Goal: Task Accomplishment & Management: Complete application form

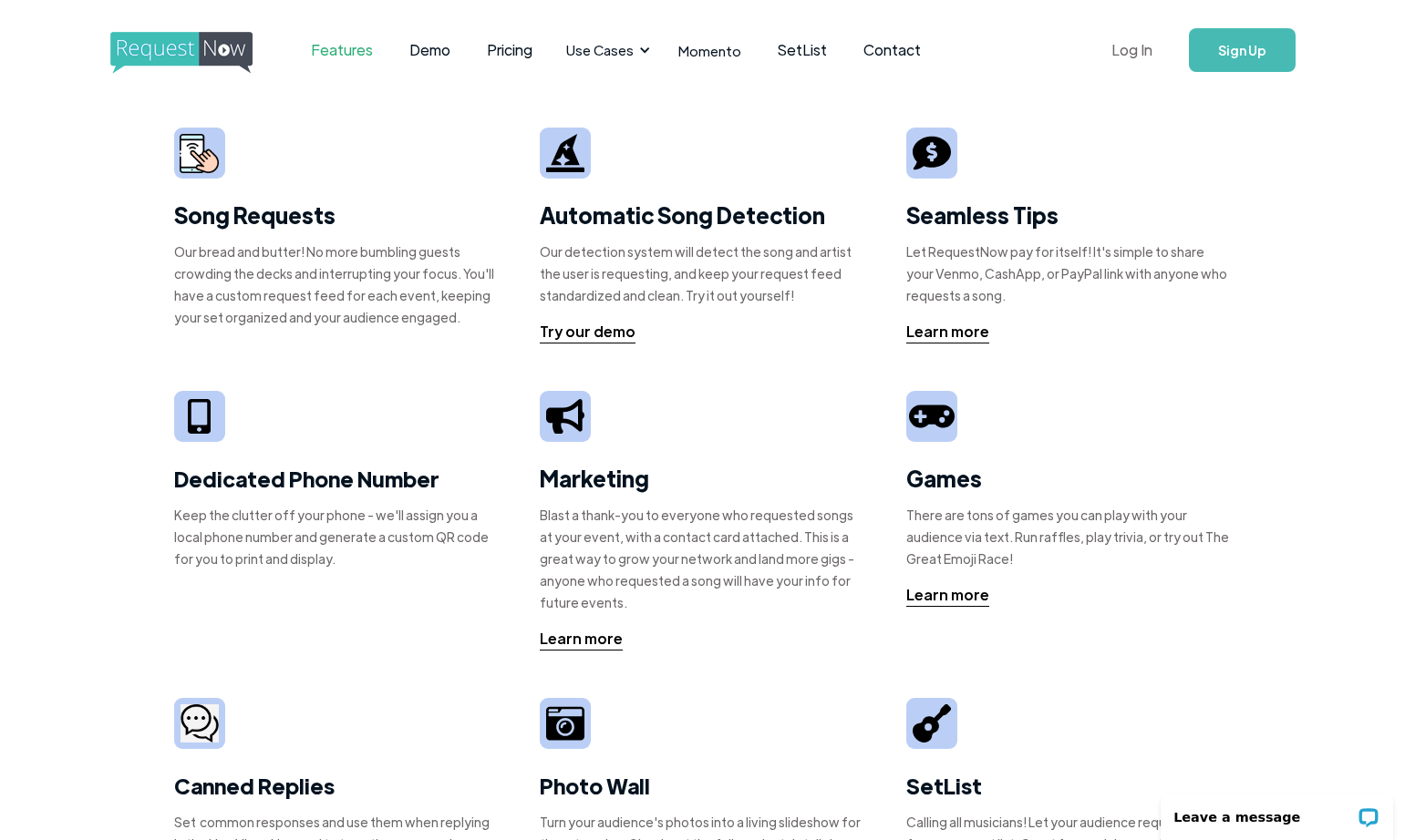
click at [1137, 45] on link "Log In" at bounding box center [1132, 50] width 78 height 64
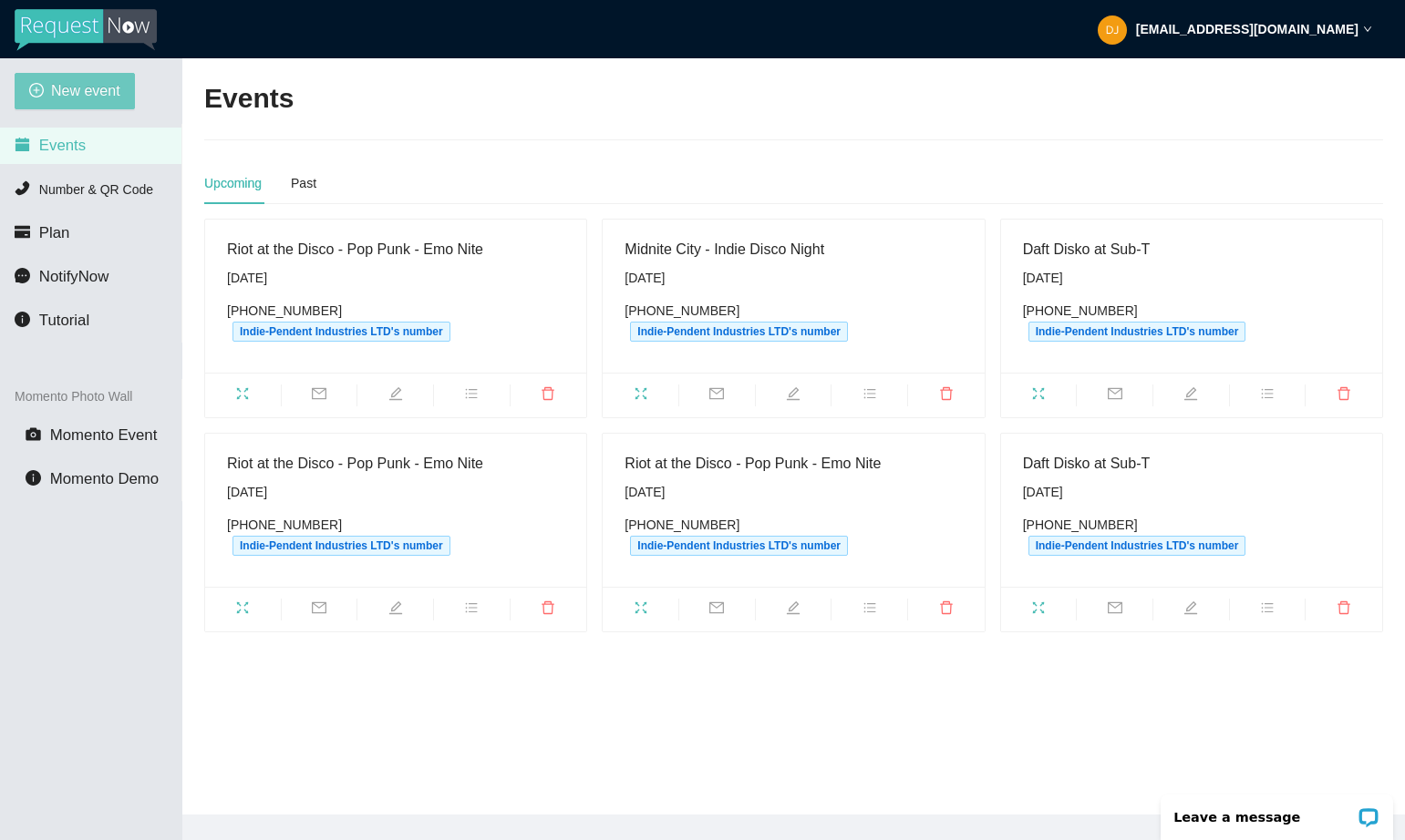
click at [100, 96] on span "New event" at bounding box center [85, 90] width 69 height 23
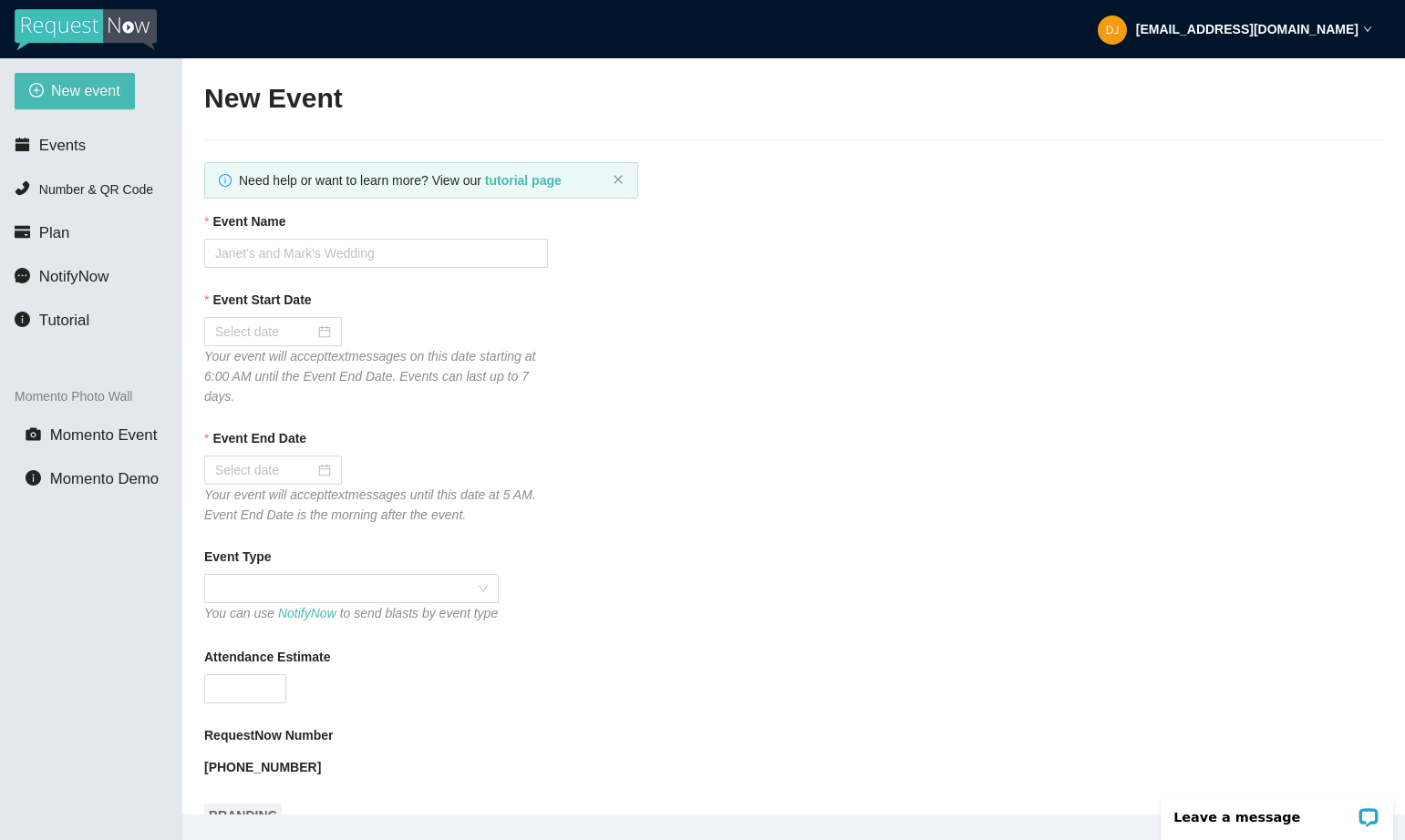
click at [354, 260] on input "Event Name" at bounding box center [376, 252] width 343 height 29
type input "TRL - Total Request LIve at Recess"
click at [275, 324] on input "Event Start Date" at bounding box center [265, 331] width 100 height 20
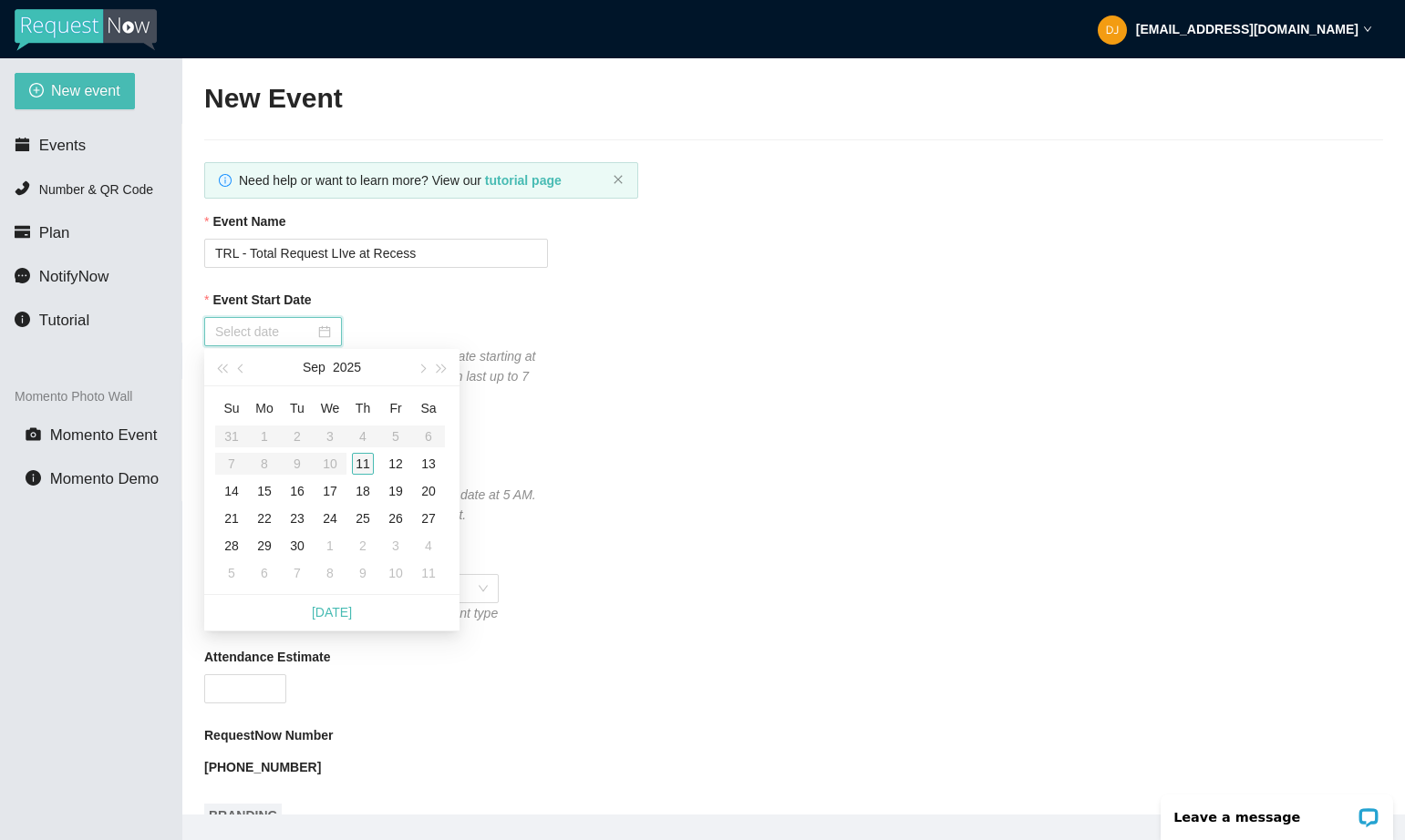
type input "[DATE]"
click at [358, 461] on div "11" at bounding box center [363, 464] width 22 height 22
type input "[DATE]"
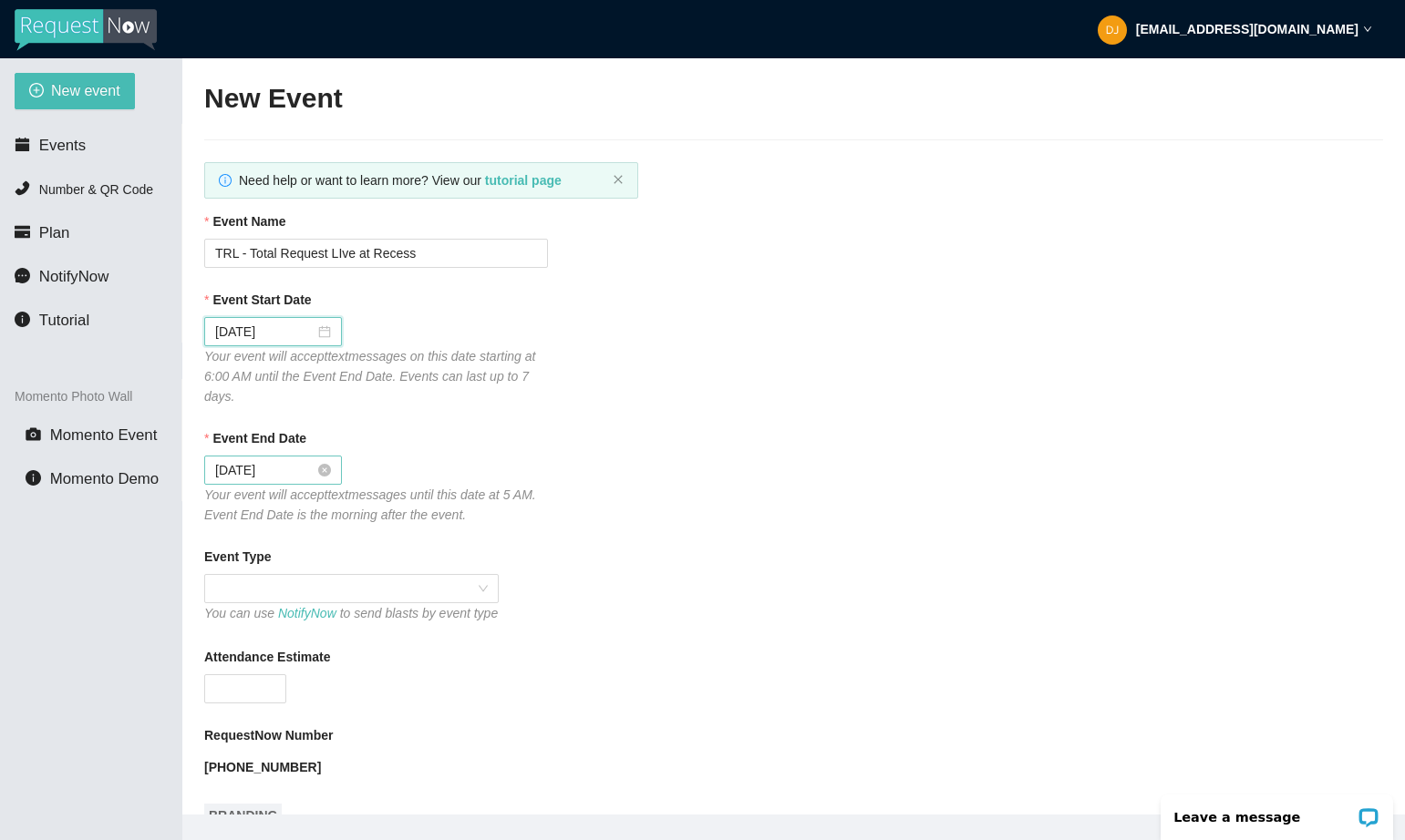
click at [258, 460] on input "[DATE]" at bounding box center [265, 470] width 100 height 20
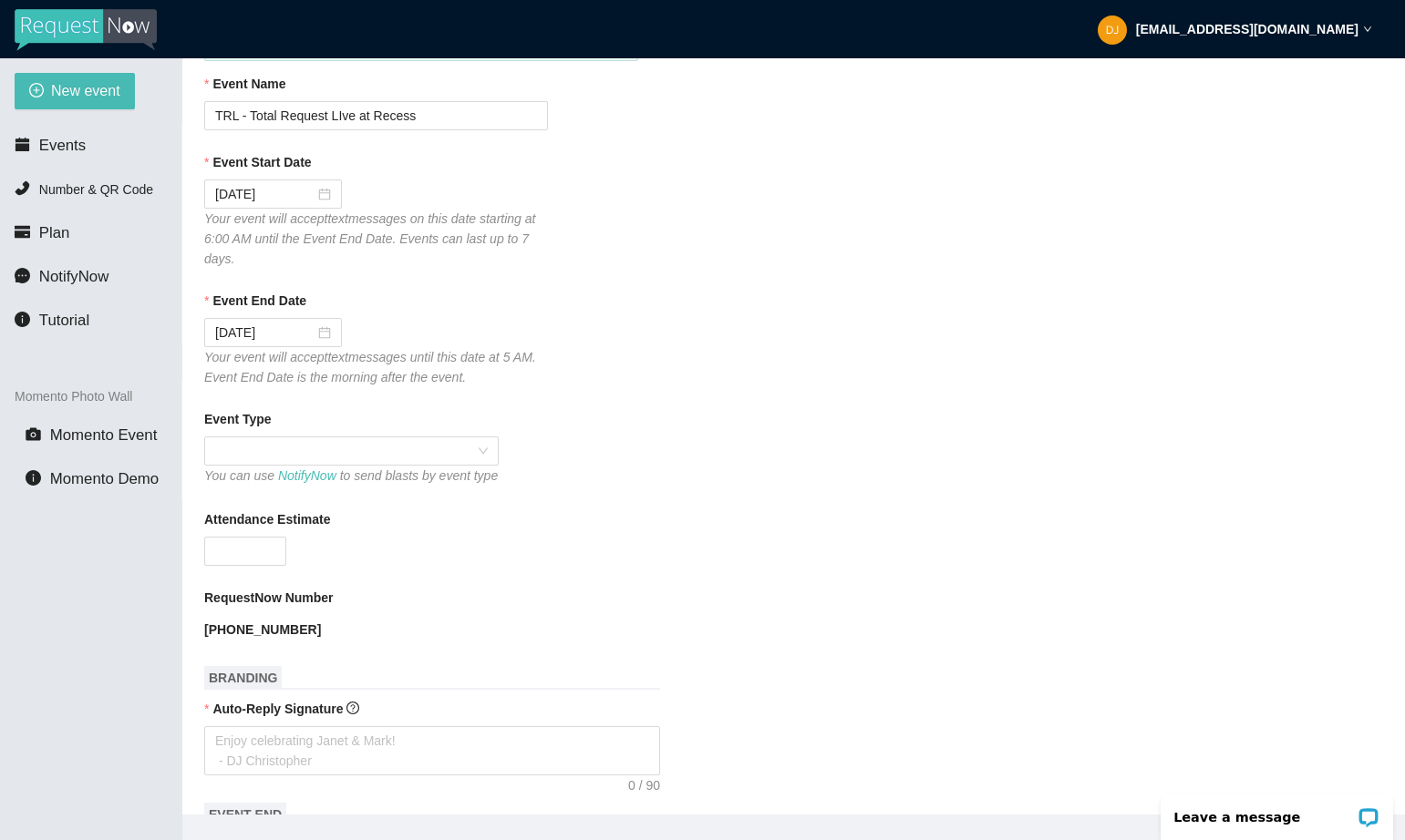
scroll to position [198, 0]
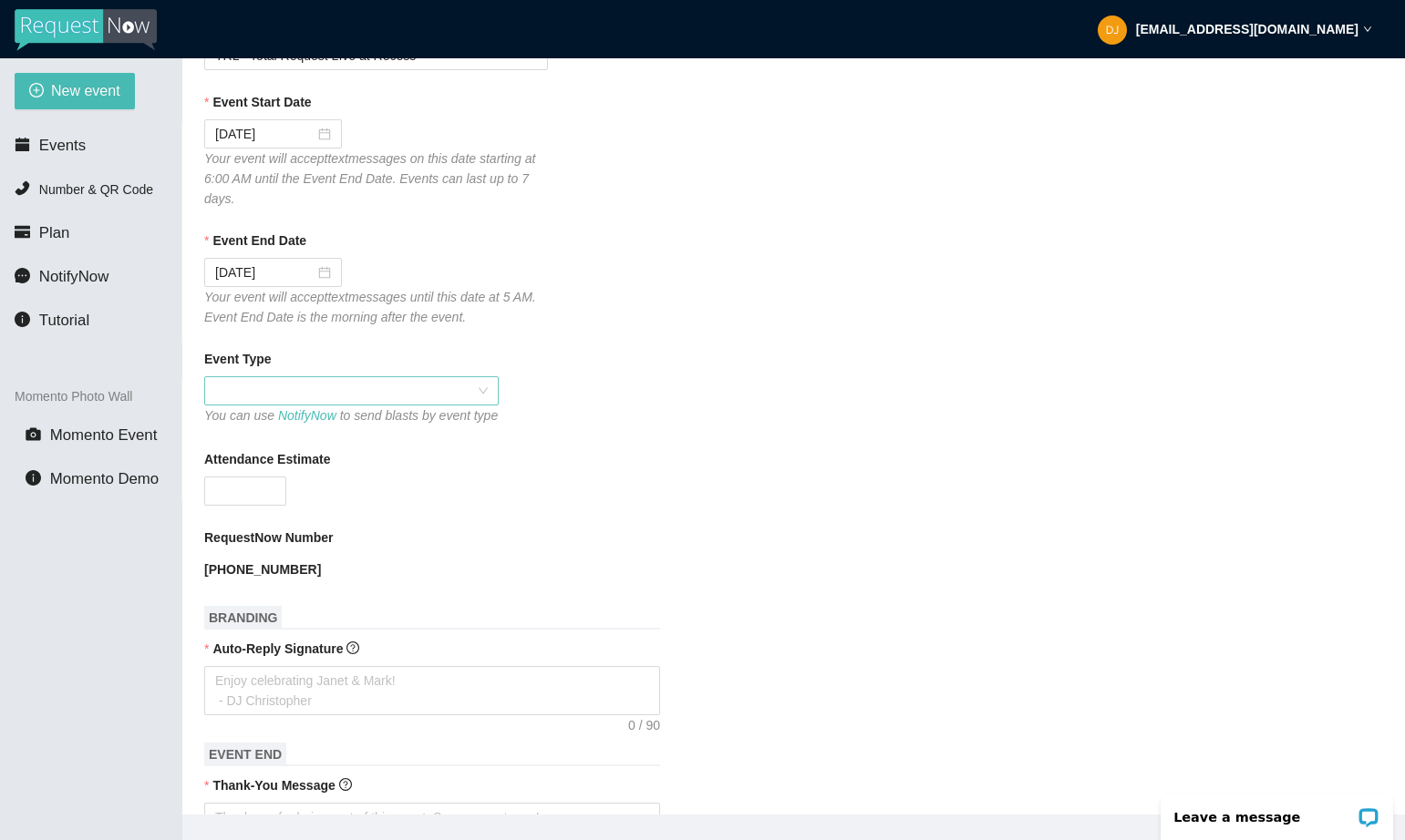
click at [296, 385] on span at bounding box center [351, 390] width 272 height 27
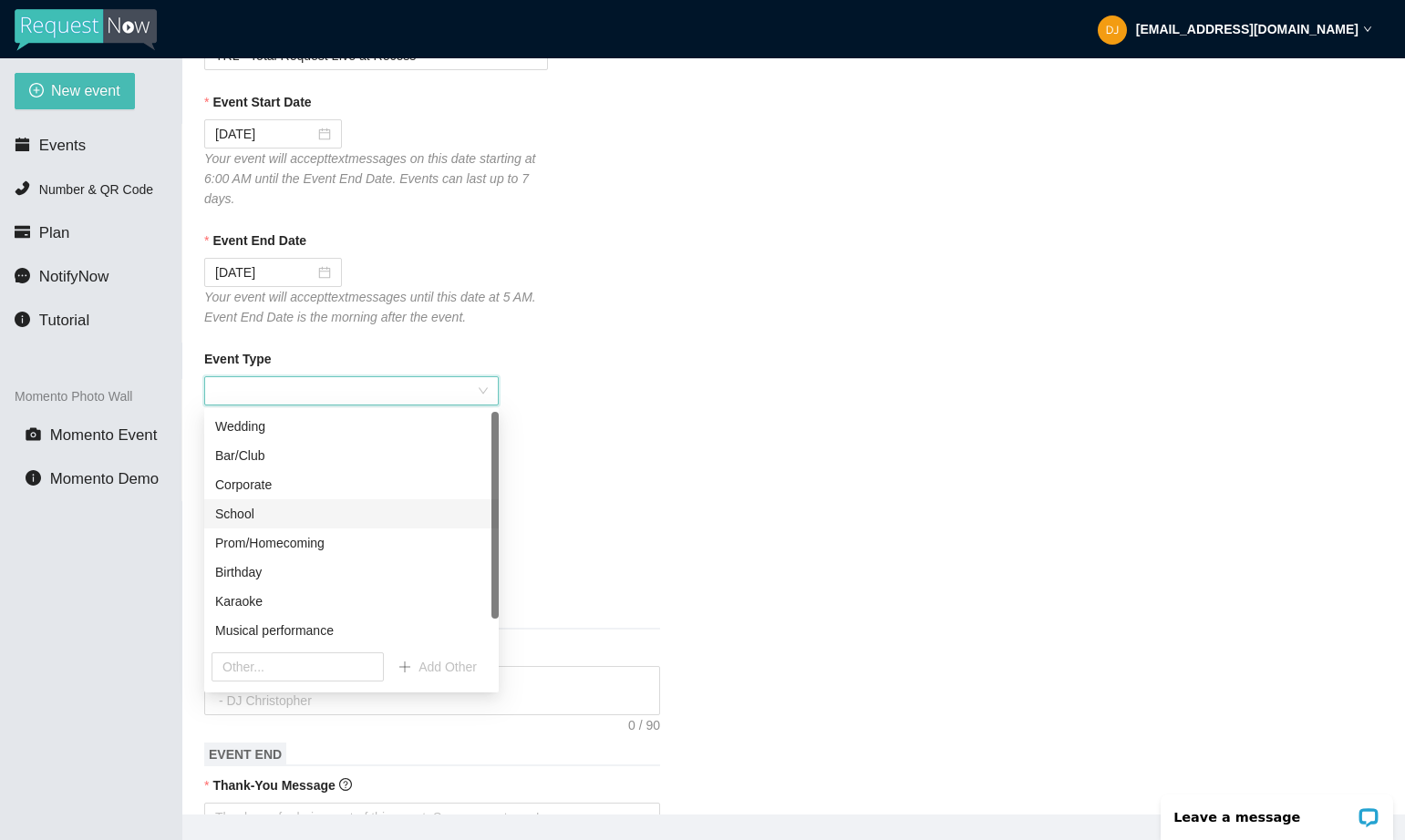
click at [273, 511] on div "School" at bounding box center [351, 514] width 272 height 20
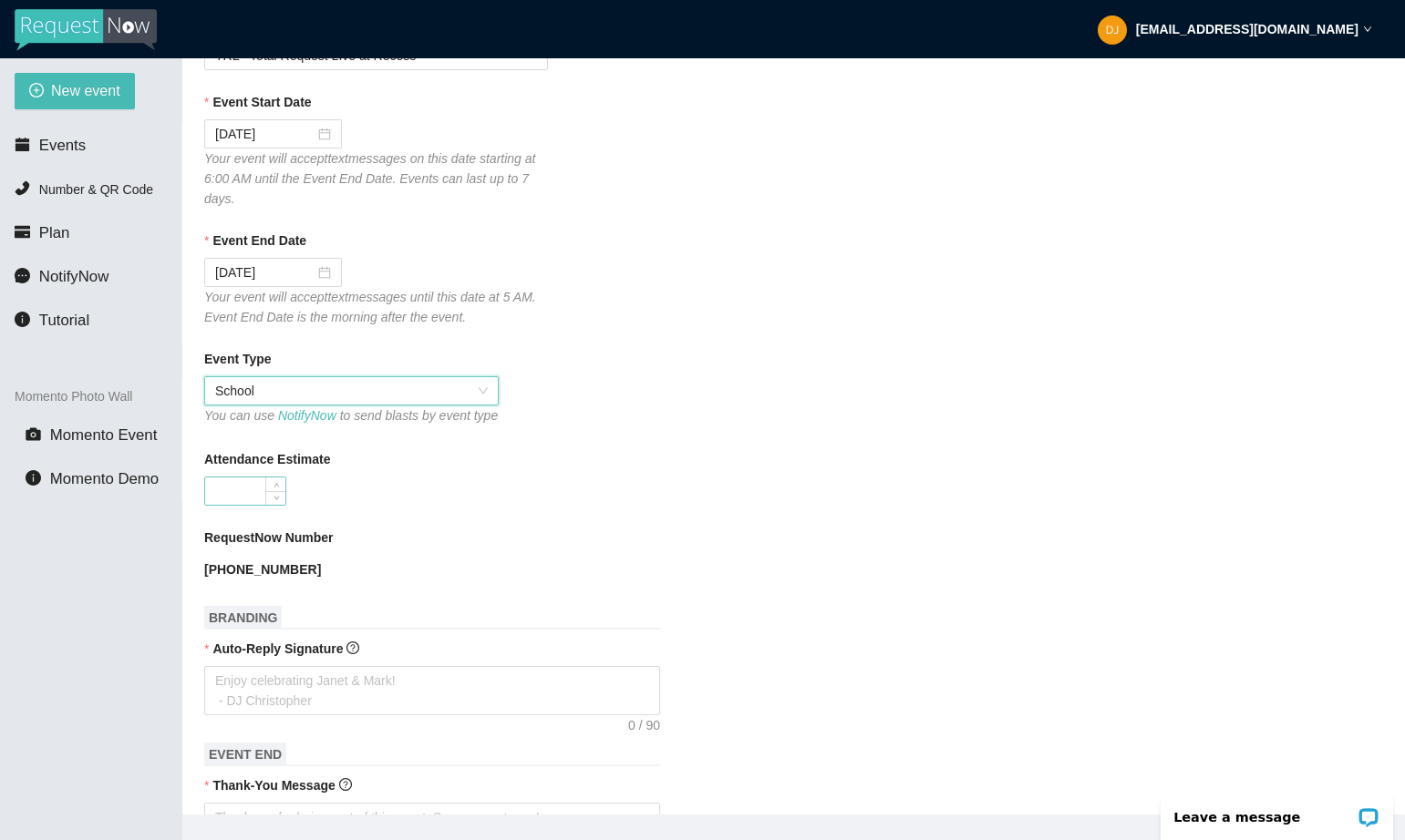
click at [247, 505] on input "Attendance Estimate" at bounding box center [245, 491] width 80 height 27
type input "100"
click at [515, 506] on div "100" at bounding box center [376, 491] width 343 height 29
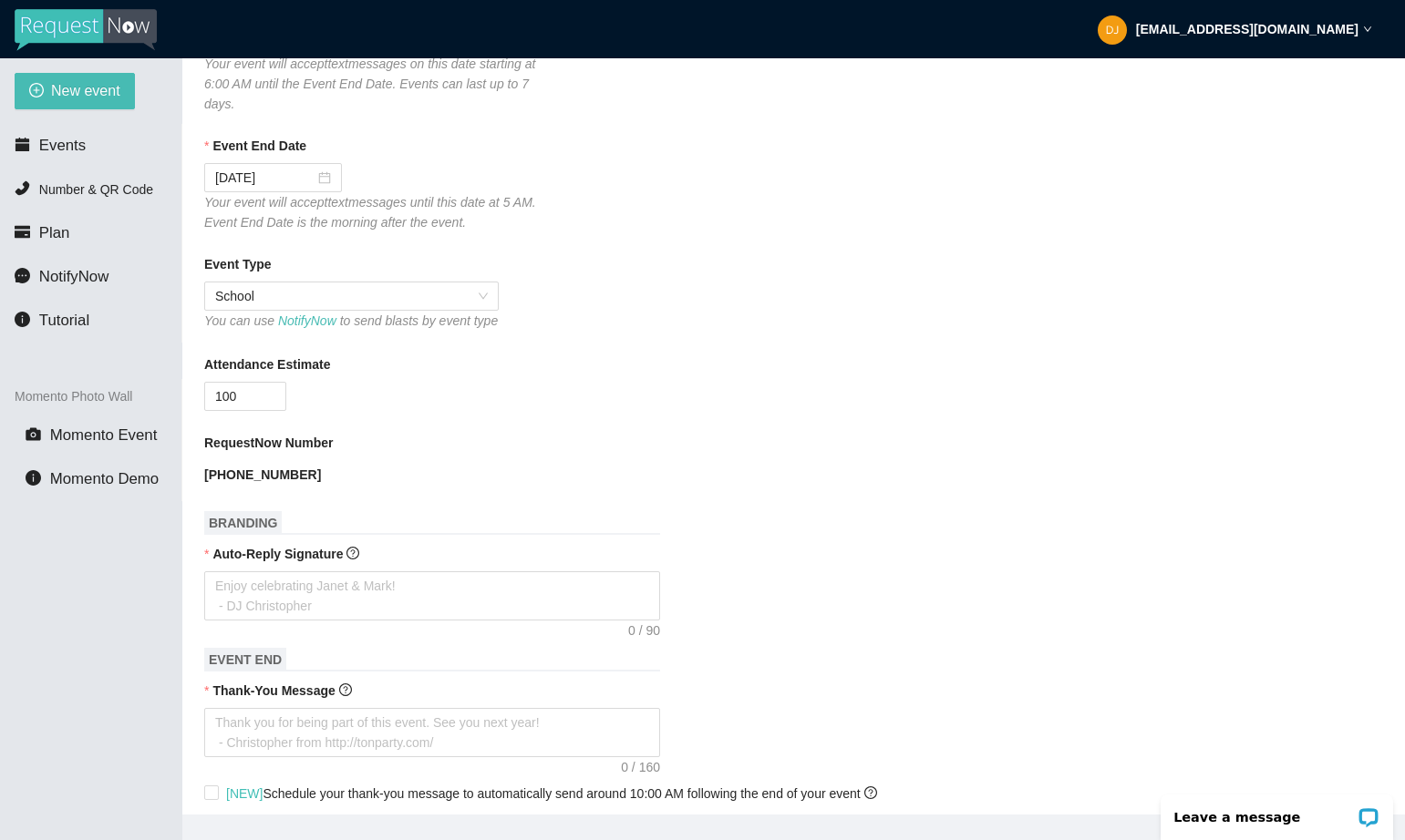
scroll to position [354, 0]
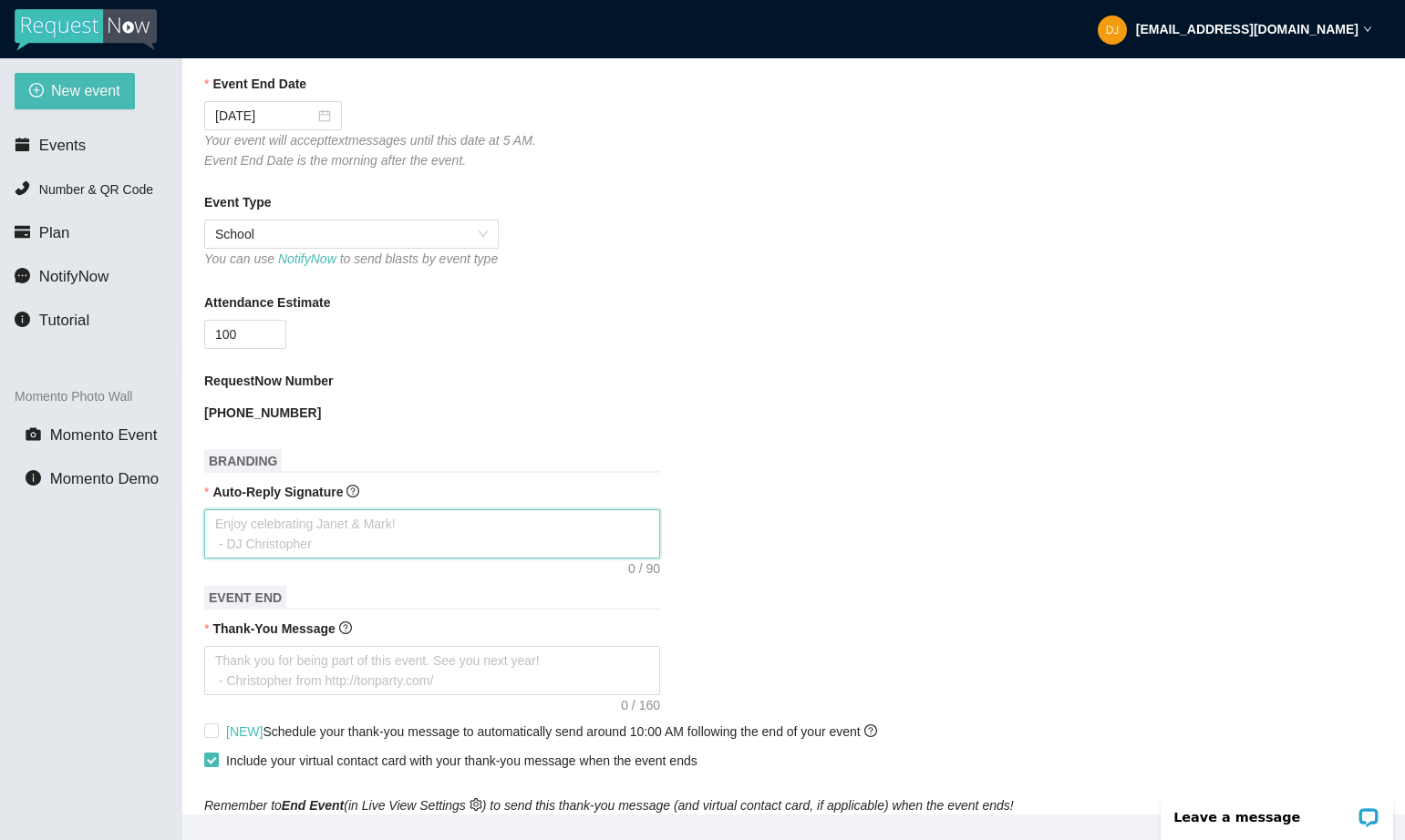
click at [321, 540] on textarea "Auto-Reply Signature" at bounding box center [432, 534] width 456 height 49
type textarea "T"
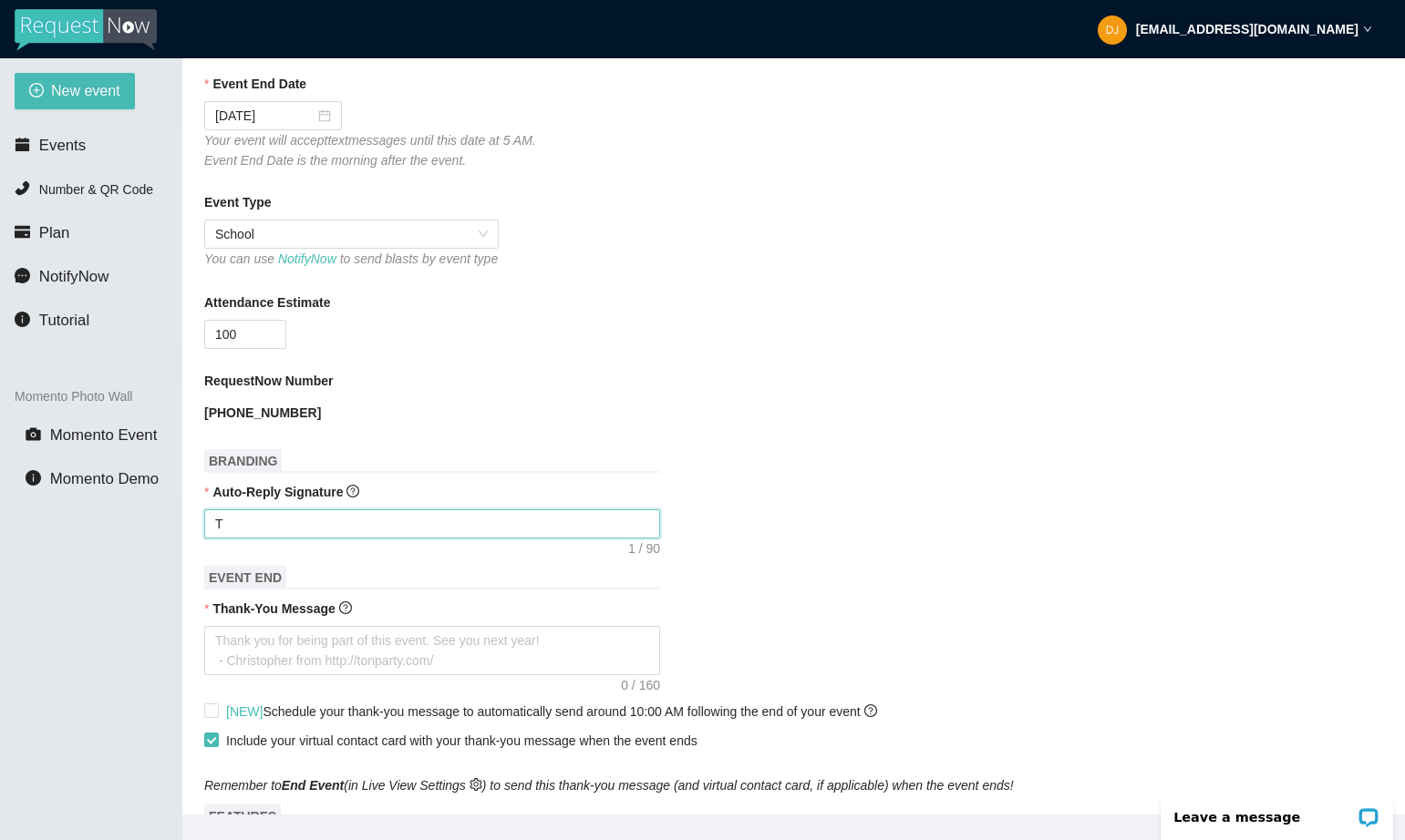
type textarea "Th"
type textarea "Tha"
type textarea "Than"
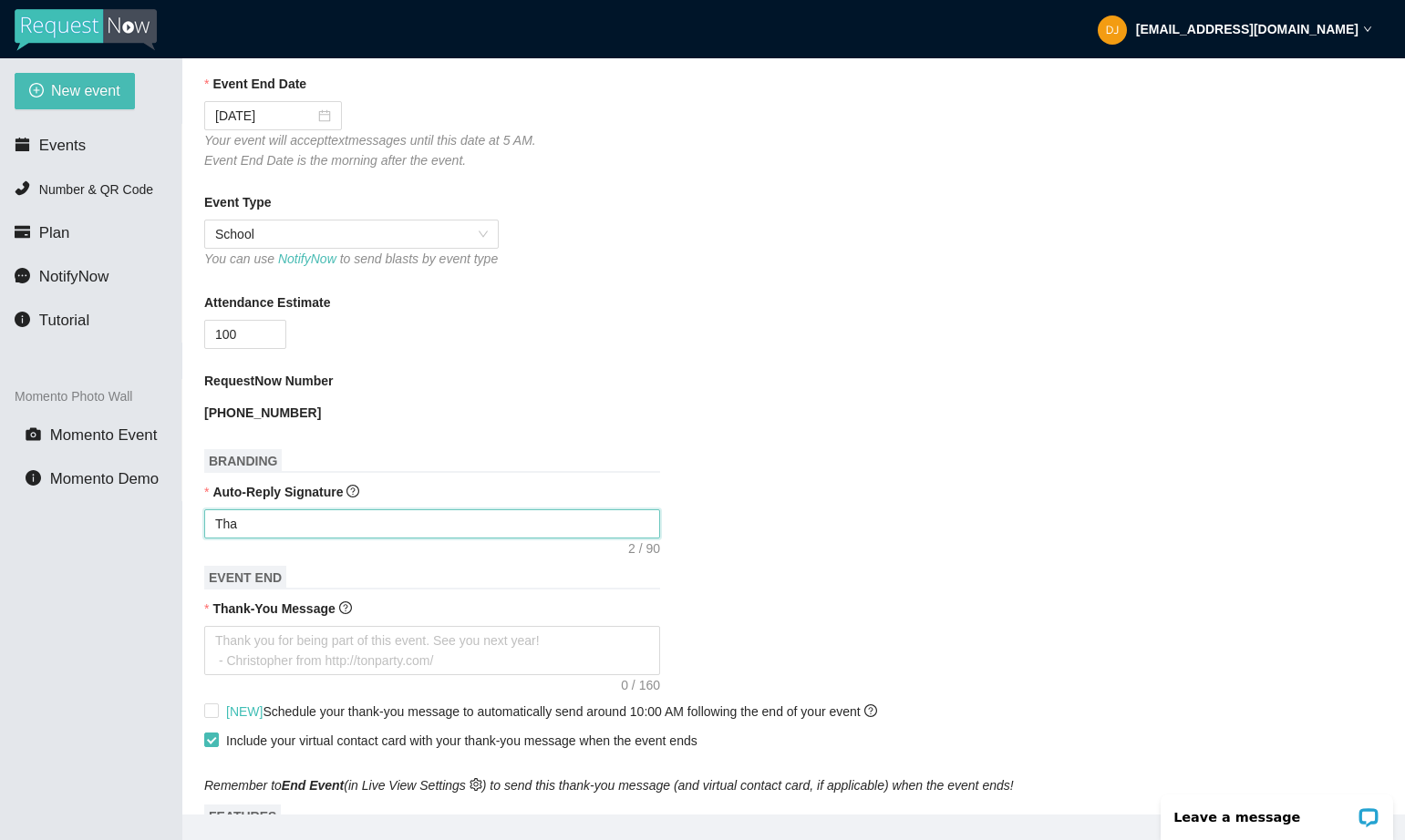
type textarea "Than"
type textarea "Thank"
type textarea "Thanks"
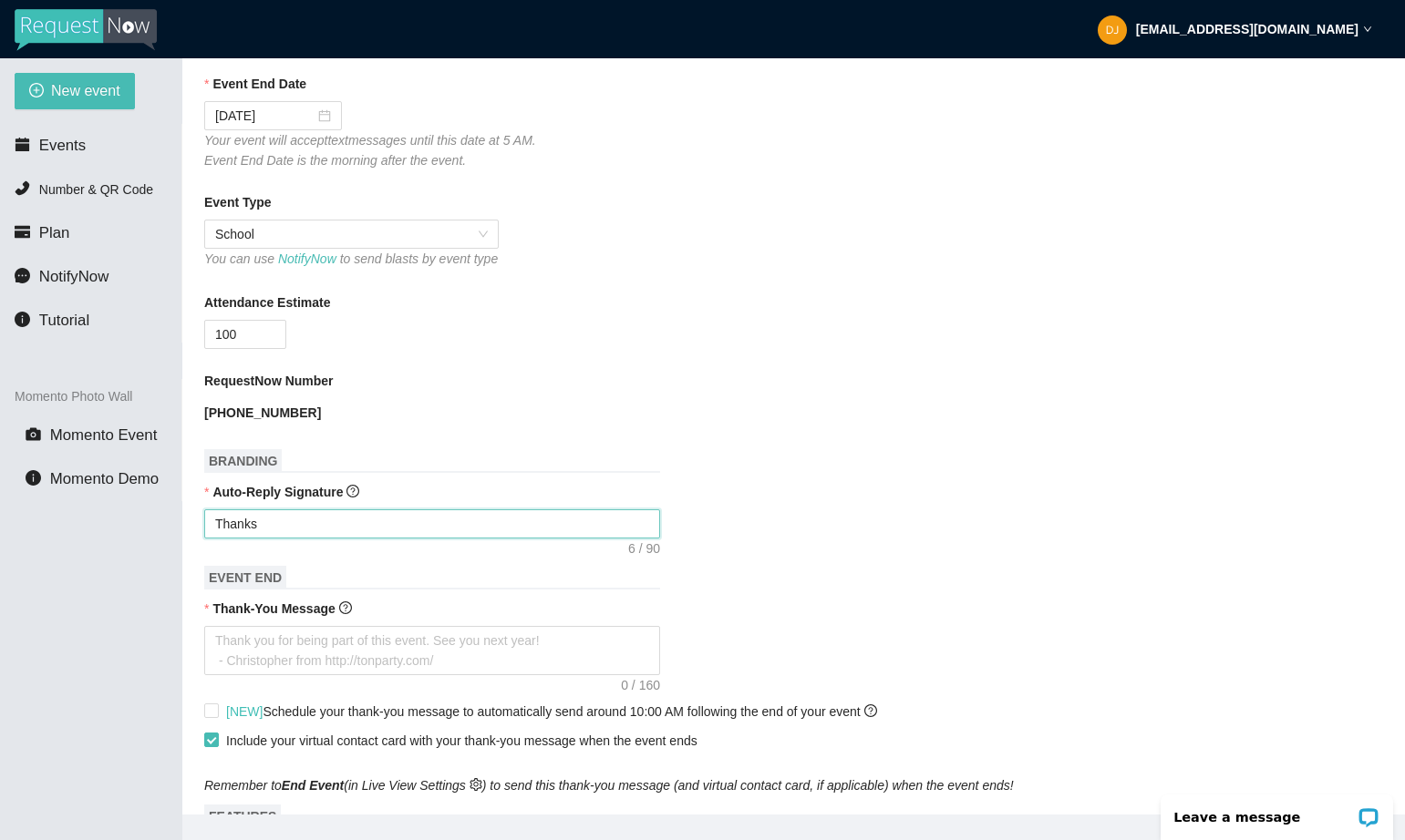
type textarea "Thanks"
type textarea "Thanks 4"
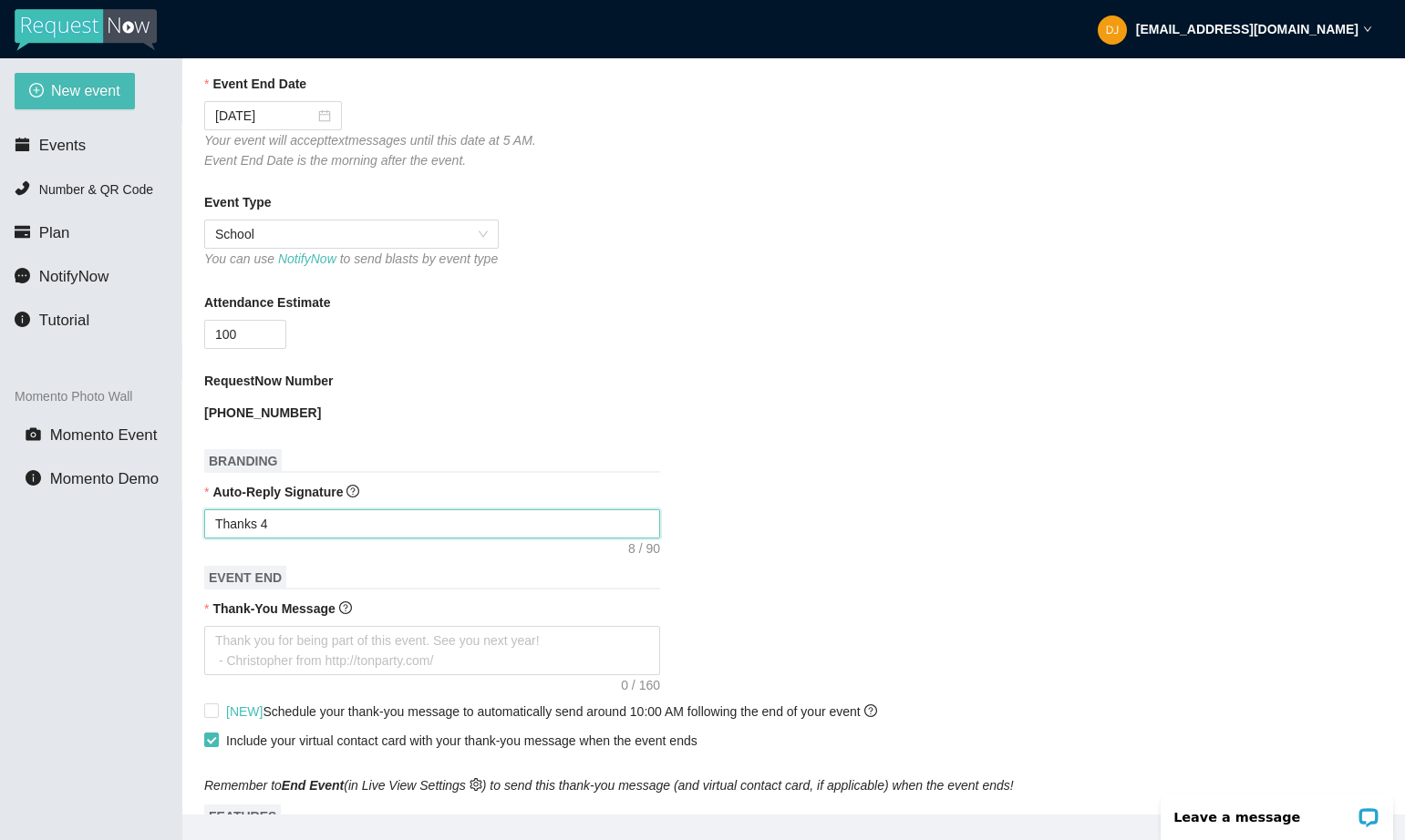
type textarea "Thanks 4"
type textarea "Thanks 4 y"
type textarea "Thanks [DEMOGRAPHIC_DATA]"
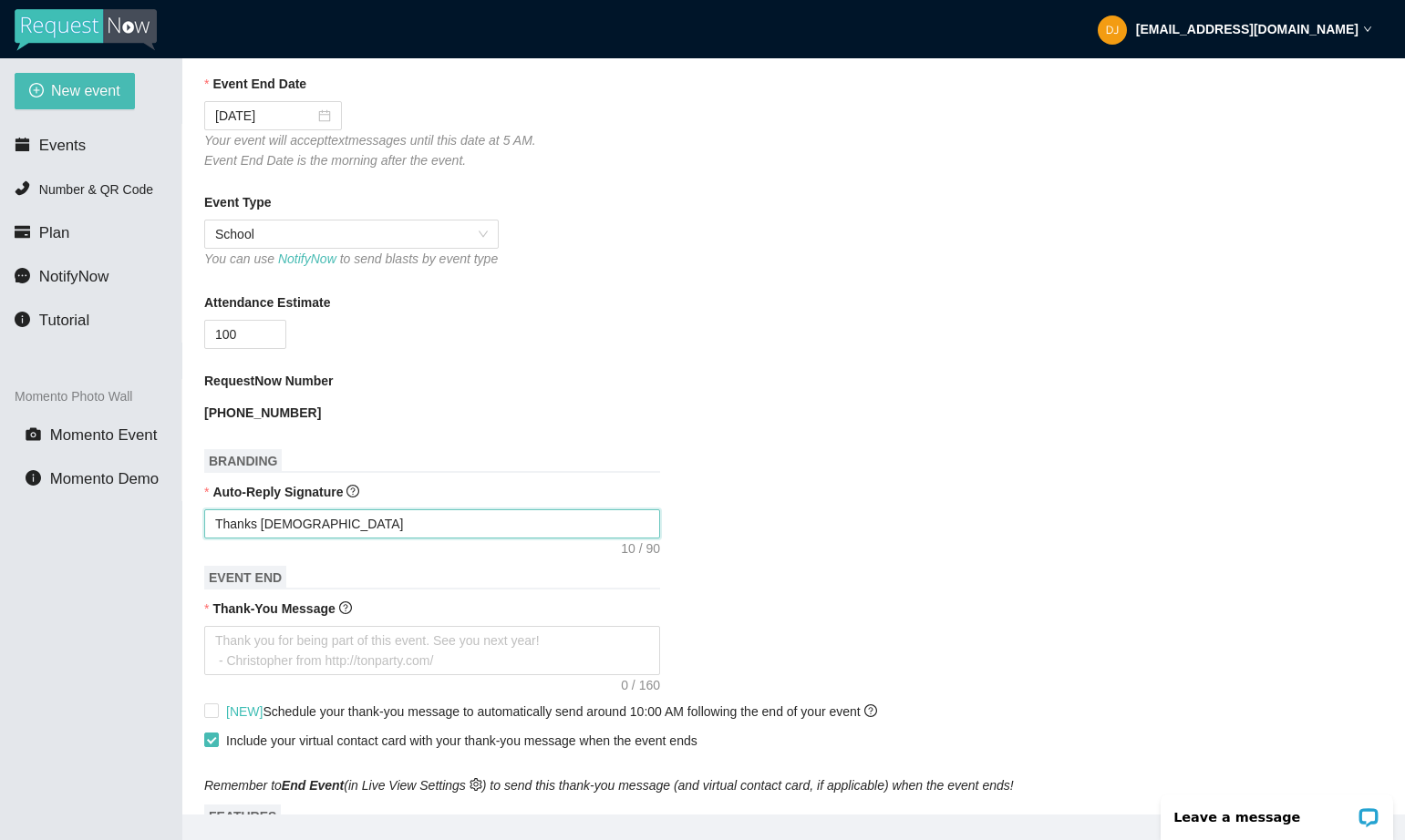
type textarea "Thanks 4 you"
type textarea "Thanks 4 your"
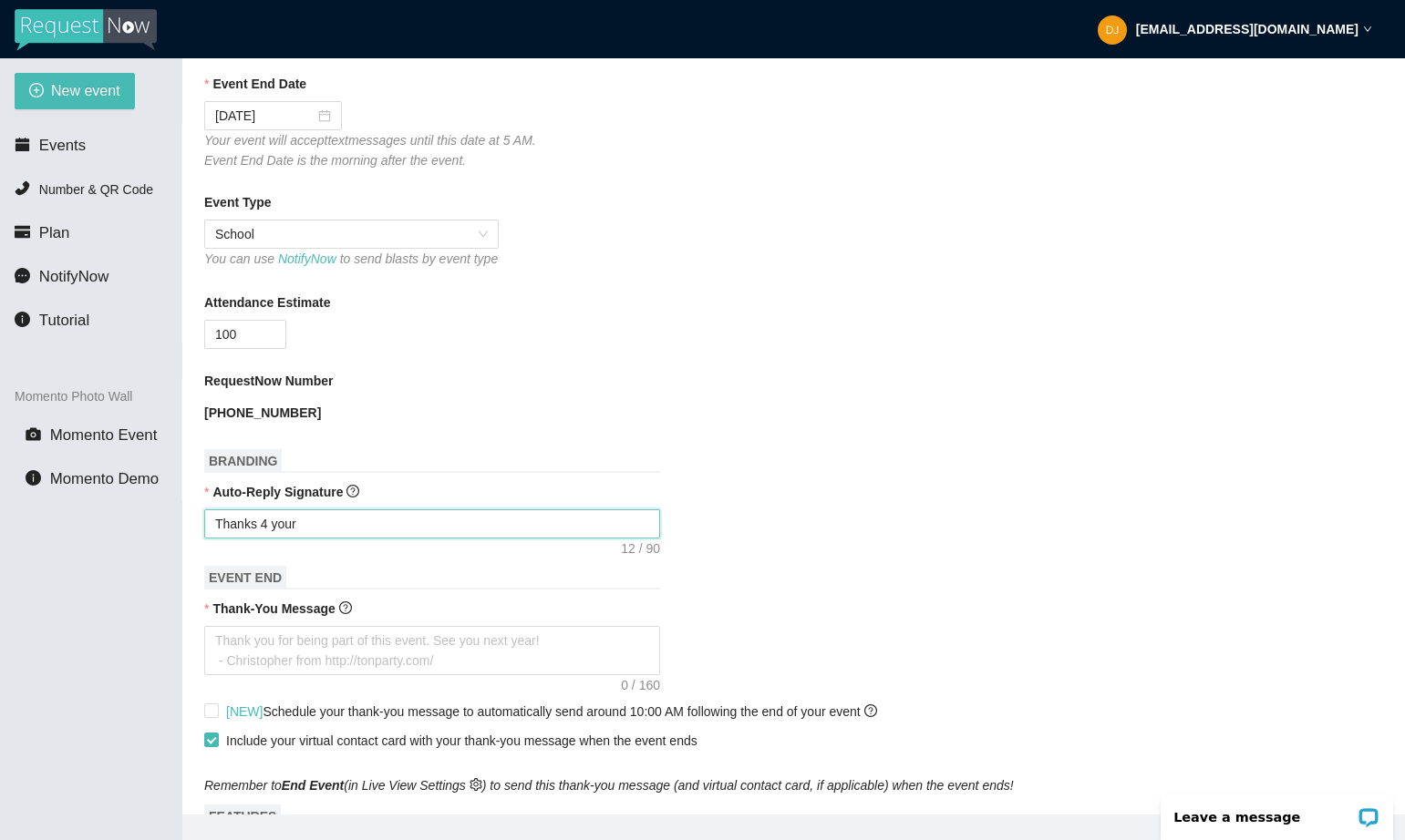
type textarea "Thanks 4 your"
type textarea "Thanks 4 your 9"
type textarea "Thanks 4 your 90"
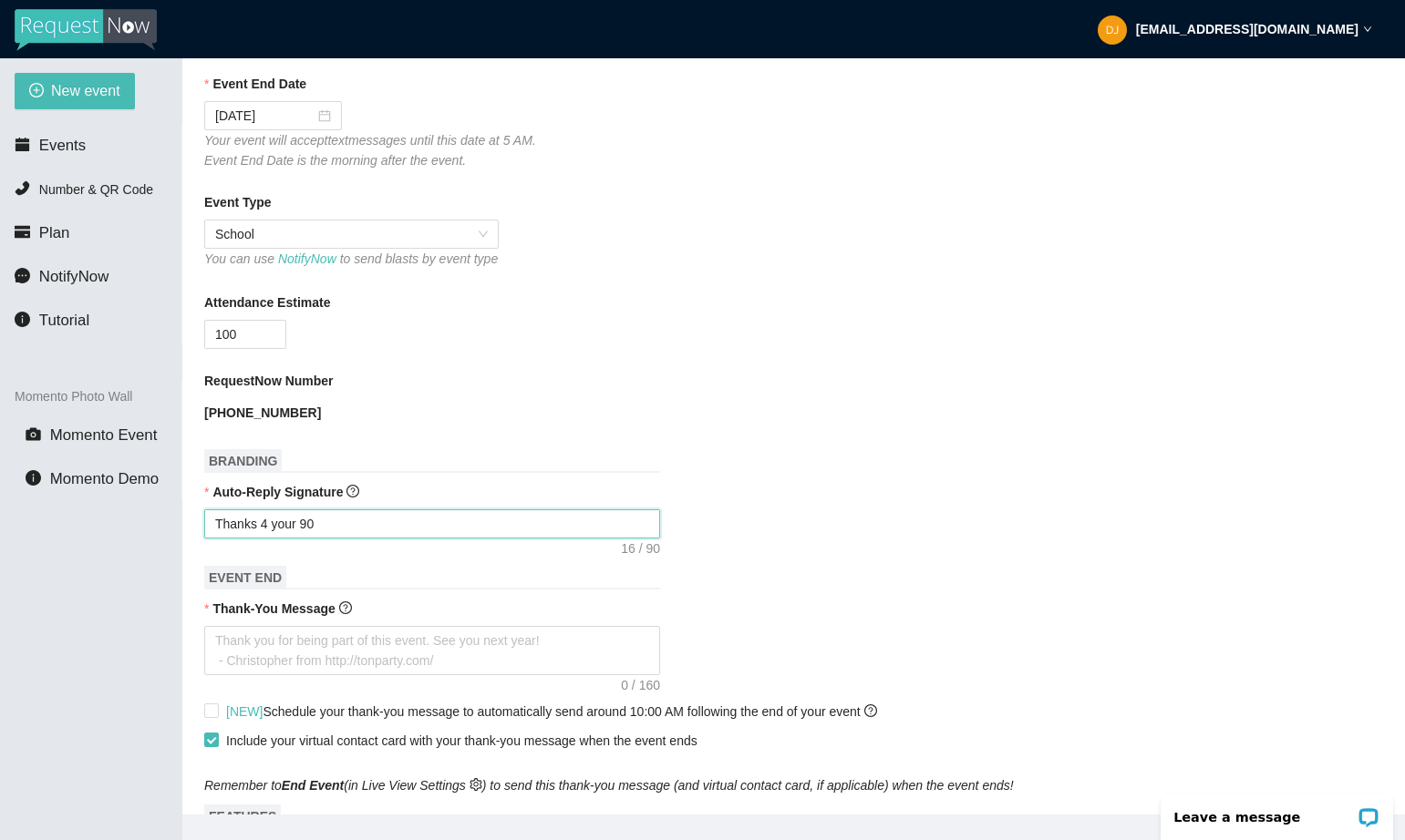
type textarea "Thanks 4 your 90'"
type textarea "Thanks 4 your 90's"
type textarea "Thanks 4 your 90's-"
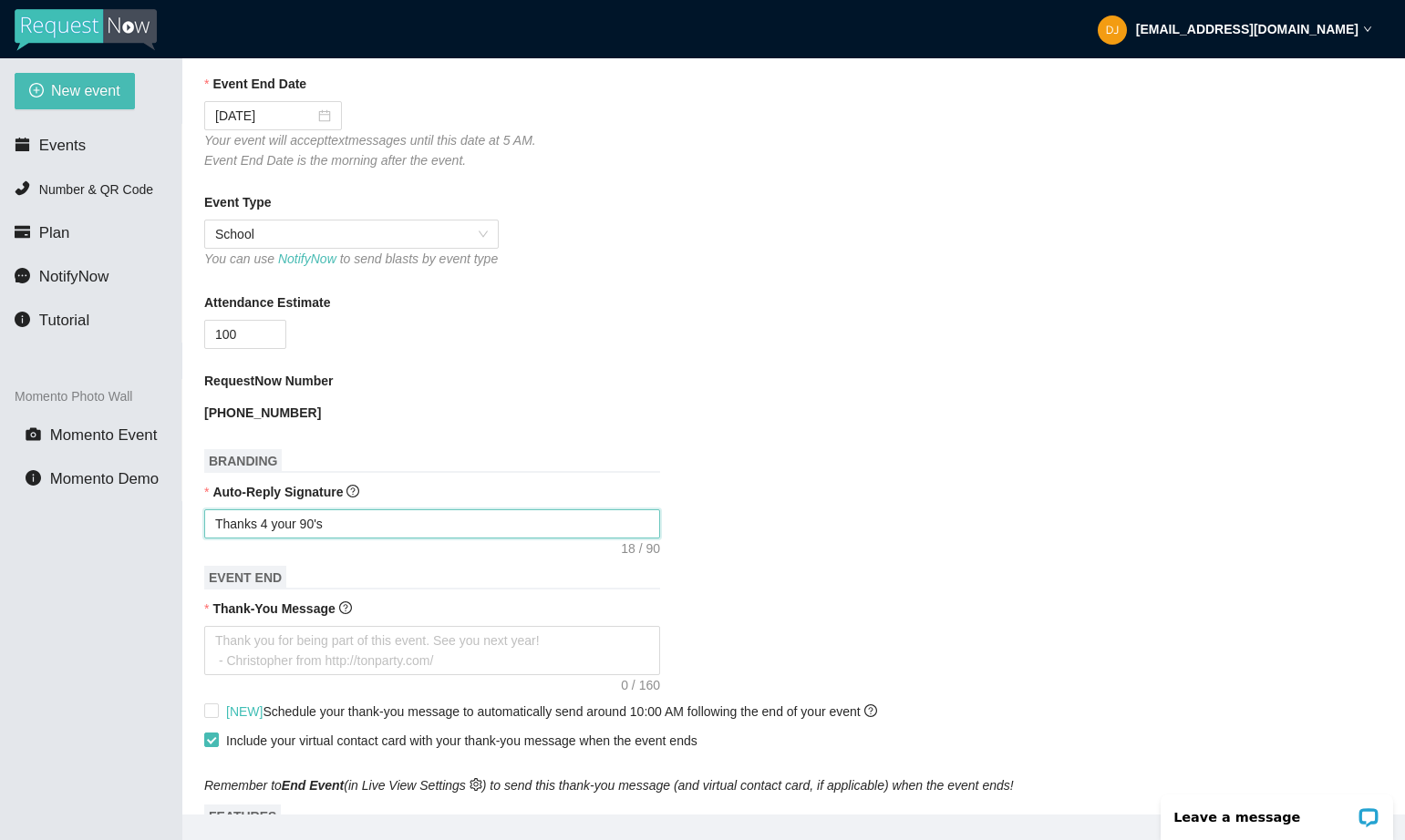
type textarea "Thanks 4 your 90's-"
type textarea "Thanks 4 your 90's-0"
type textarea "Thanks 4 your 90's-00"
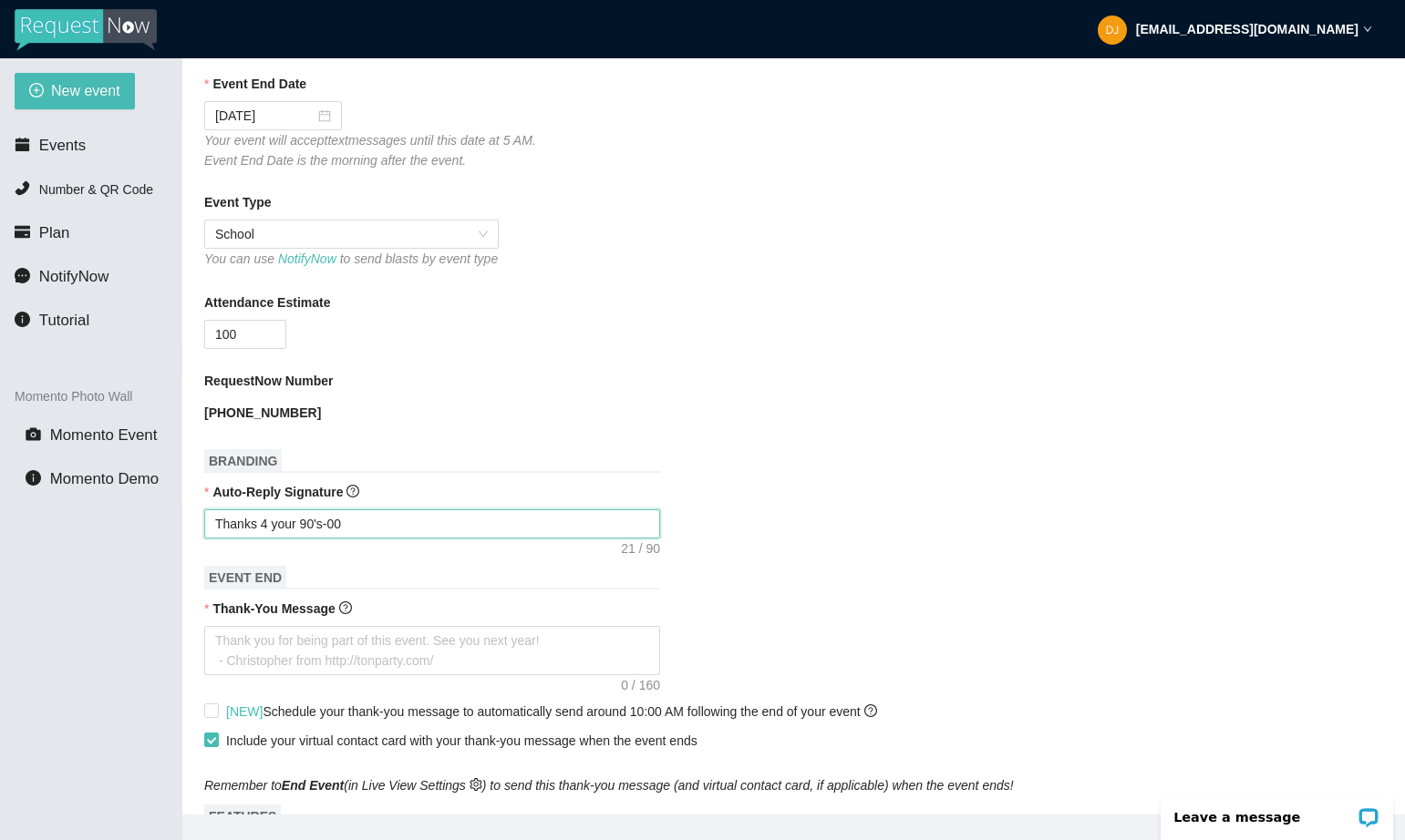
type textarea "Thanks 4 your 90's-00'"
type textarea "Thanks 4 your 90's-00's"
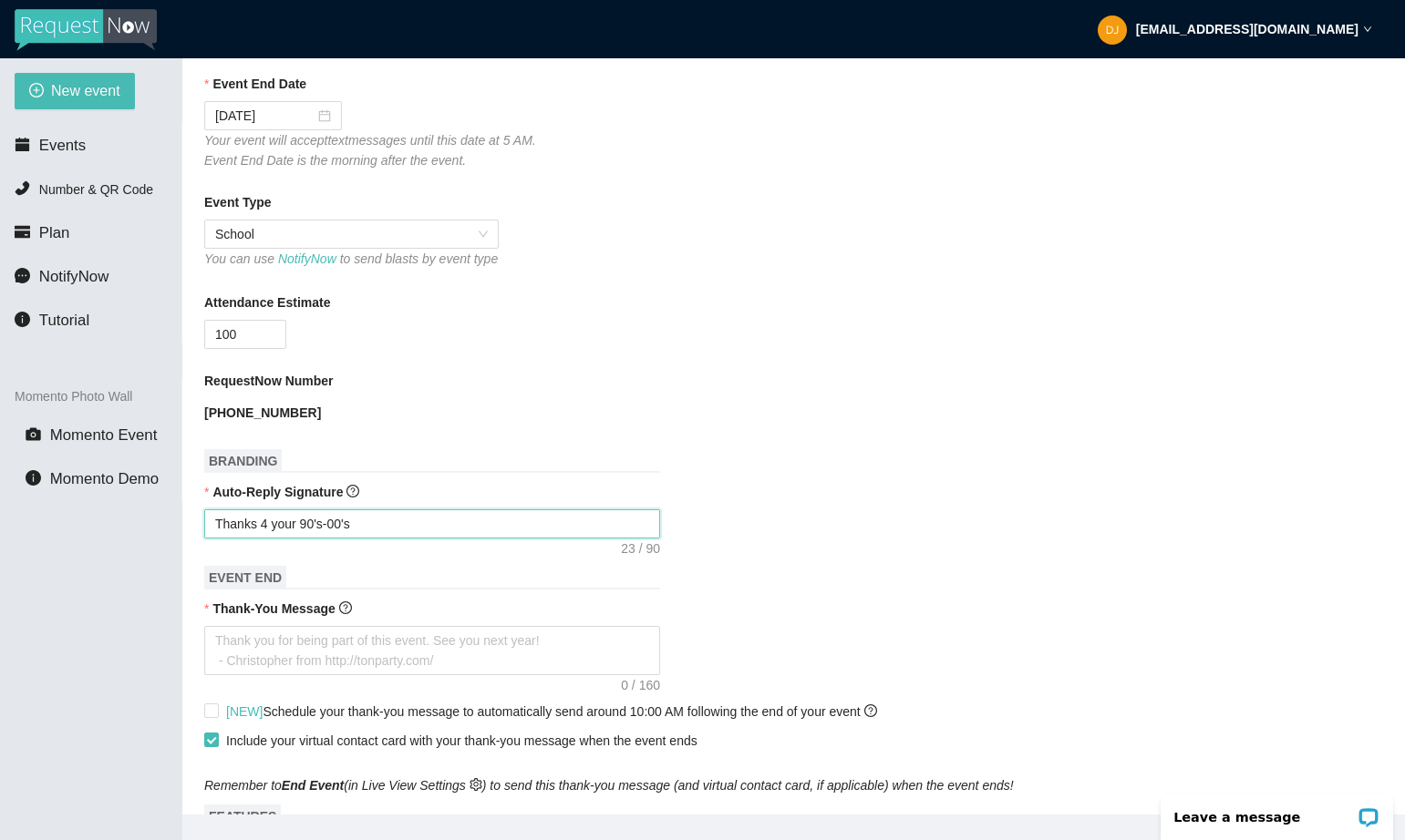
type textarea "Thanks 4 your 90's-00's"
type textarea "Thanks 4 your 90's-00's R"
type textarea "Thanks 4 your 90's-00's Re"
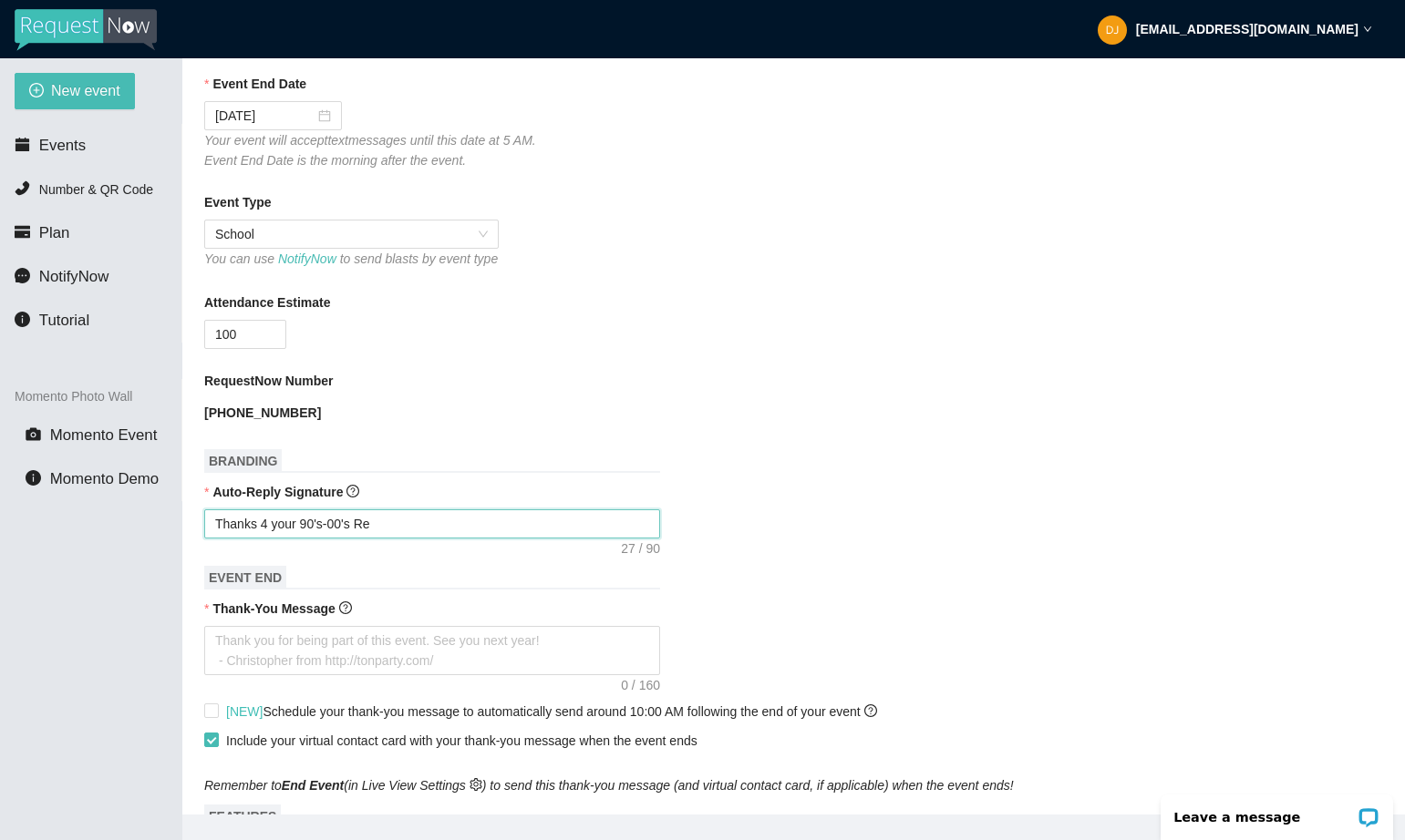
type textarea "Thanks 4 your 90's-00's Req"
type textarea "Thanks 4 your 90's-00's Requ"
type textarea "Thanks 4 your 90's-00's Reque"
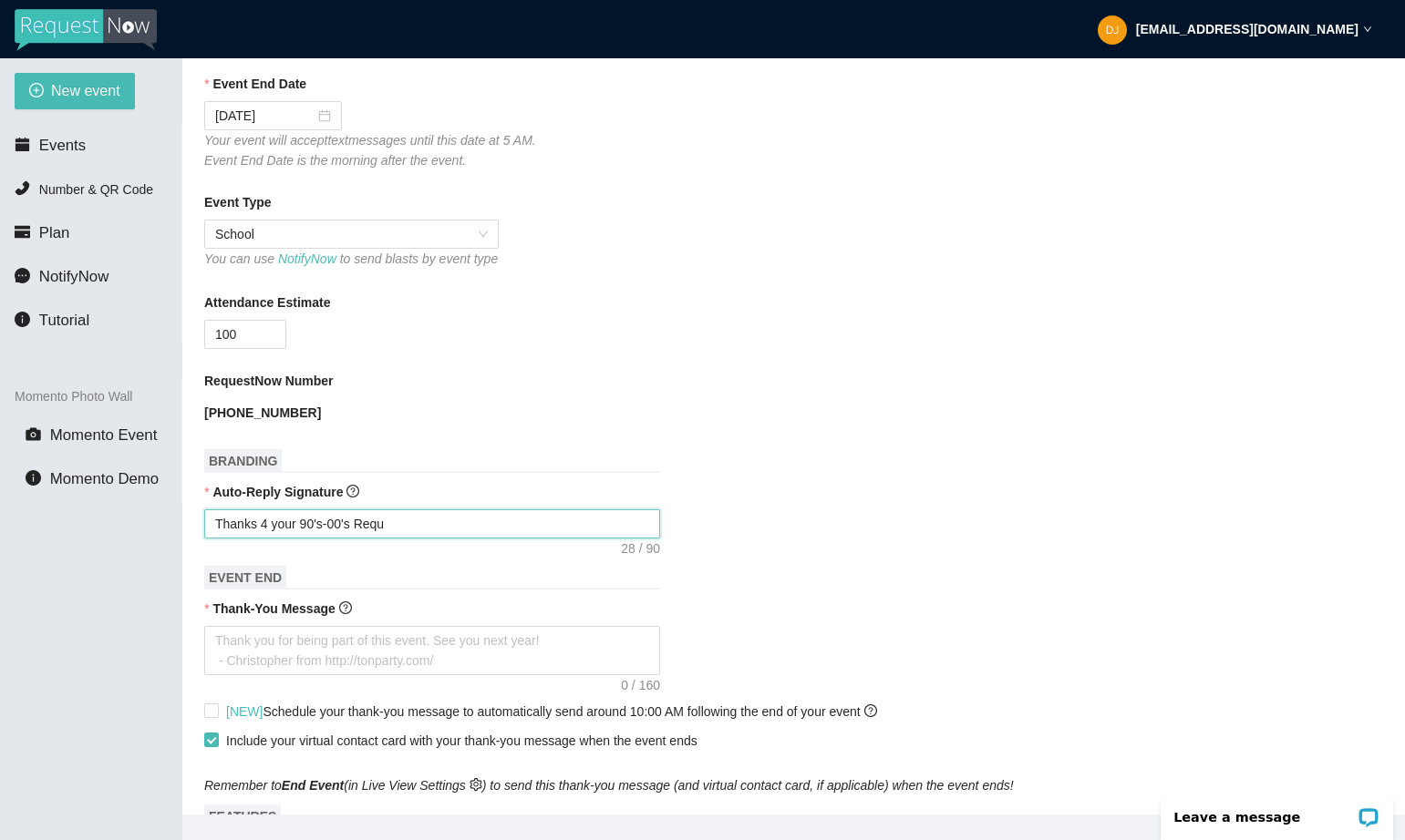
type textarea "Thanks 4 your 90's-00's Reque"
type textarea "Thanks 4 your 90's-00's Reques"
type textarea "Thanks 4 your 90's-00's Request"
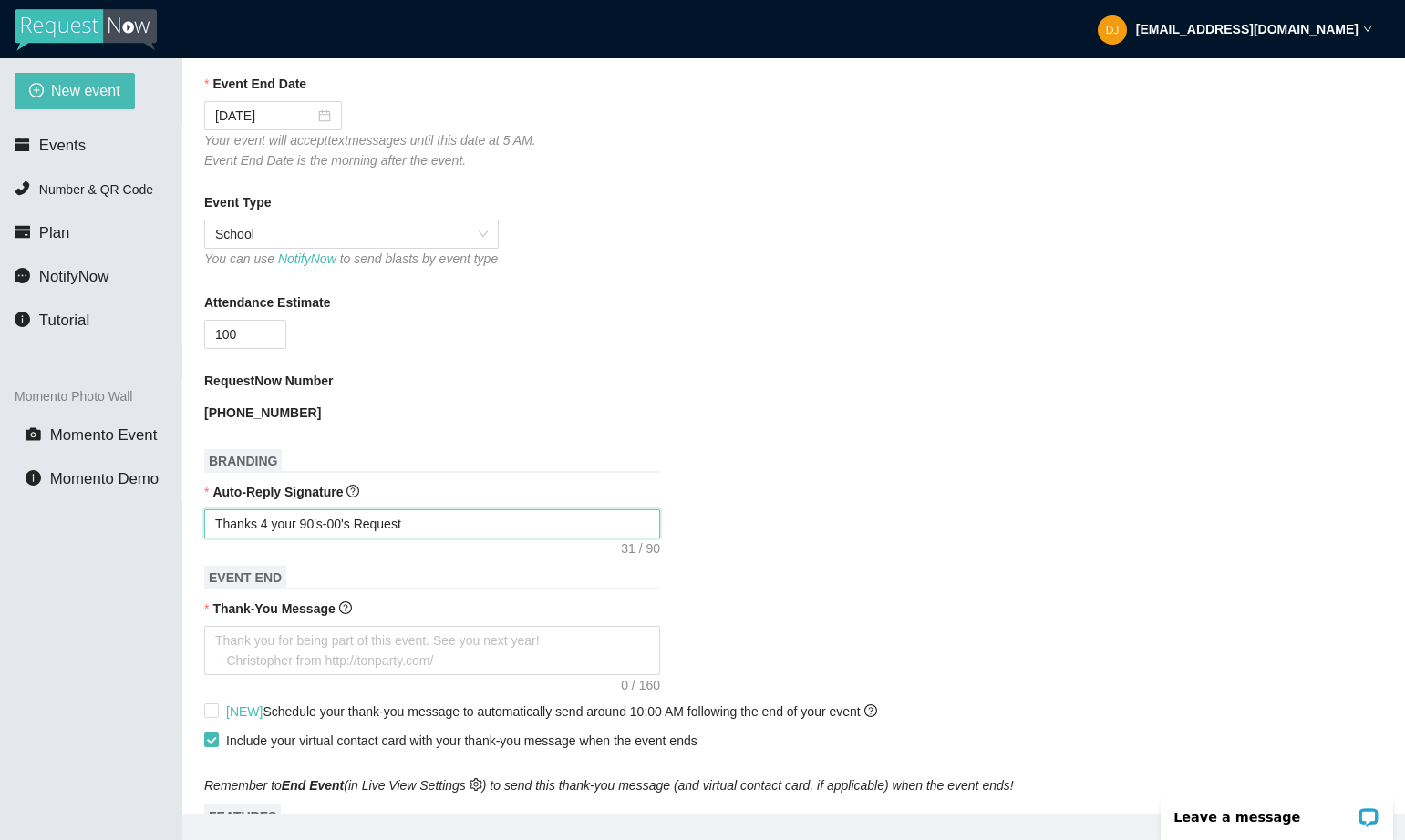
type textarea "Thanks 4 your 90's-00's Request."
type textarea "Thanks 4 your 90's-00's Request. P"
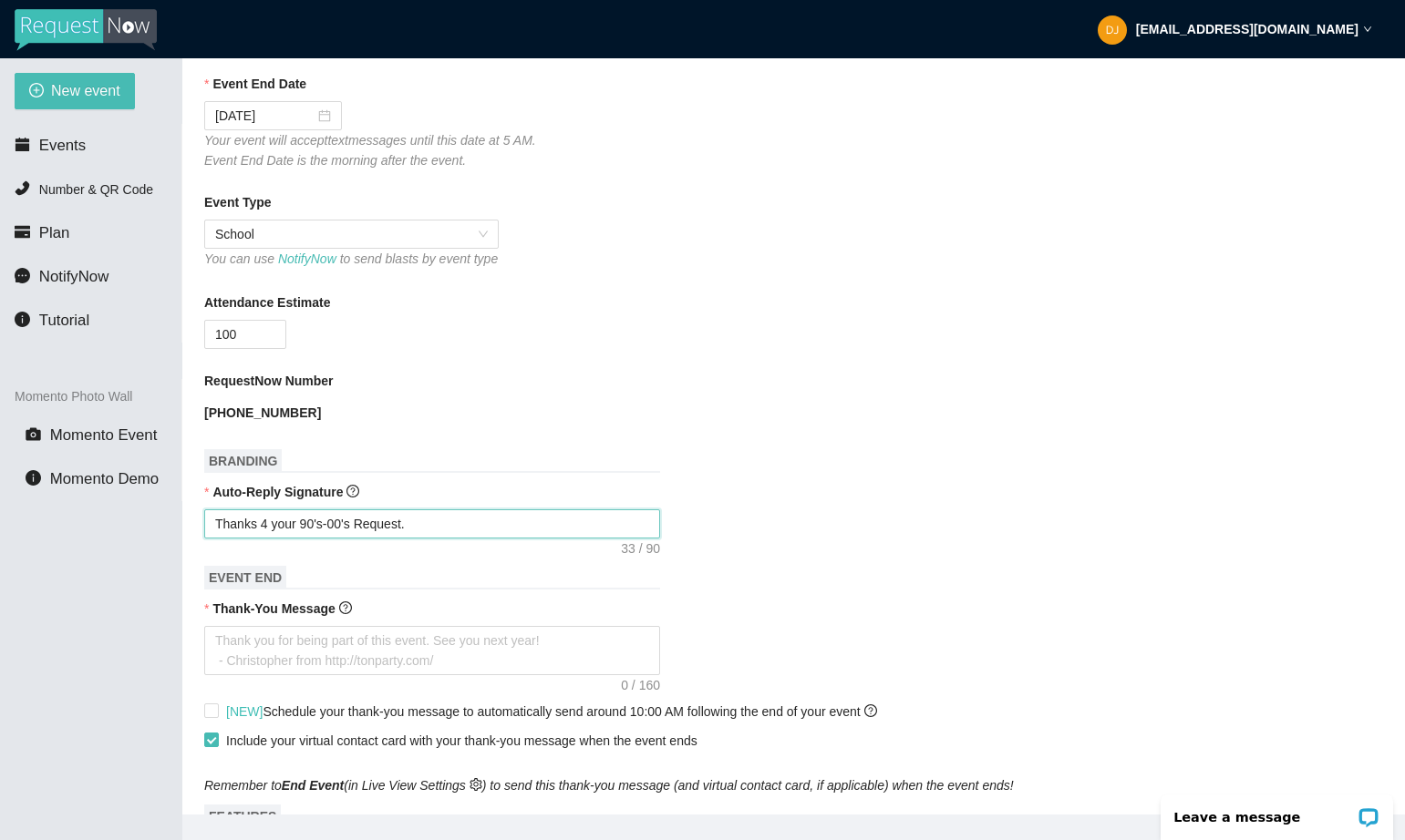
type textarea "Thanks 4 your 90's-00's Request. P"
type textarea "Thanks 4 your 90's-00's Request. Pl"
type textarea "Thanks 4 your 90's-00's Request. Ple"
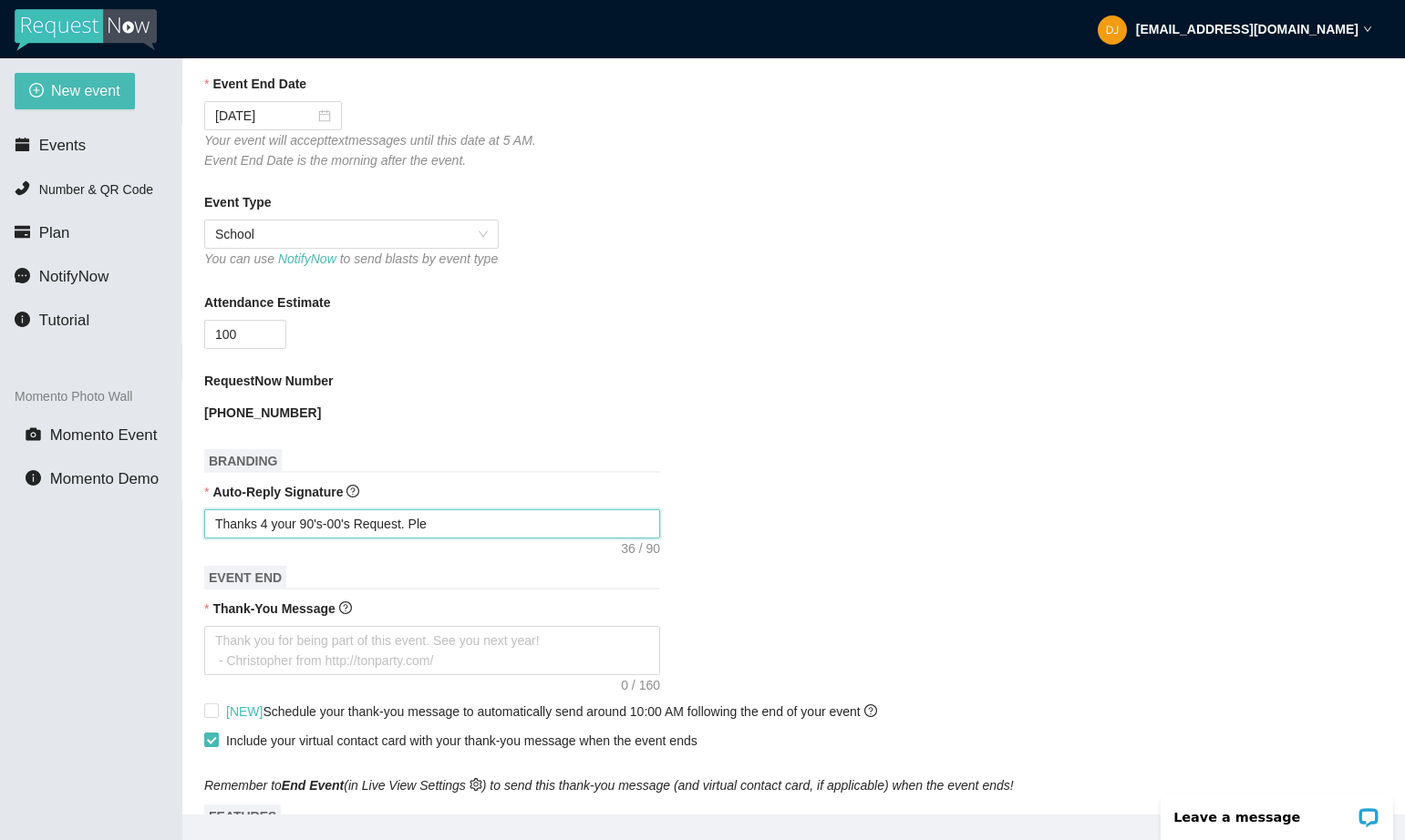
type textarea "Thanks 4 your 90's-00's Request. [GEOGRAPHIC_DATA]"
type textarea "Thanks 4 your 90's-00's Request. Ple"
type textarea "Thanks 4 your 90's-00's Request. Pl"
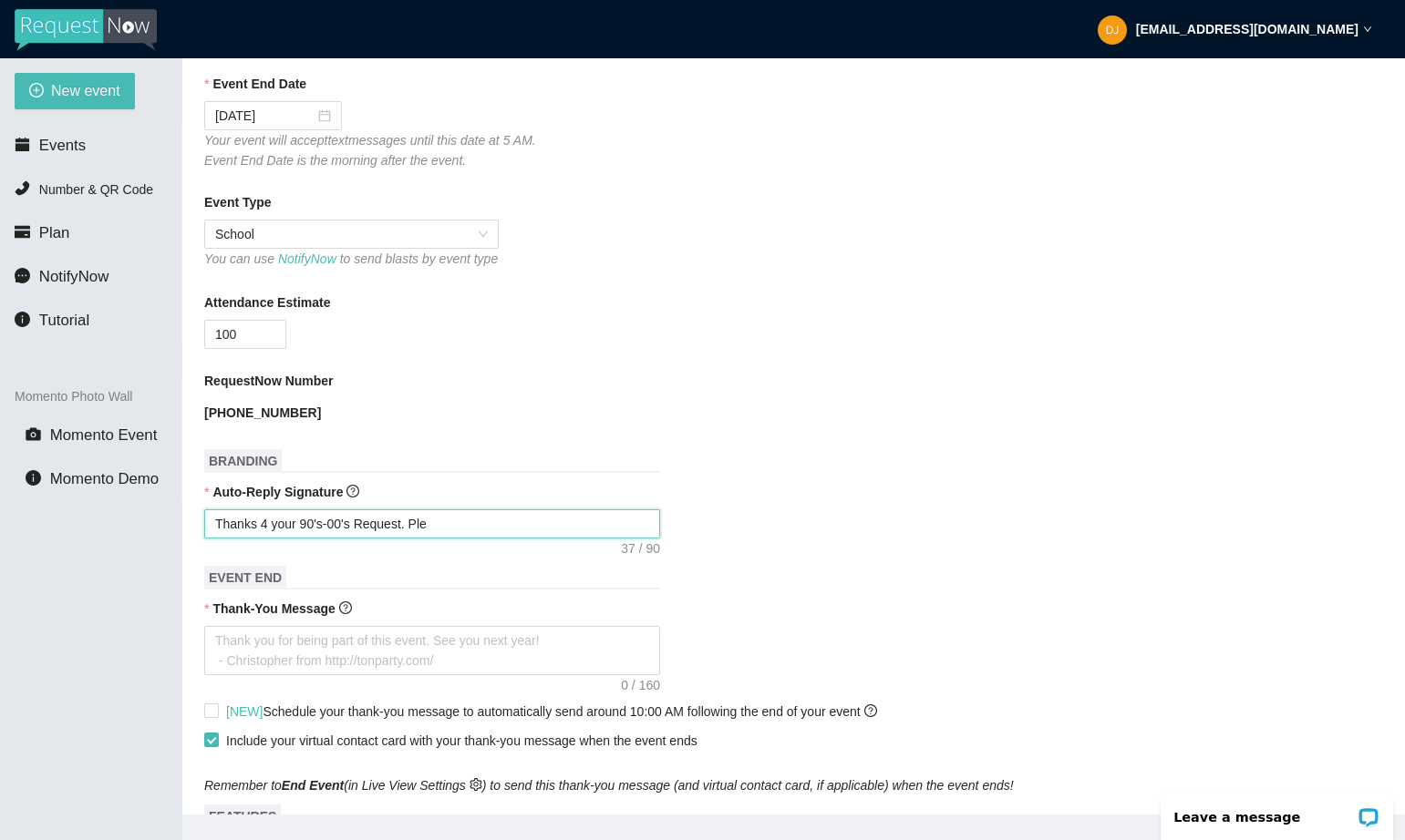
type textarea "Thanks 4 your 90's-00's Request. Pl"
type textarea "Thanks 4 your 90's-00's Request. P"
type textarea "Thanks 4 your 90's-00's Request."
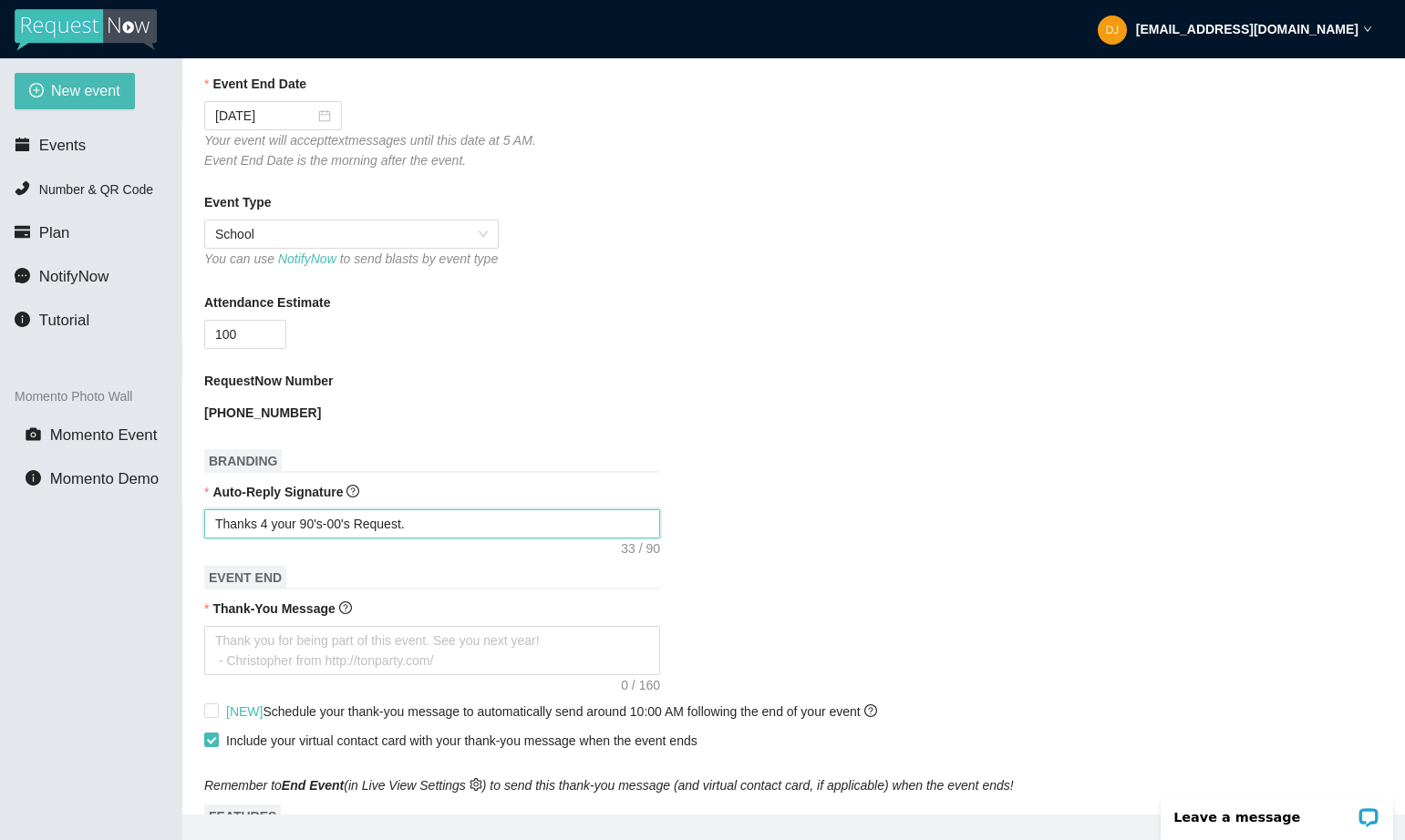
type textarea "Thanks 4 your 90's-00's Request. I"
type textarea "Thanks 4 your 90's-00's Request. In"
type textarea "Thanks 4 your 90's-00's Request. Inc"
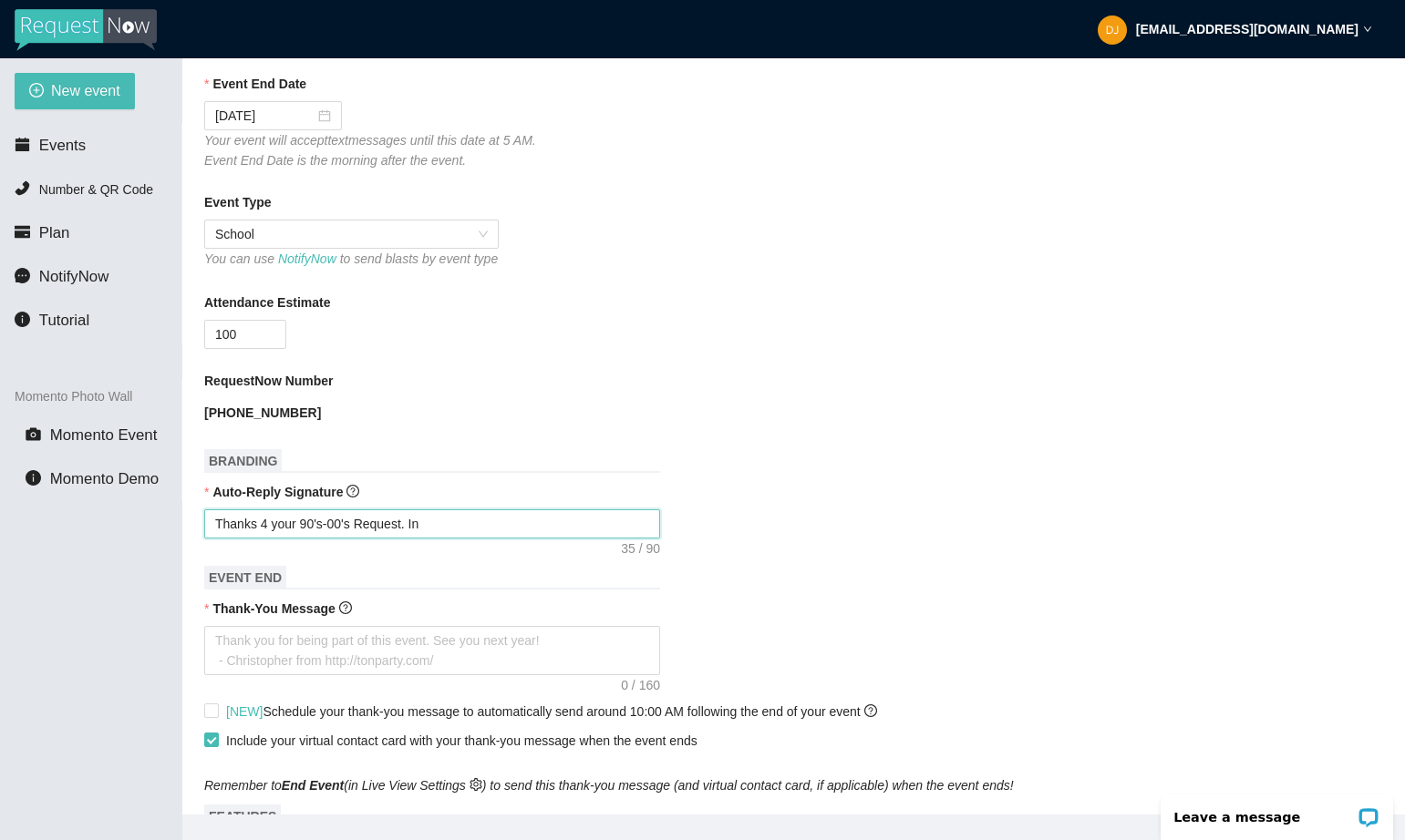
type textarea "Thanks 4 your 90's-00's Request. Inc"
type textarea "Thanks 4 your 90's-00's Request. Incl"
type textarea "Thanks 4 your 90's-00's Request. Inclu"
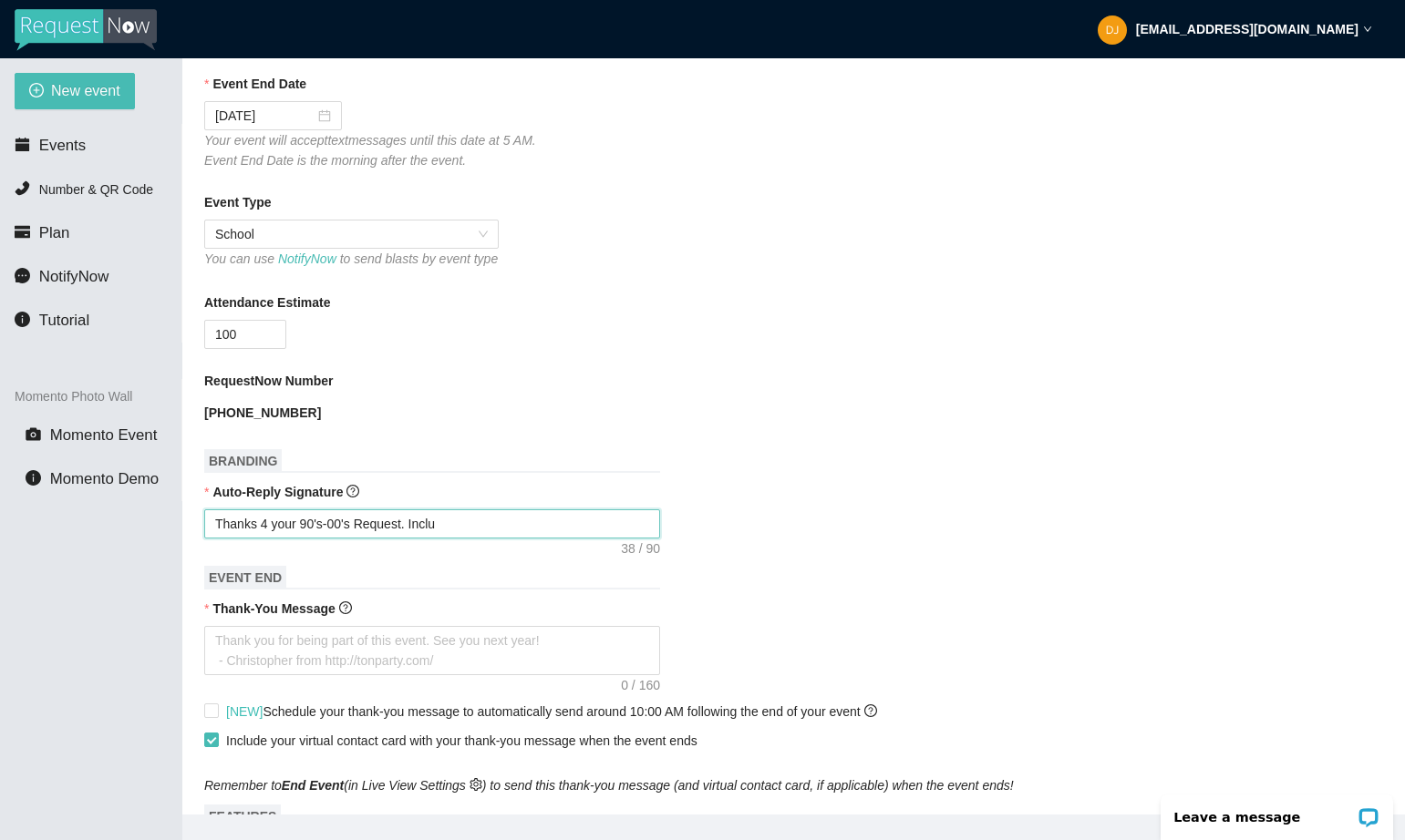
type textarea "Thanks 4 your 90's-00's Request. Includ"
type textarea "Thanks 4 your 90's-00's Request. Include"
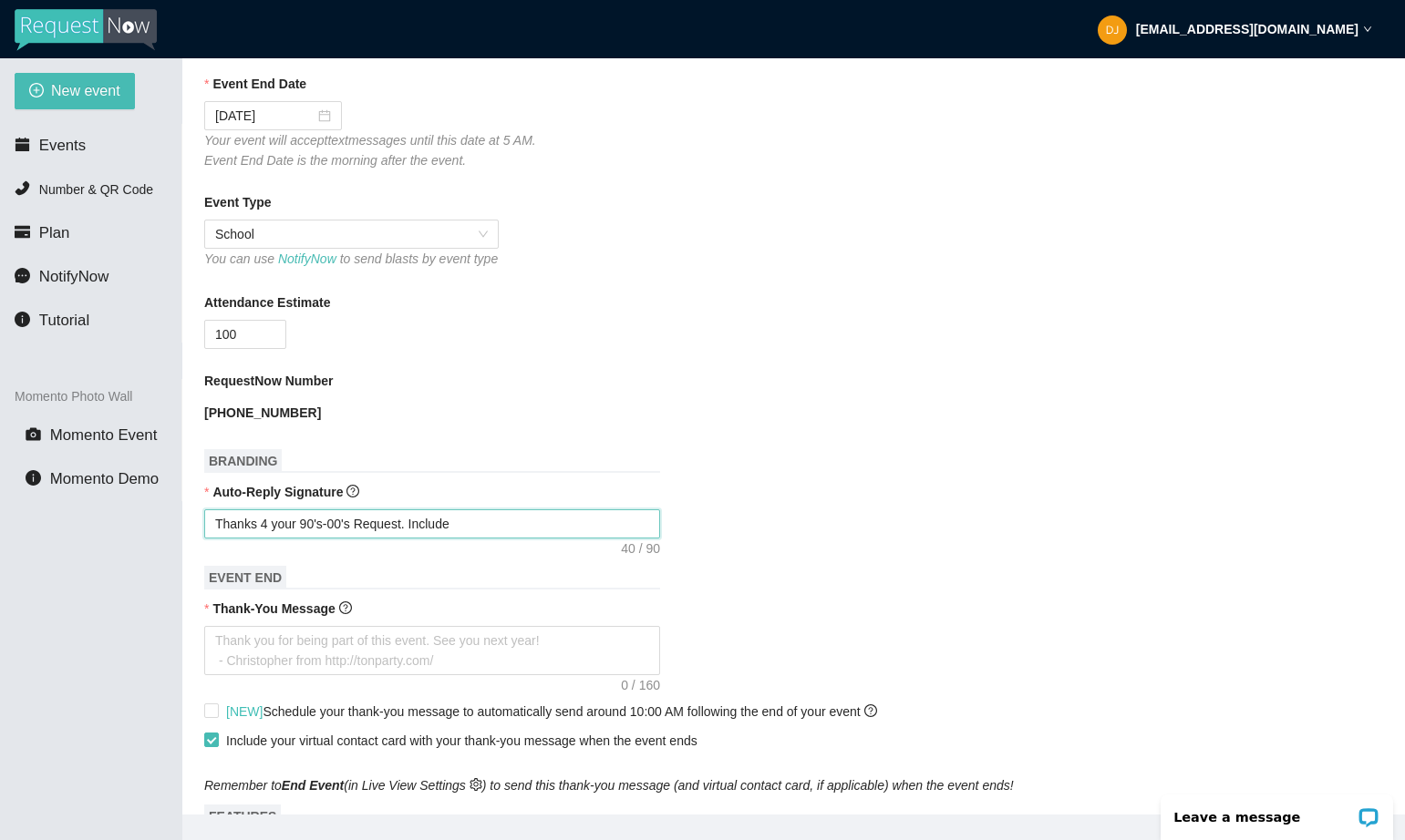
type textarea "Thanks 4 your 90's-00's Request. Include"
type textarea "Thanks 4 your 90's-00's Request. Include s"
type textarea "Thanks 4 your 90's-00's Request. Include so"
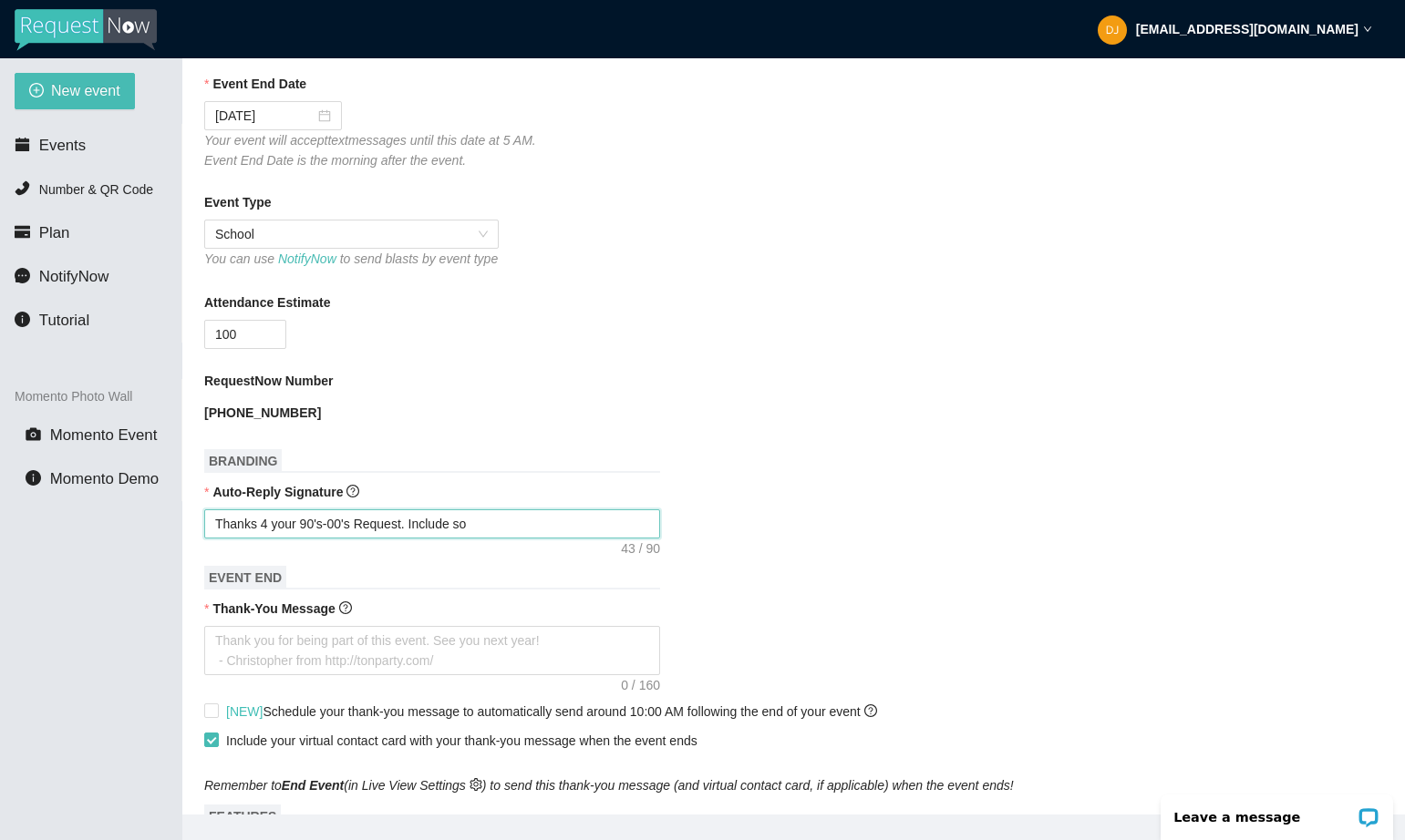
type textarea "Thanks 4 your 90's-00's Request. Include son"
type textarea "Thanks 4 your 90's-00's Request. Include song"
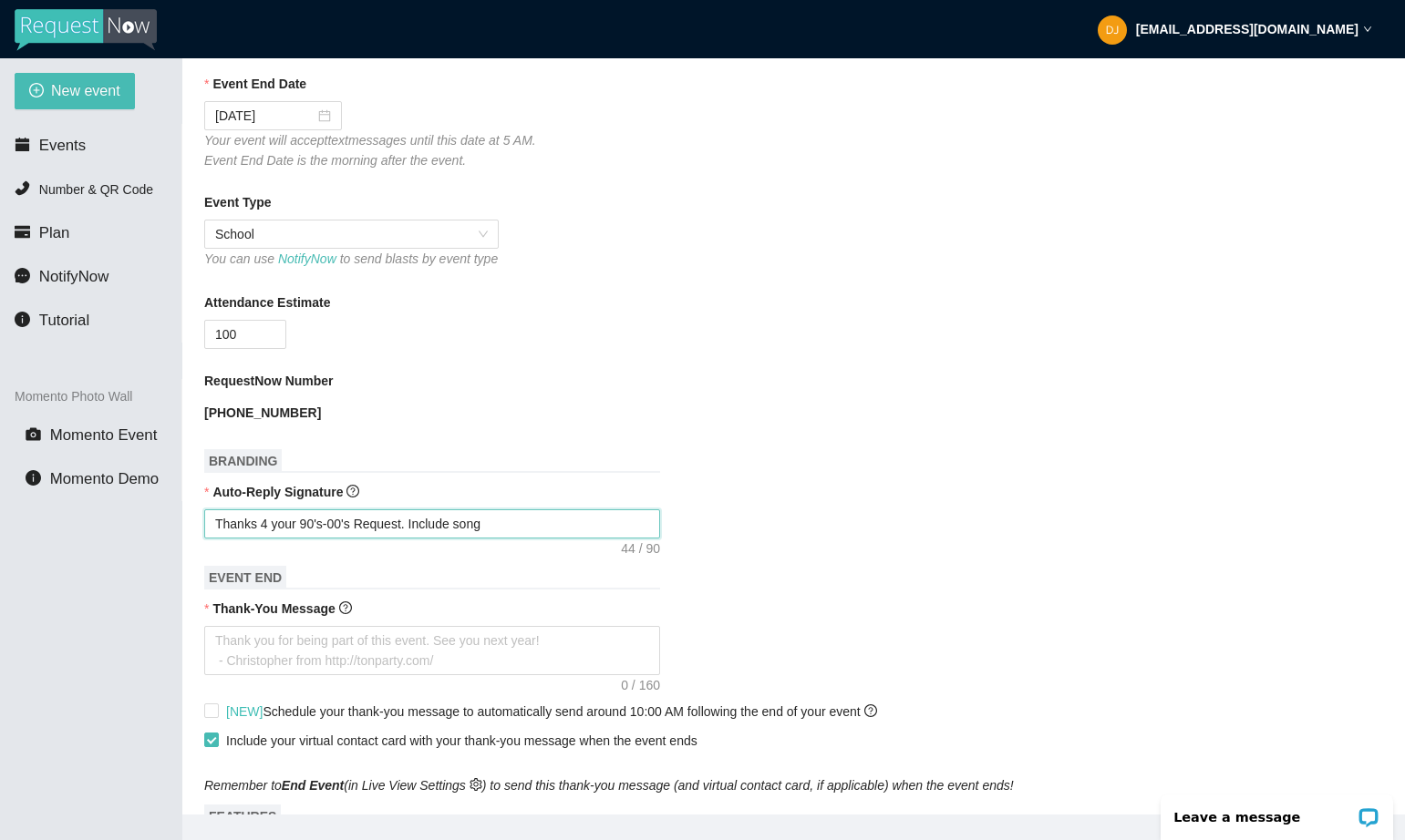
type textarea "Thanks 4 your 90's-00's Request. Include song"
type textarea "Thanks 4 your 90's-00's Request. Include song i"
type textarea "Thanks 4 your 90's-00's Request. Include song if"
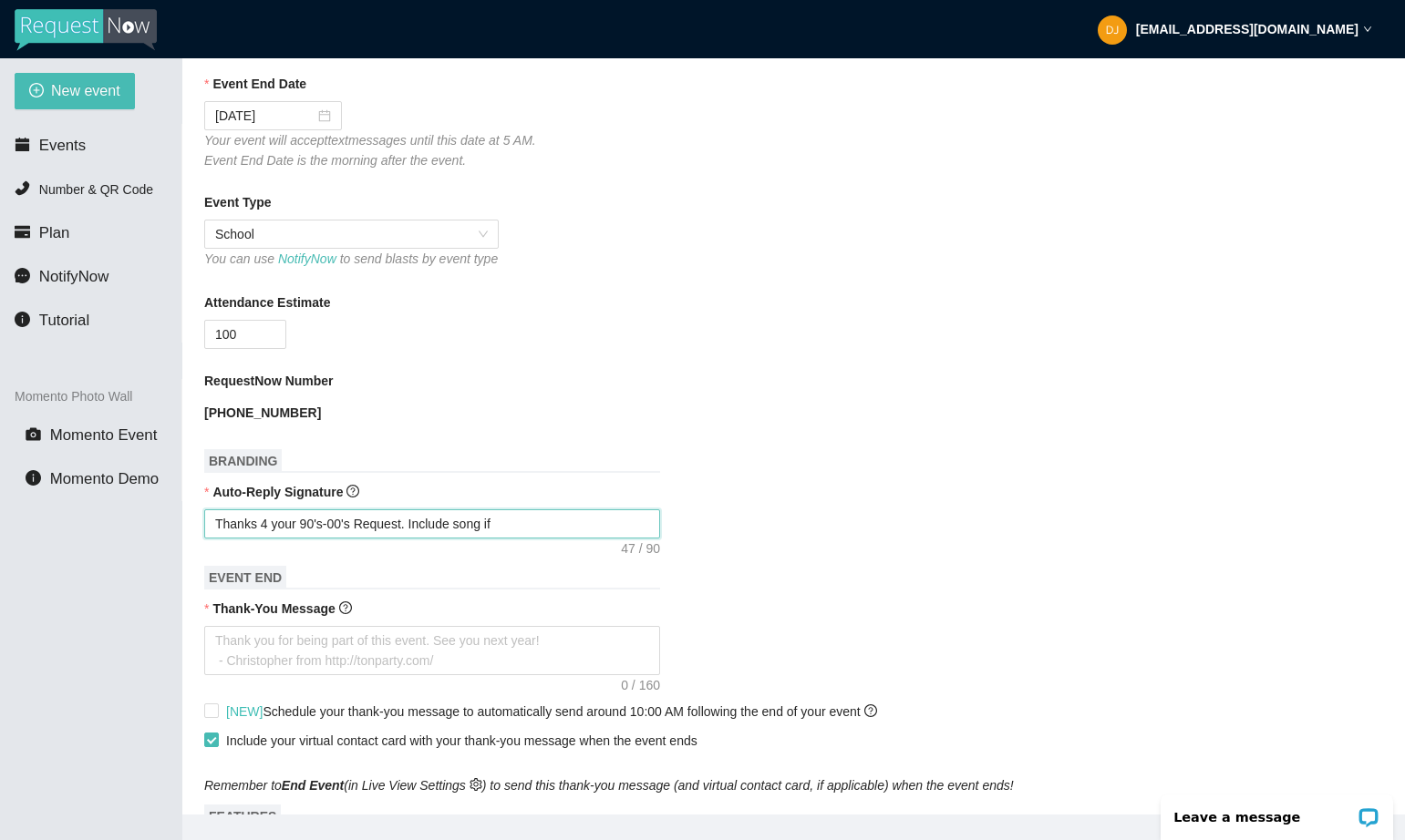
type textarea "Thanks 4 your 90's-00's Request. Include song if"
type textarea "Thanks 4 your 90's-00's Request. Include song if u"
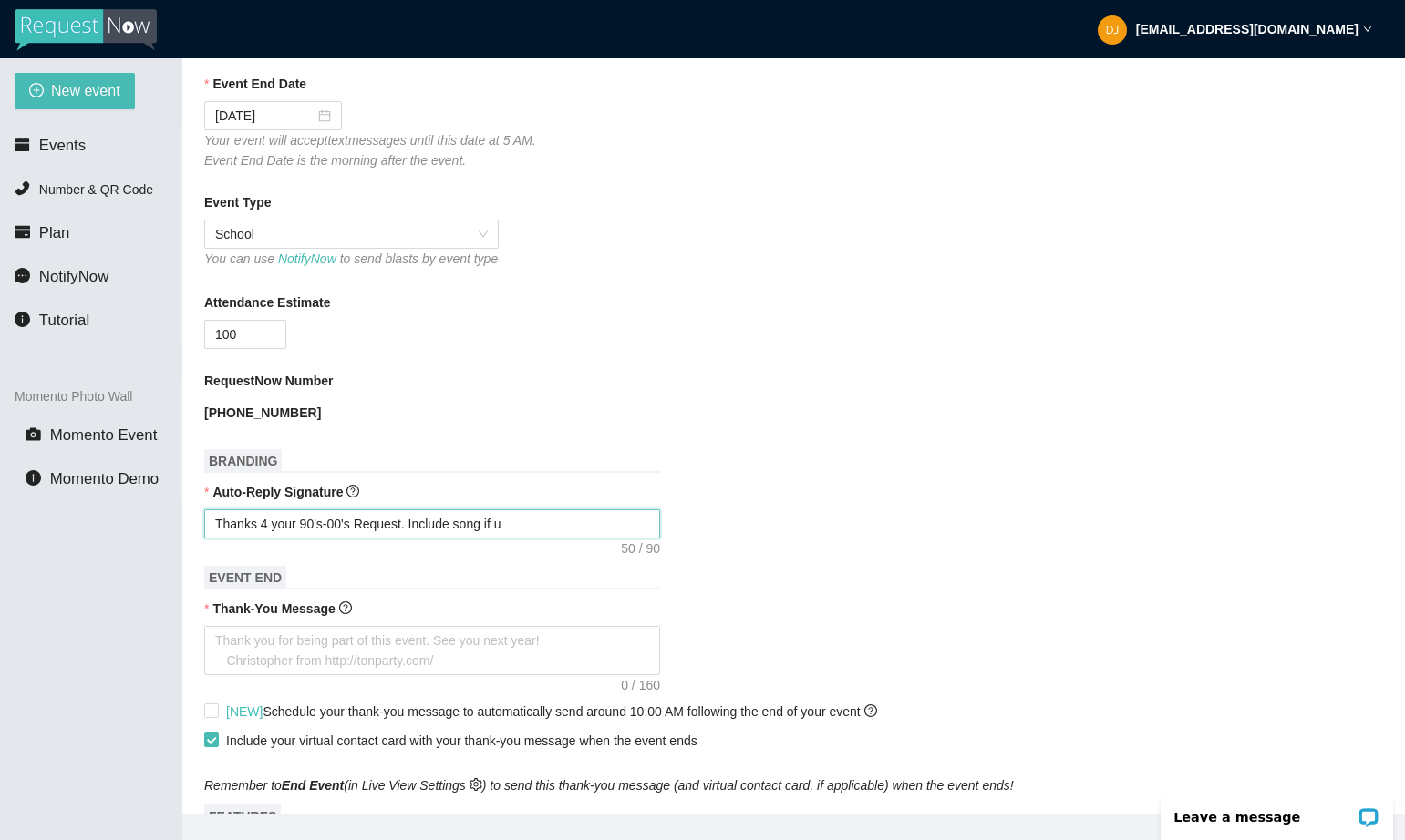
type textarea "Thanks 4 your 90's-00's Request. Include song if u"
type textarea "Thanks 4 your 90's-00's Request. Include song if u t"
type textarea "Thanks 4 your 90's-00's Request. Include song if u ti"
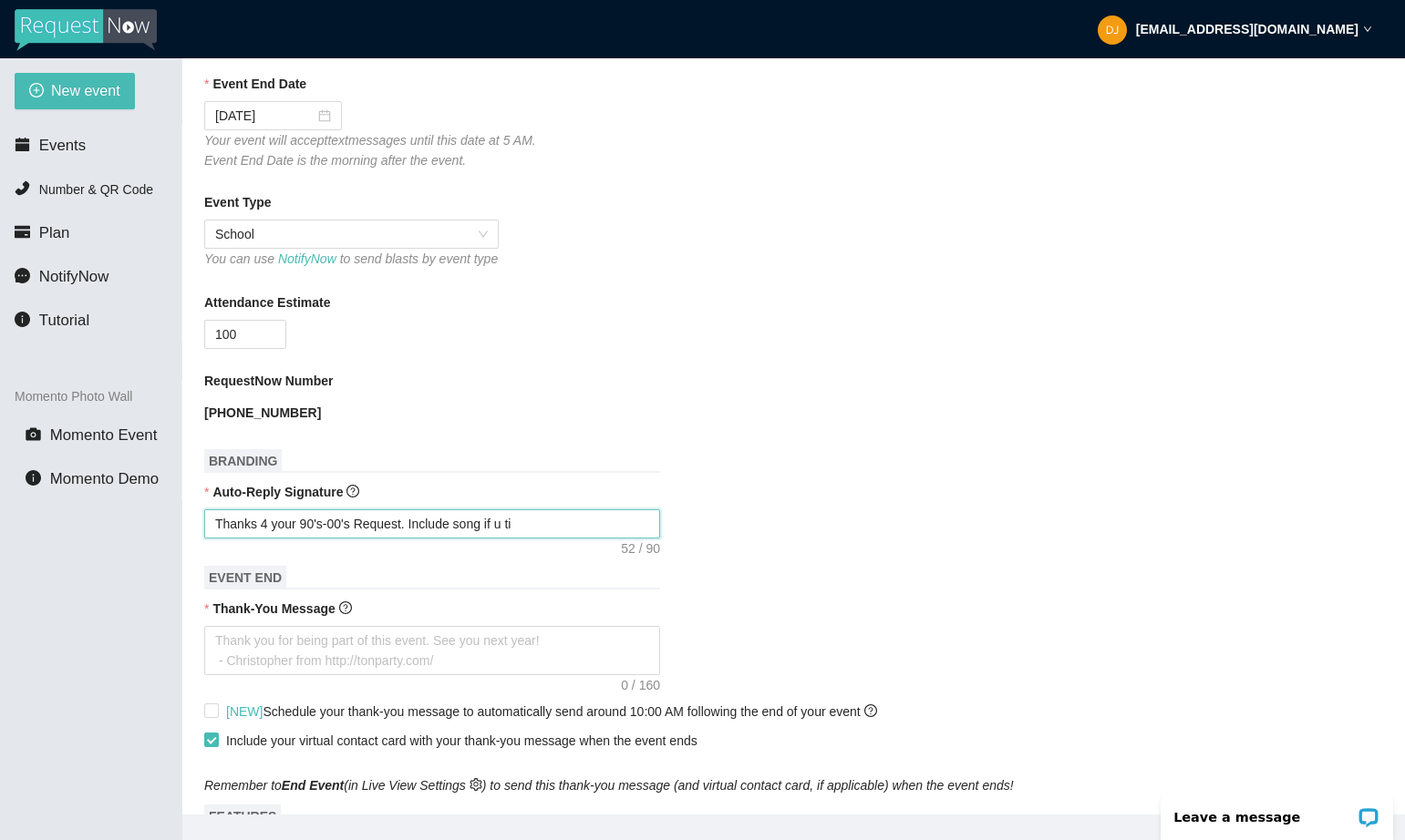
type textarea "Thanks 4 your 90's-00's Request. Include song if u tip"
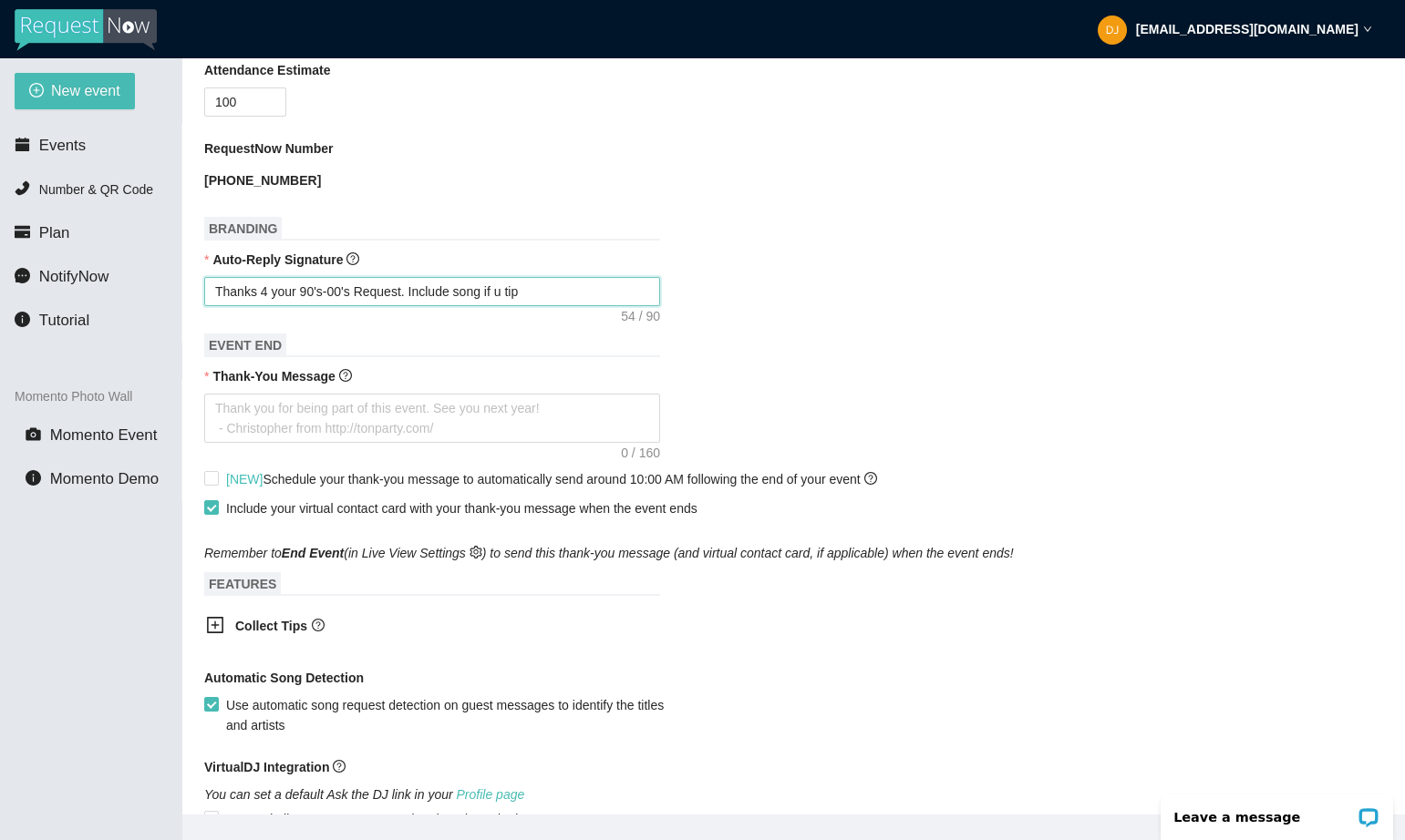
scroll to position [617, 0]
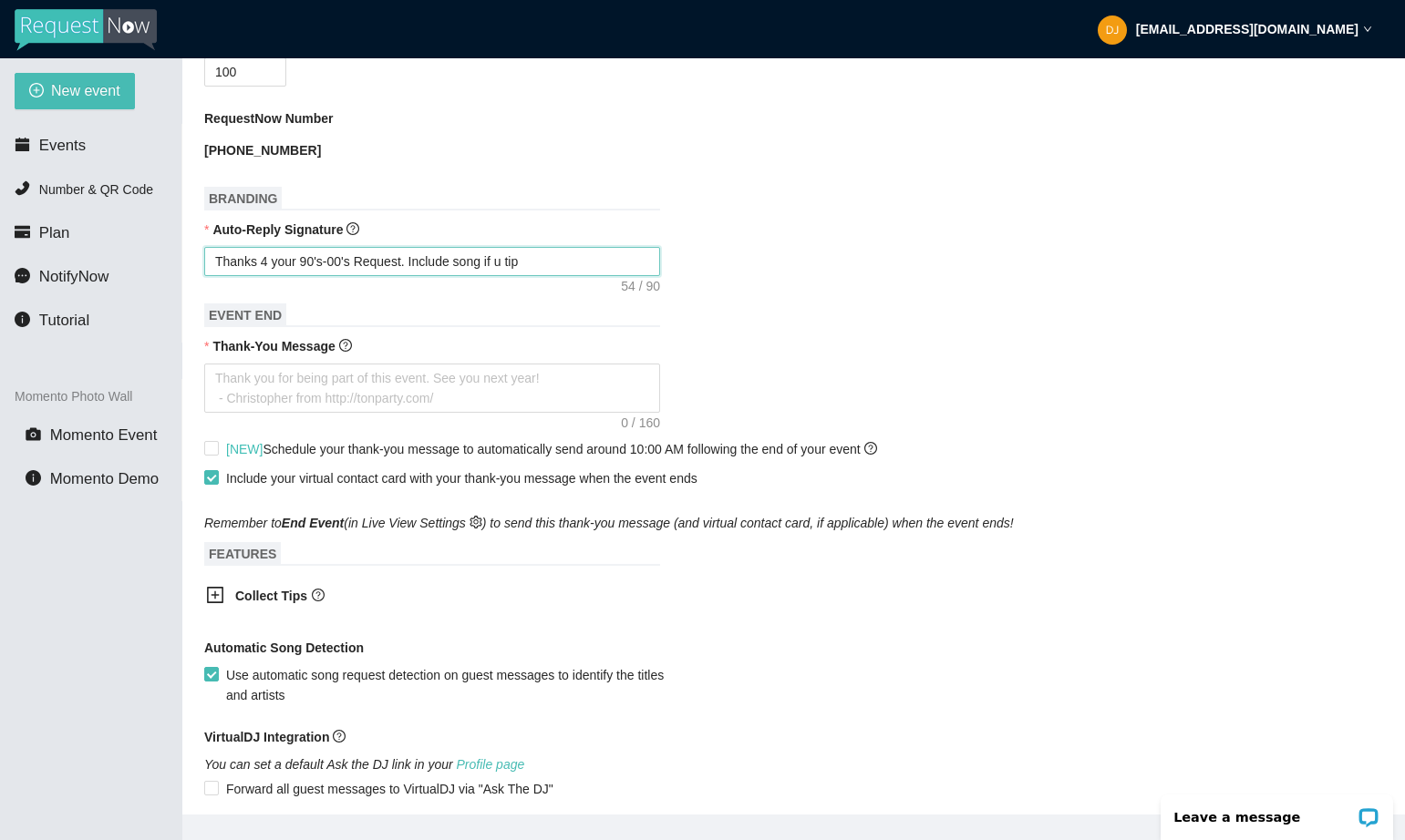
type textarea "Thanks 4 your 90's-00's Request. Include song if u tip"
click at [248, 604] on b "Collect Tips" at bounding box center [271, 596] width 72 height 15
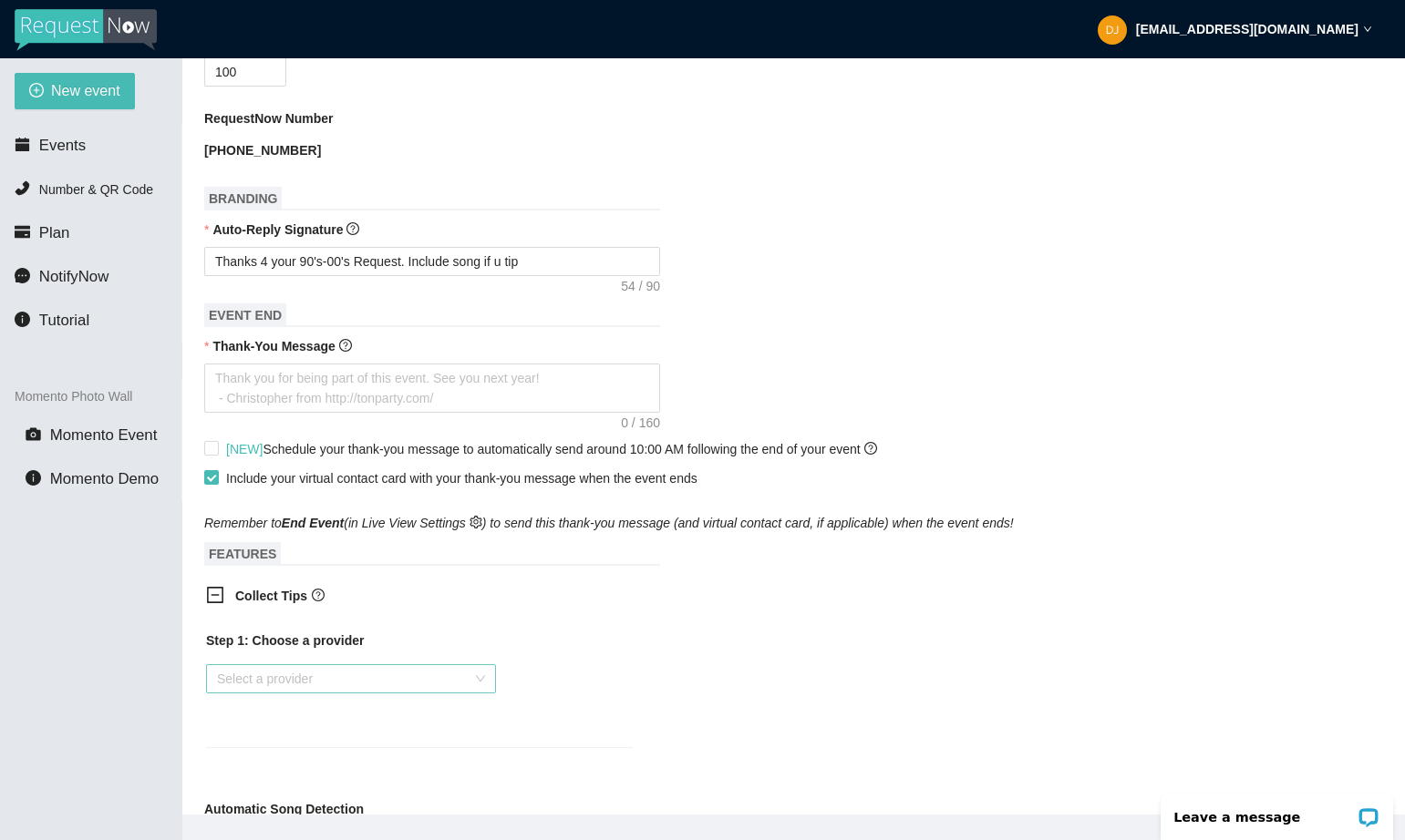
click at [300, 692] on input "search" at bounding box center [344, 678] width 255 height 27
click at [280, 758] on div "Venmo" at bounding box center [350, 762] width 268 height 20
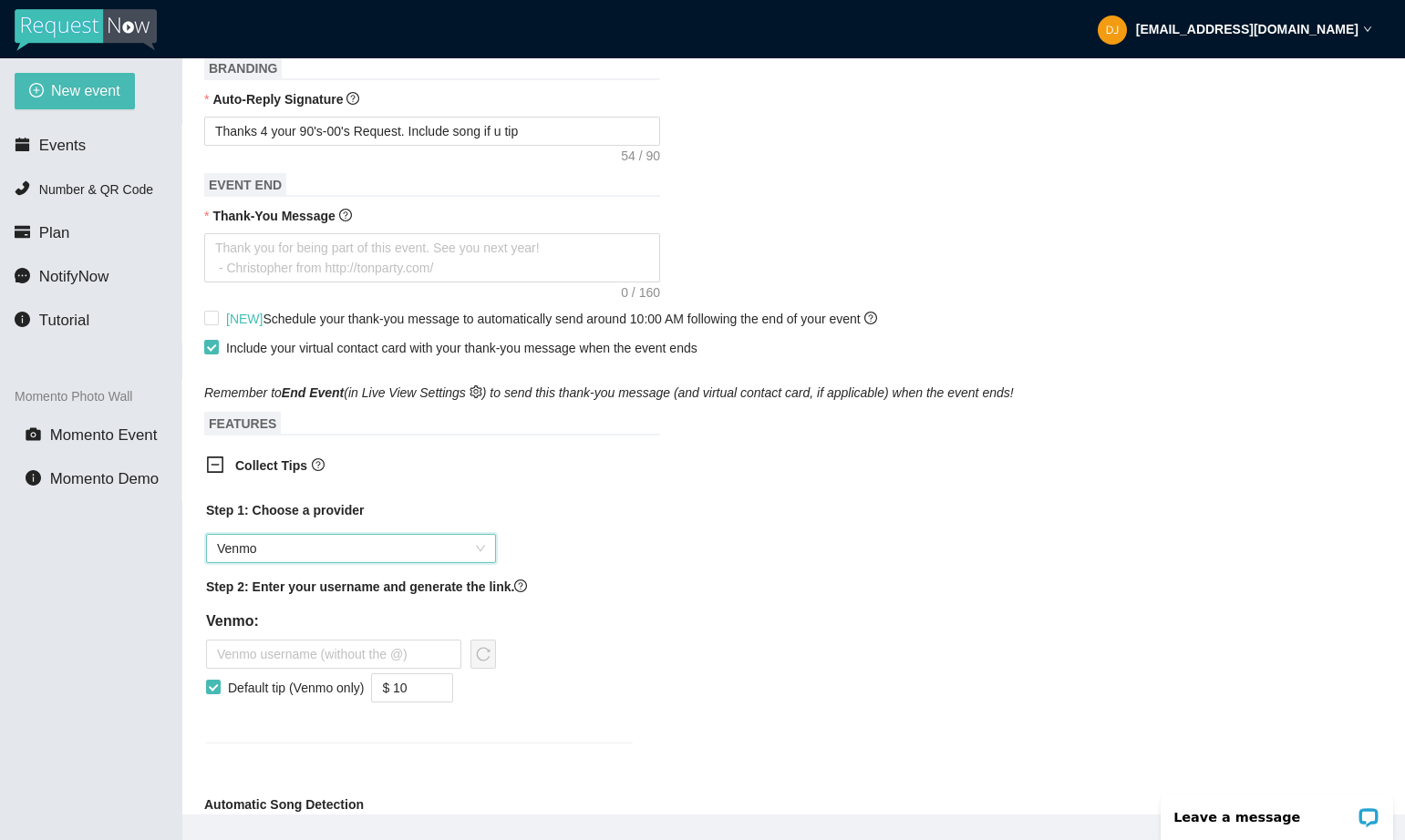
scroll to position [780, 0]
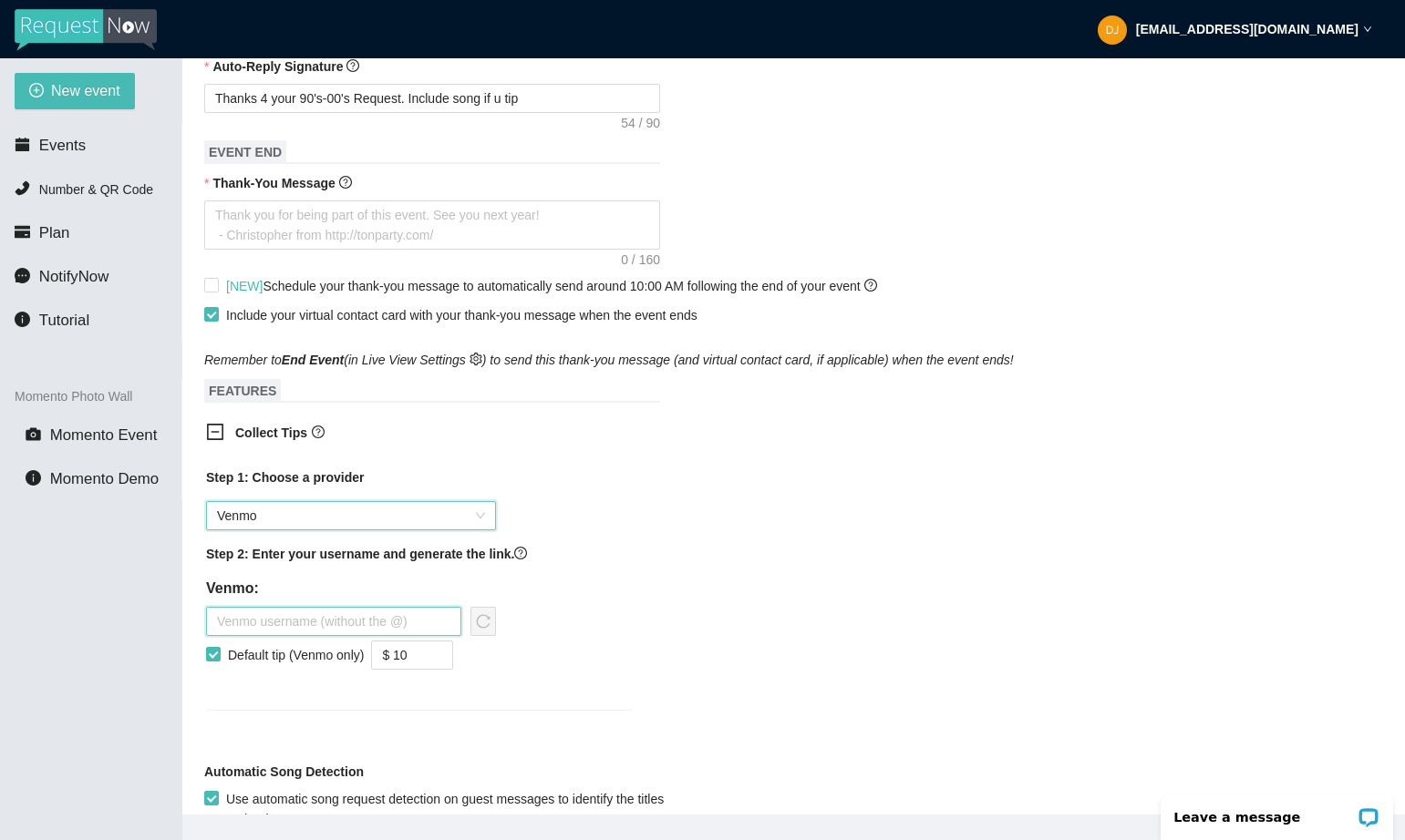
click at [290, 636] on input "text" at bounding box center [333, 621] width 255 height 29
click at [217, 659] on input "Default tip (Venmo only)" at bounding box center [212, 653] width 13 height 13
checkbox input "false"
click at [253, 636] on input "text" at bounding box center [333, 621] width 255 height 29
click at [303, 636] on input "text" at bounding box center [333, 621] width 255 height 29
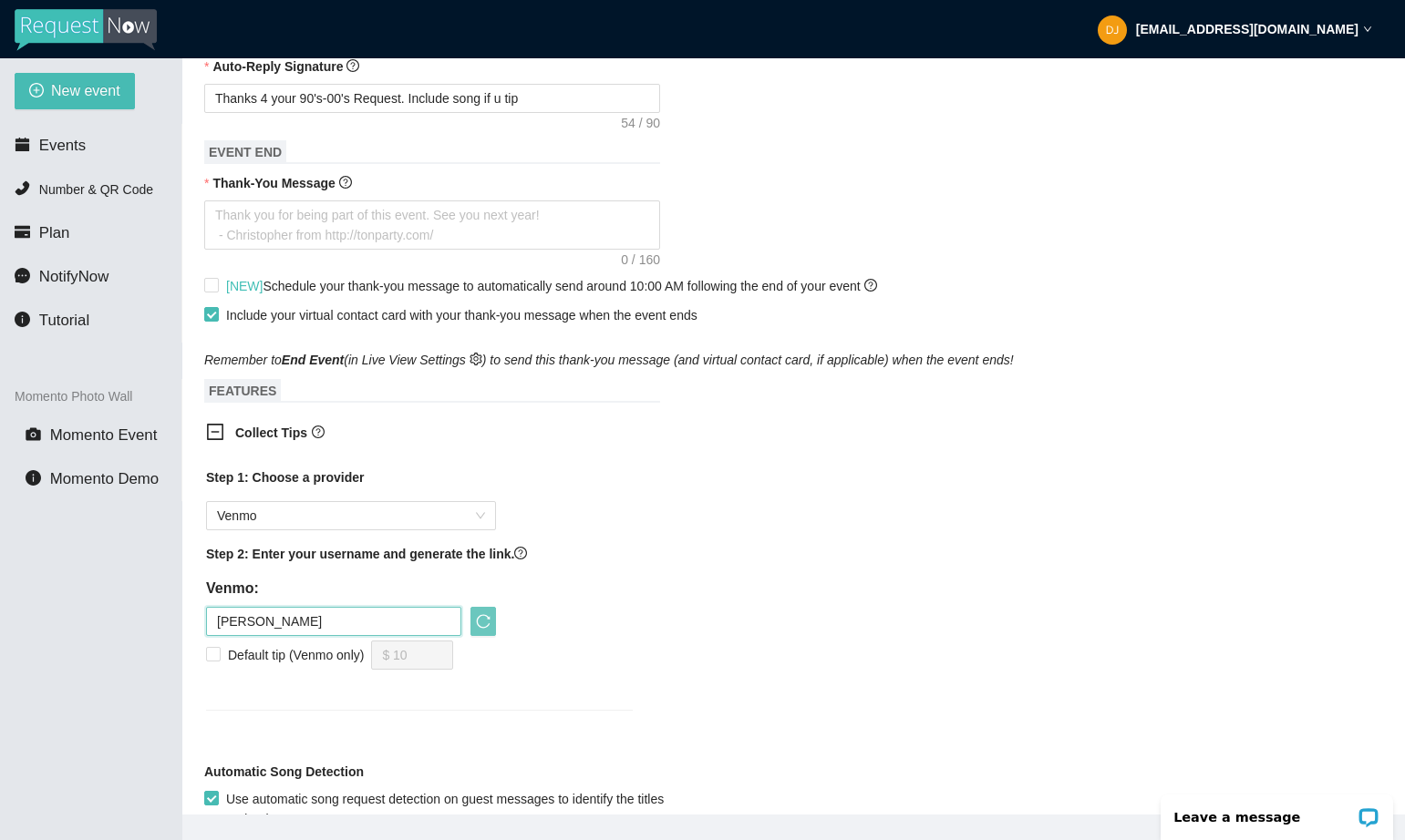
type input "[PERSON_NAME]"
click at [480, 629] on icon "reload" at bounding box center [483, 622] width 15 height 15
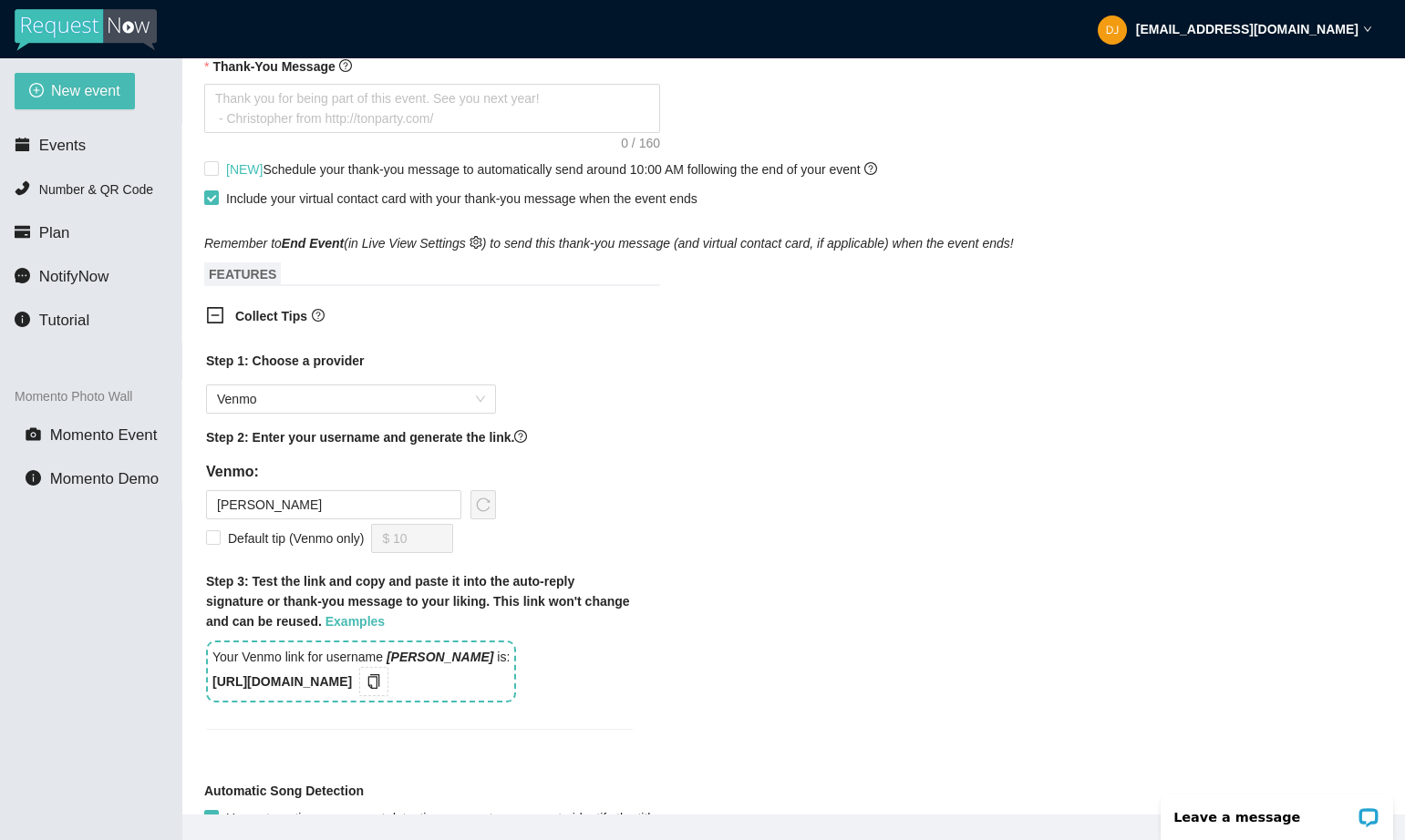
scroll to position [927, 0]
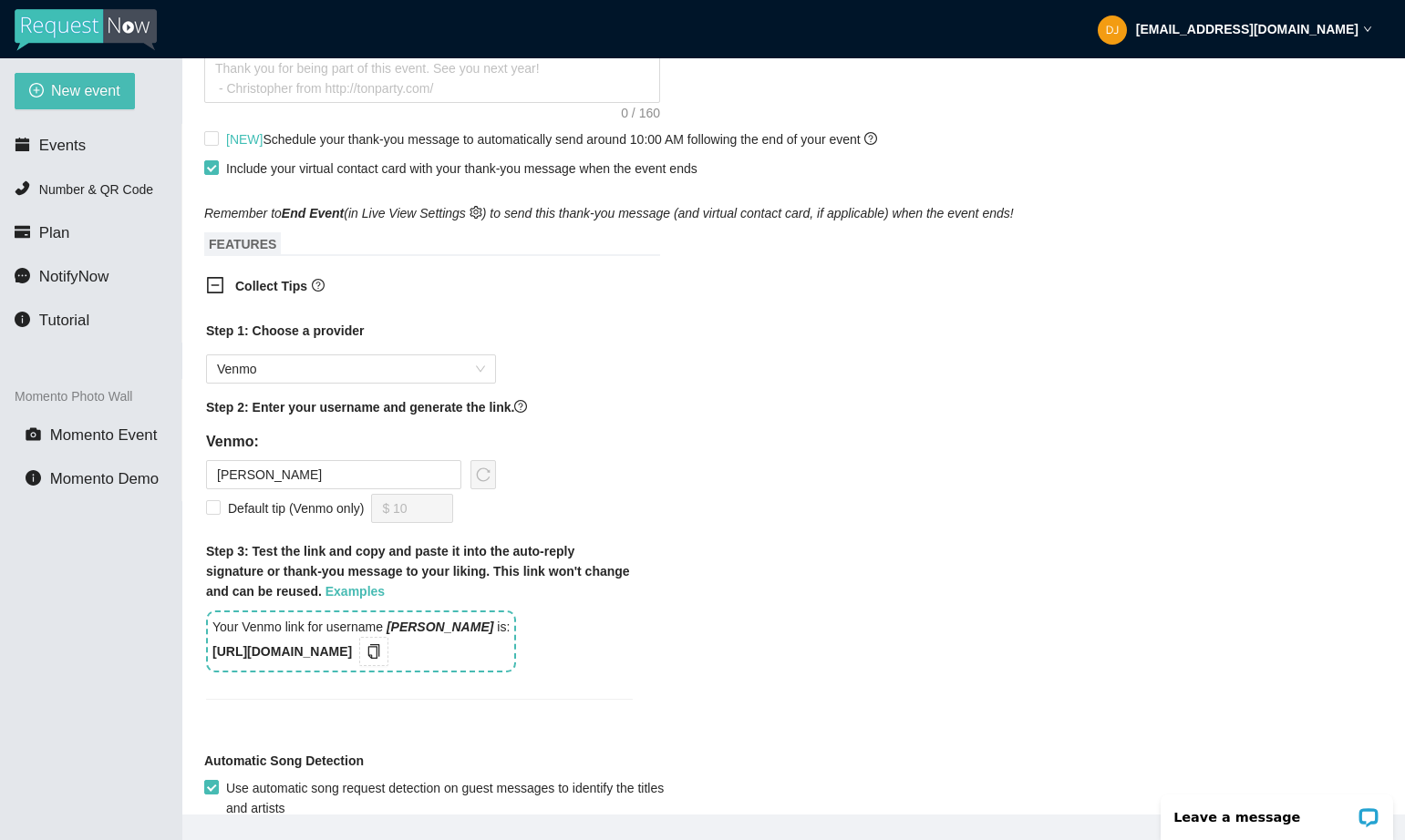
drag, startPoint x: 395, startPoint y: 669, endPoint x: 201, endPoint y: 679, distance: 194.3
click at [201, 679] on div "Step 1: Choose a provider Venmo Step 2: Enter your username and generate the li…" at bounding box center [419, 522] width 456 height 423
copy b "[URL][DOMAIN_NAME]"
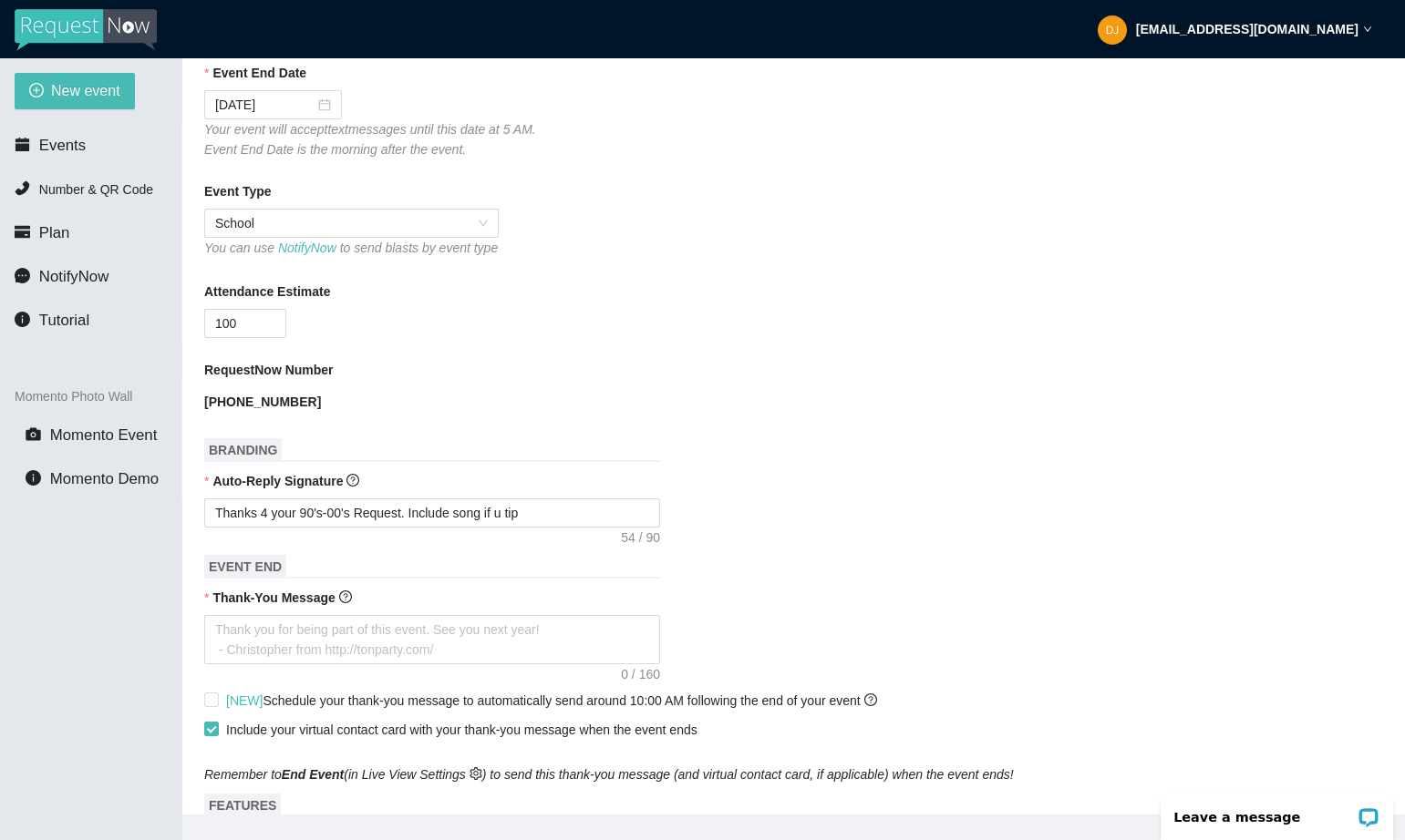
scroll to position [343, 0]
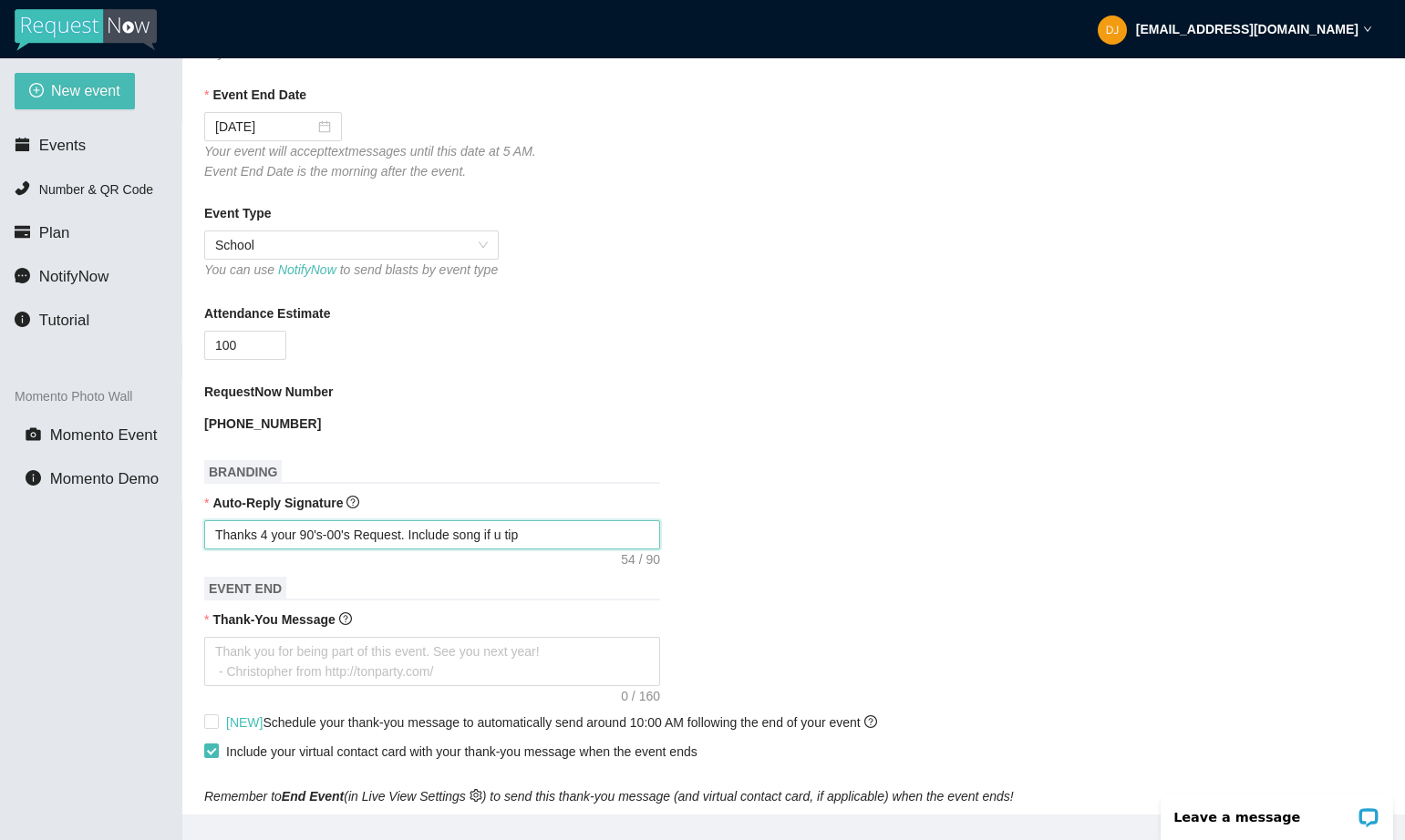
click at [585, 550] on textarea "Thanks 4 your 90's-00's Request. Include song if u tip" at bounding box center [432, 535] width 456 height 29
type textarea "Thanks 4 your 90's-00's Request. Include song if u tip"
paste textarea "[URL][DOMAIN_NAME]"
type textarea "Thanks 4 your 90's-00's Request. Include song if u tip [URL][DOMAIN_NAME]"
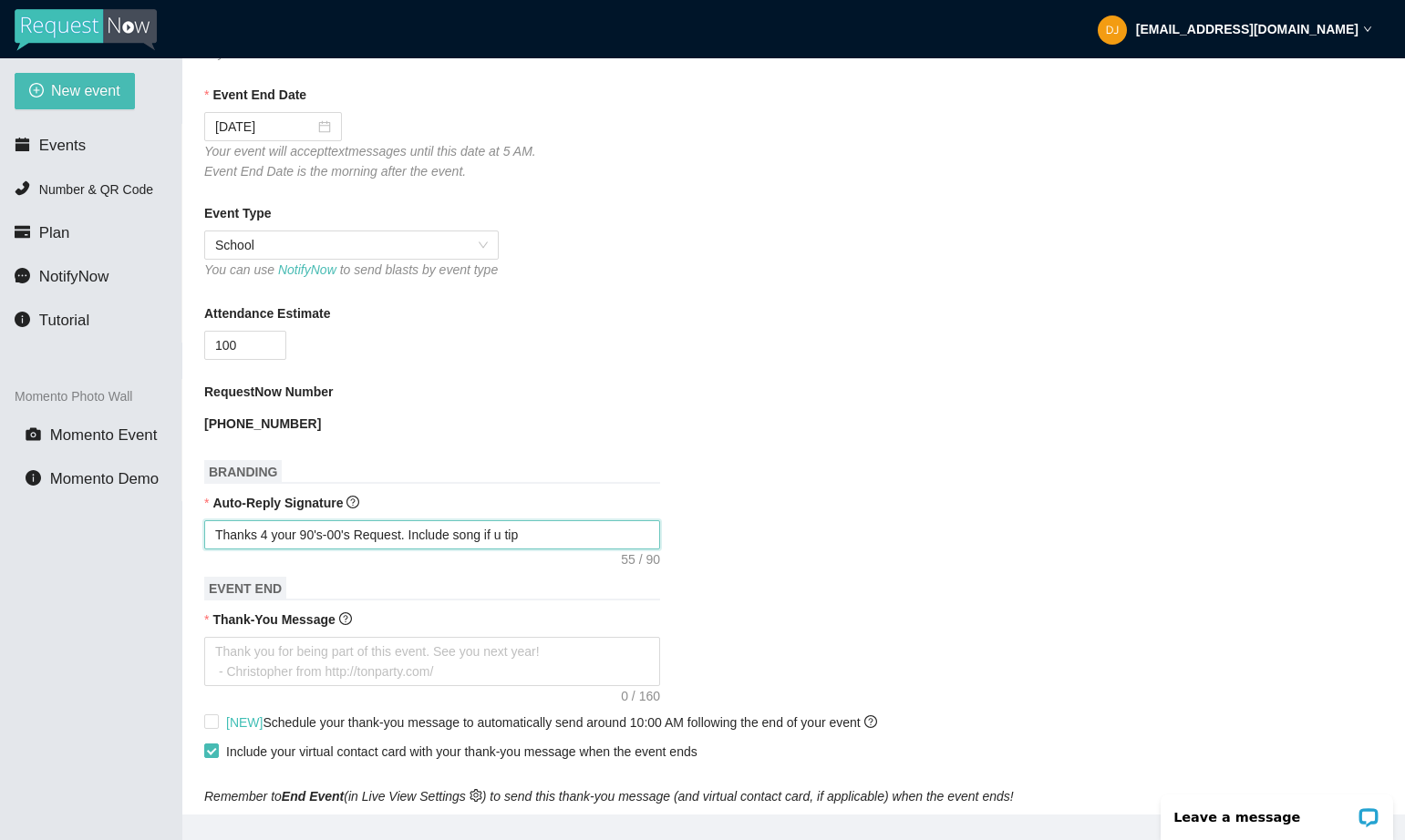
type textarea "Thanks 4 your 90's-00's Request. Include song if u tip [URL][DOMAIN_NAME]"
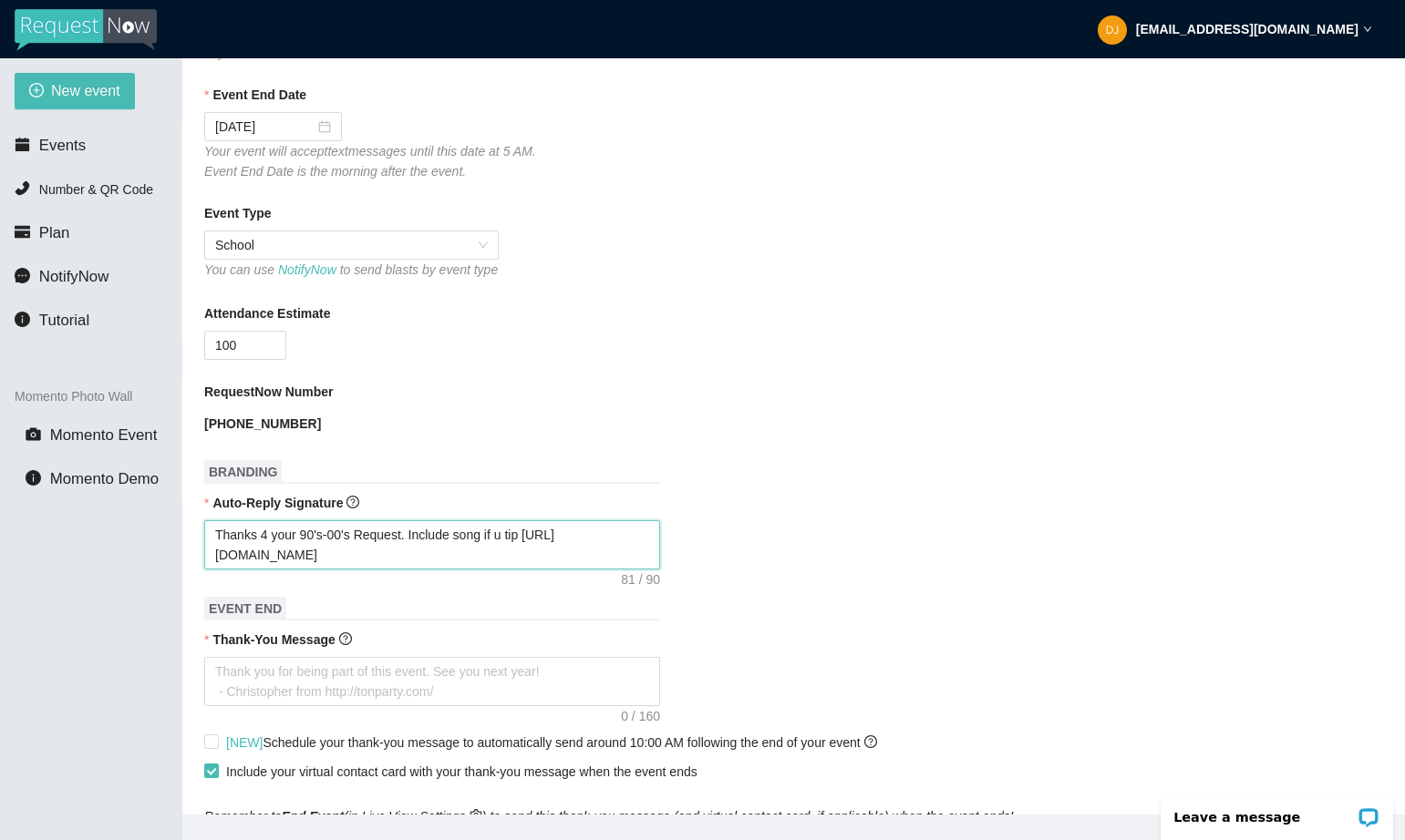
click at [418, 553] on textarea "Thanks 4 your 90's-00's Request. Include song if u tip [URL][DOMAIN_NAME]" at bounding box center [432, 545] width 456 height 49
type textarea "Thanks 4 your 90's-00's Request. PInclude song if u tip [URL][DOMAIN_NAME]"
type textarea "Thanks 4 your 90's-00's Request. PlInclude song if u tip [URL][DOMAIN_NAME]"
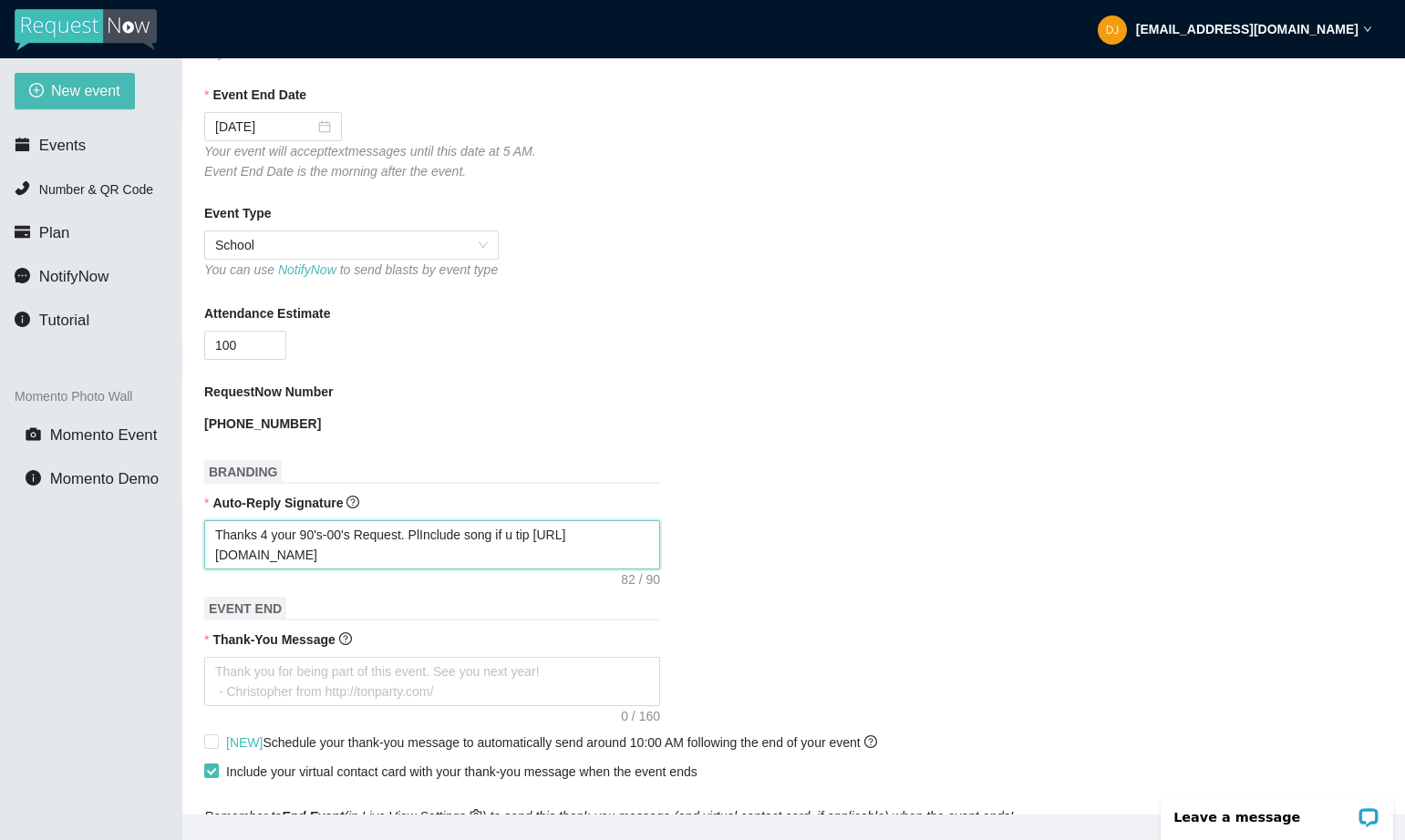
type textarea "Thanks 4 your 90's-00's Request. PleInclude song if u tip [URL][DOMAIN_NAME]"
type textarea "Thanks 4 your 90's-00's Request. PleaInclude song if u tip [URL][DOMAIN_NAME]"
type textarea "Thanks 4 your 90's-00's Request. PleasInclude song if u tip [URL][DOMAIN_NAME]"
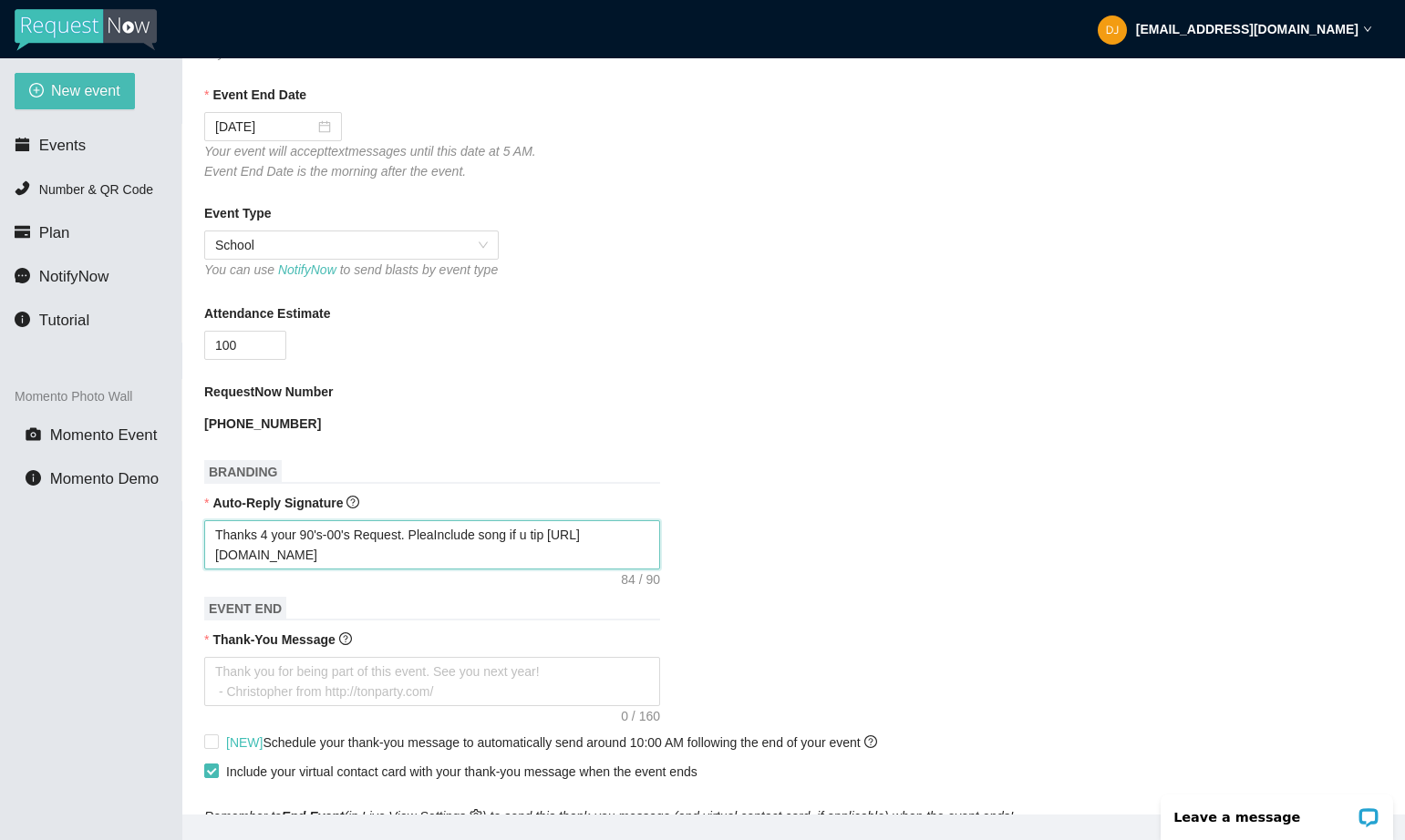
type textarea "Thanks 4 your 90's-00's Request. PleasInclude song if u tip [URL][DOMAIN_NAME]"
type textarea "Thanks 4 your 90's-00's Request. PleaseInclude song if u tip [URL][DOMAIN_NAME]"
type textarea "Thanks 4 your 90's-00's Request. Please Include song if u tip [URL][DOMAIN_NAME]"
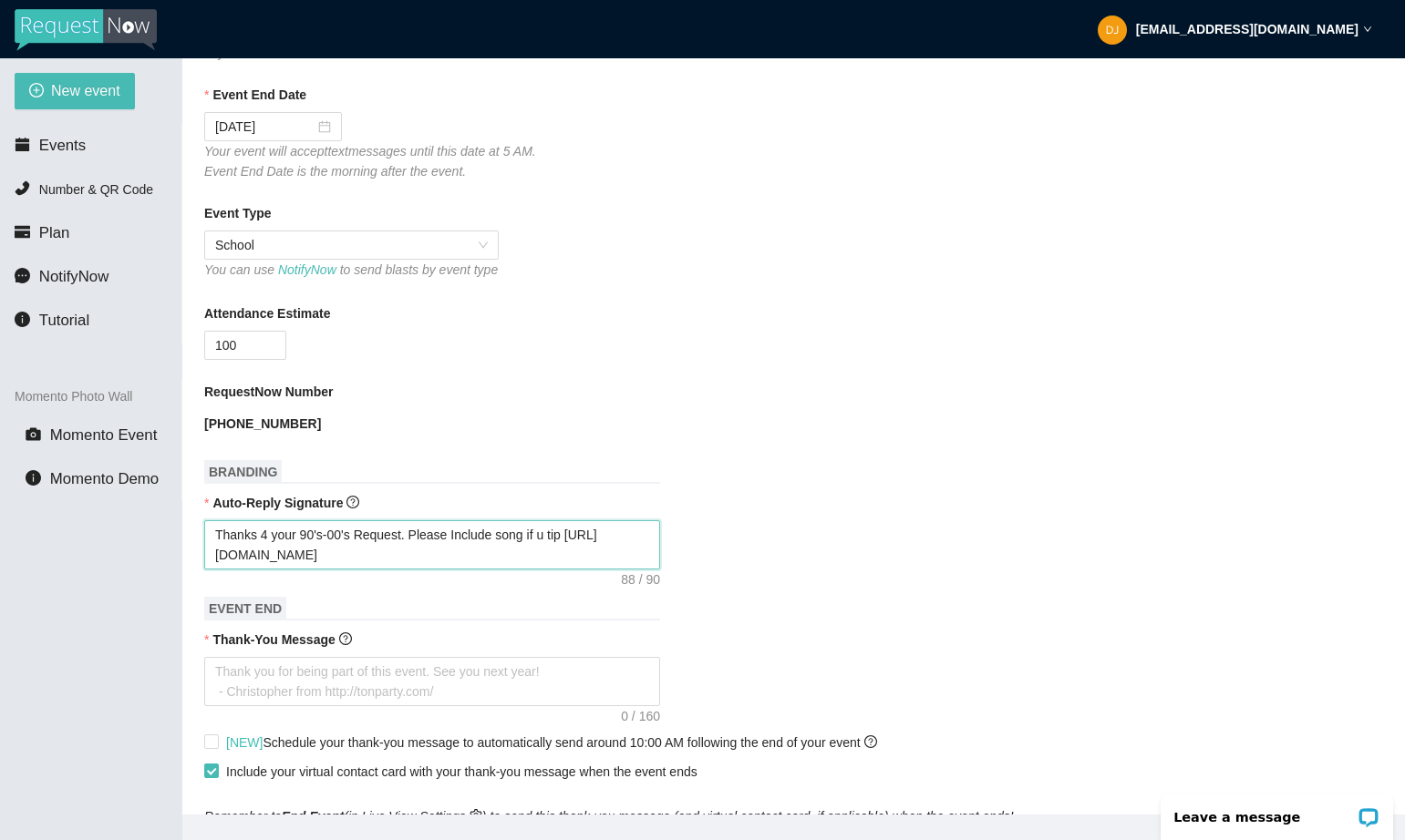
drag, startPoint x: 459, startPoint y: 552, endPoint x: 418, endPoint y: 552, distance: 41.0
click at [418, 552] on textarea "Thanks 4 your 90's-00's Request. Please Include song if u tip [URL][DOMAIN_NAME]" at bounding box center [432, 545] width 456 height 49
type textarea "Thanks 4 your 90's-00's Request. Include song if u tip [URL][DOMAIN_NAME]"
click at [493, 554] on textarea "Thanks 4 your 90's-00's Request. Include song if u tip [URL][DOMAIN_NAME]" at bounding box center [432, 545] width 456 height 49
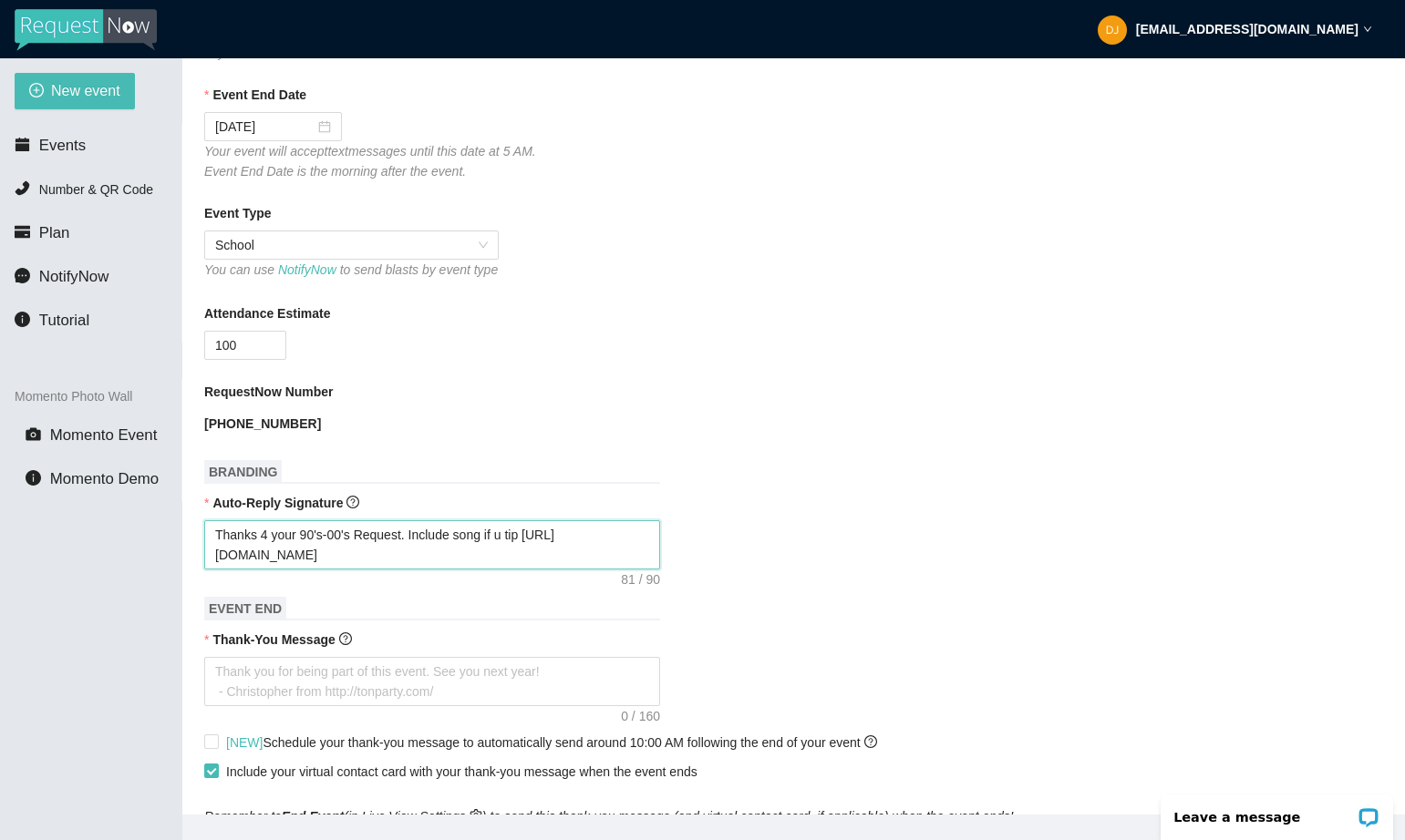
type textarea "Thanks 4 your 90's-00's Request. Include song if u tip [URL][DOMAIN_NAME]"
type textarea "Thanks 4 your 90's-00's Request. Include song n if u tip [URL][DOMAIN_NAME]"
type textarea "Thanks 4 your 90's-00's Request. Include song na if u tip [URL][DOMAIN_NAME]"
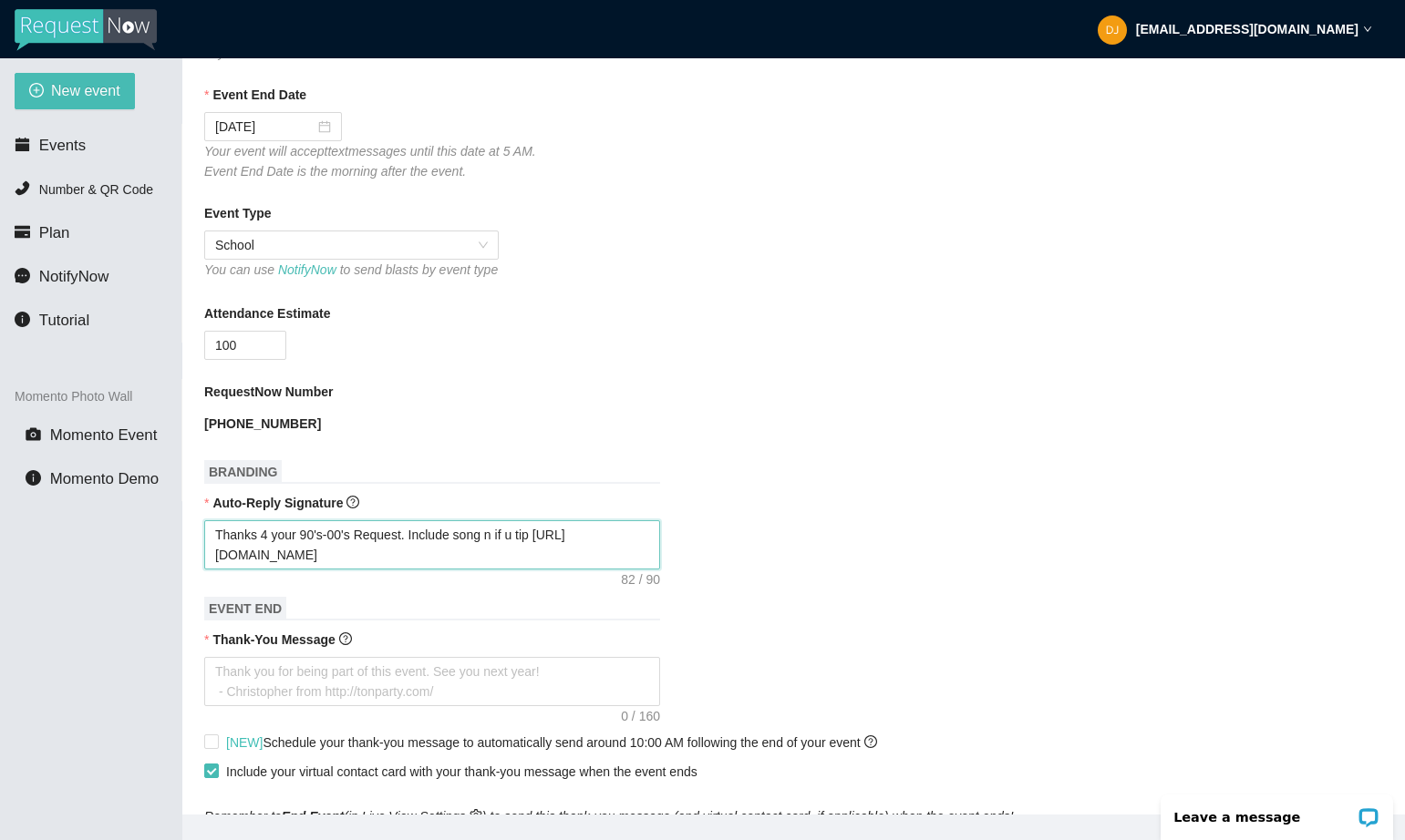
type textarea "Thanks 4 your 90's-00's Request. Include song na if u tip [URL][DOMAIN_NAME]"
type textarea "Thanks 4 your 90's-00's Request. Include song nam if u tip [URL][DOMAIN_NAME]"
type textarea "Thanks 4 your 90's-00's Request. Include song name if u tip [URL][DOMAIN_NAME]"
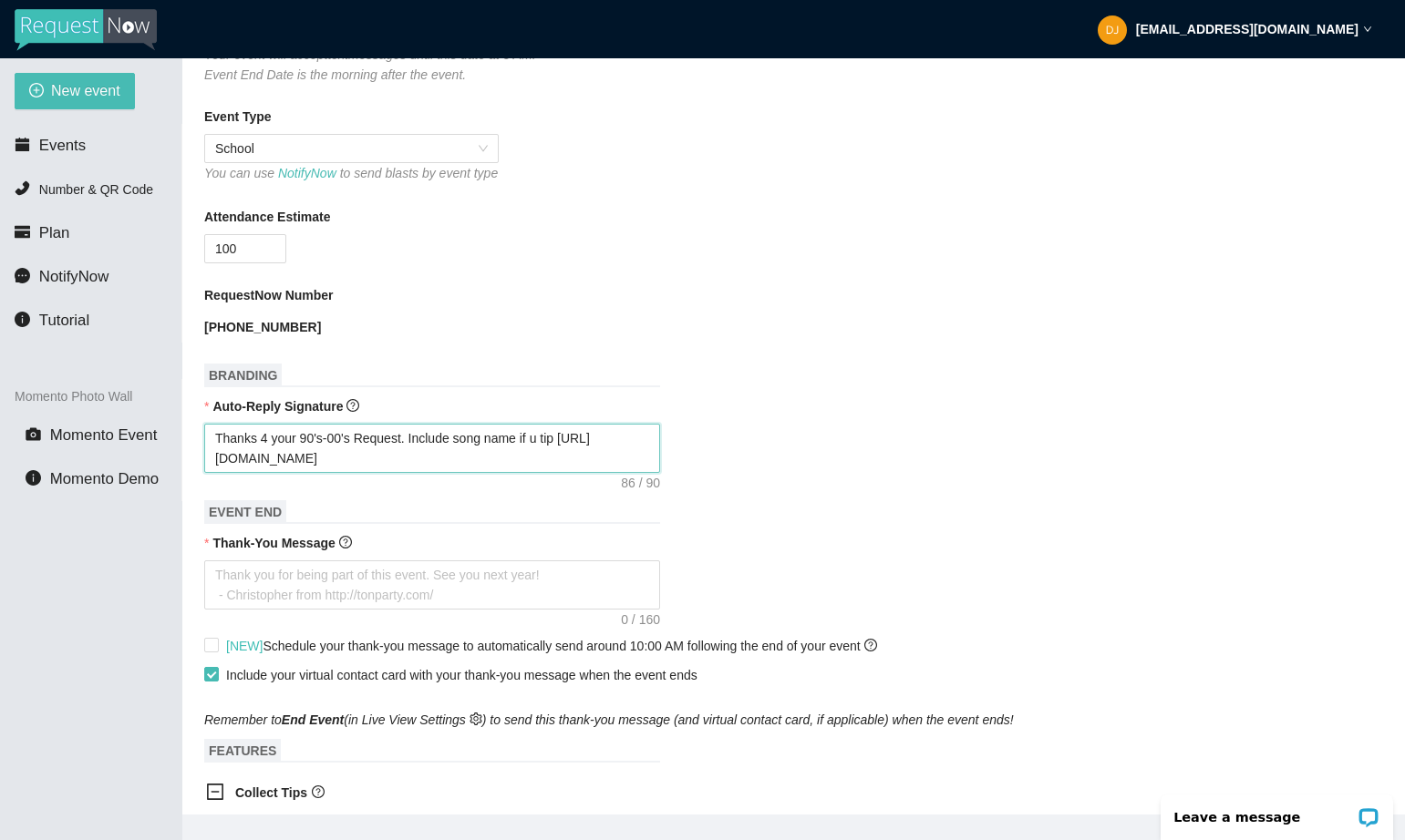
scroll to position [453, 0]
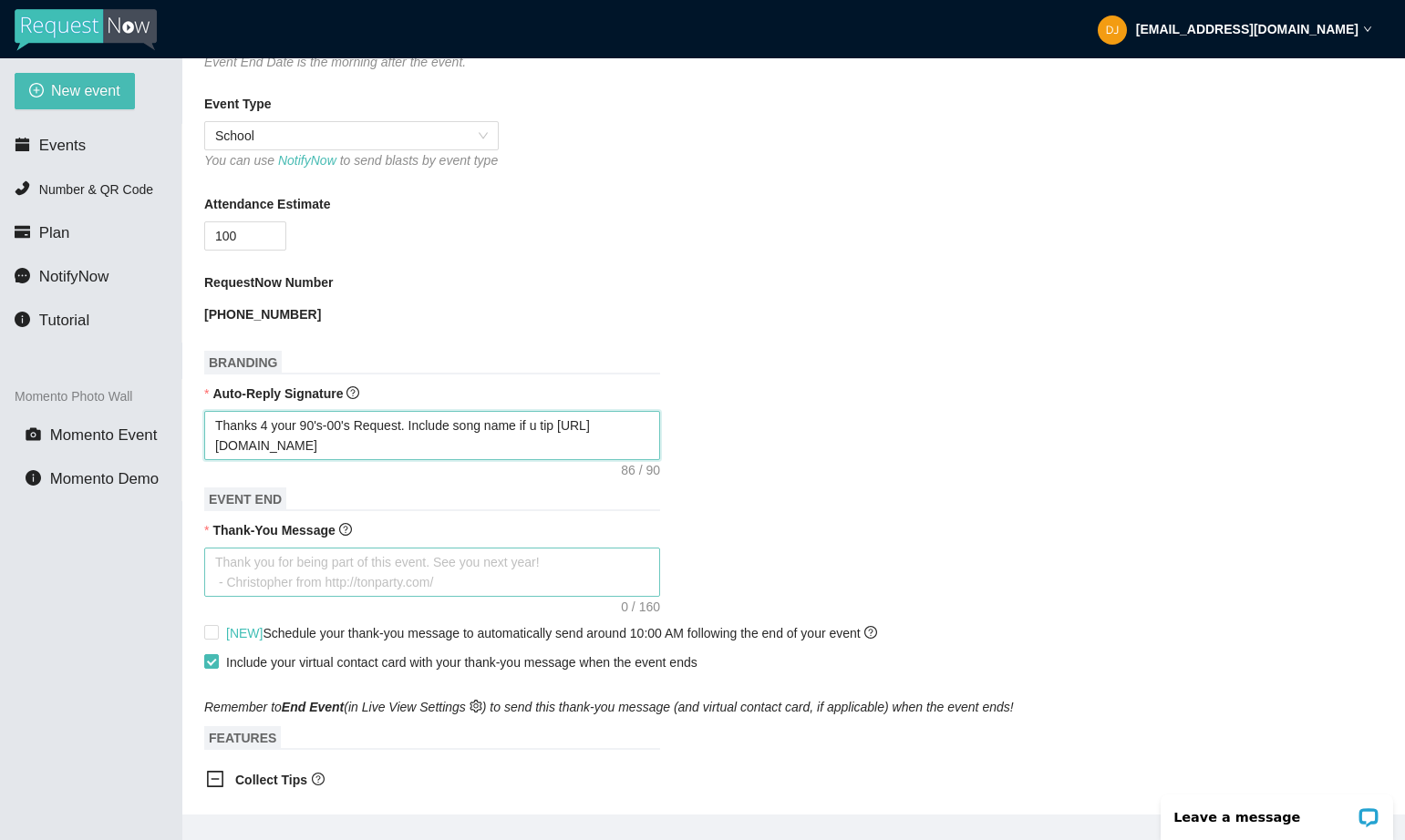
type textarea "Thanks 4 your 90's-00's Request. Include song name if u tip [URL][DOMAIN_NAME]"
click at [318, 585] on textarea "Thank-You Message" at bounding box center [432, 572] width 456 height 49
type textarea "T"
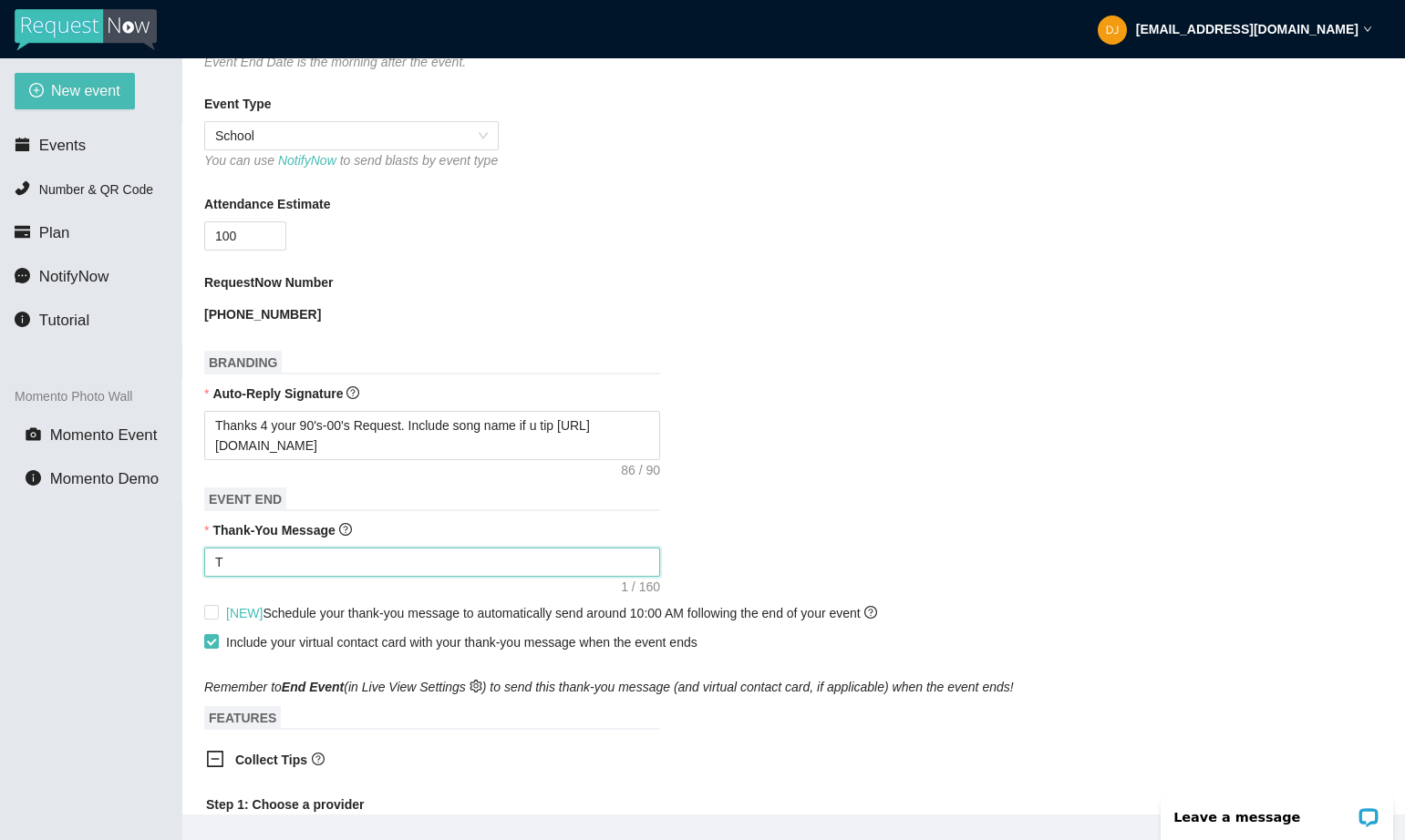
type textarea "Th"
type textarea "Tha"
type textarea "Than"
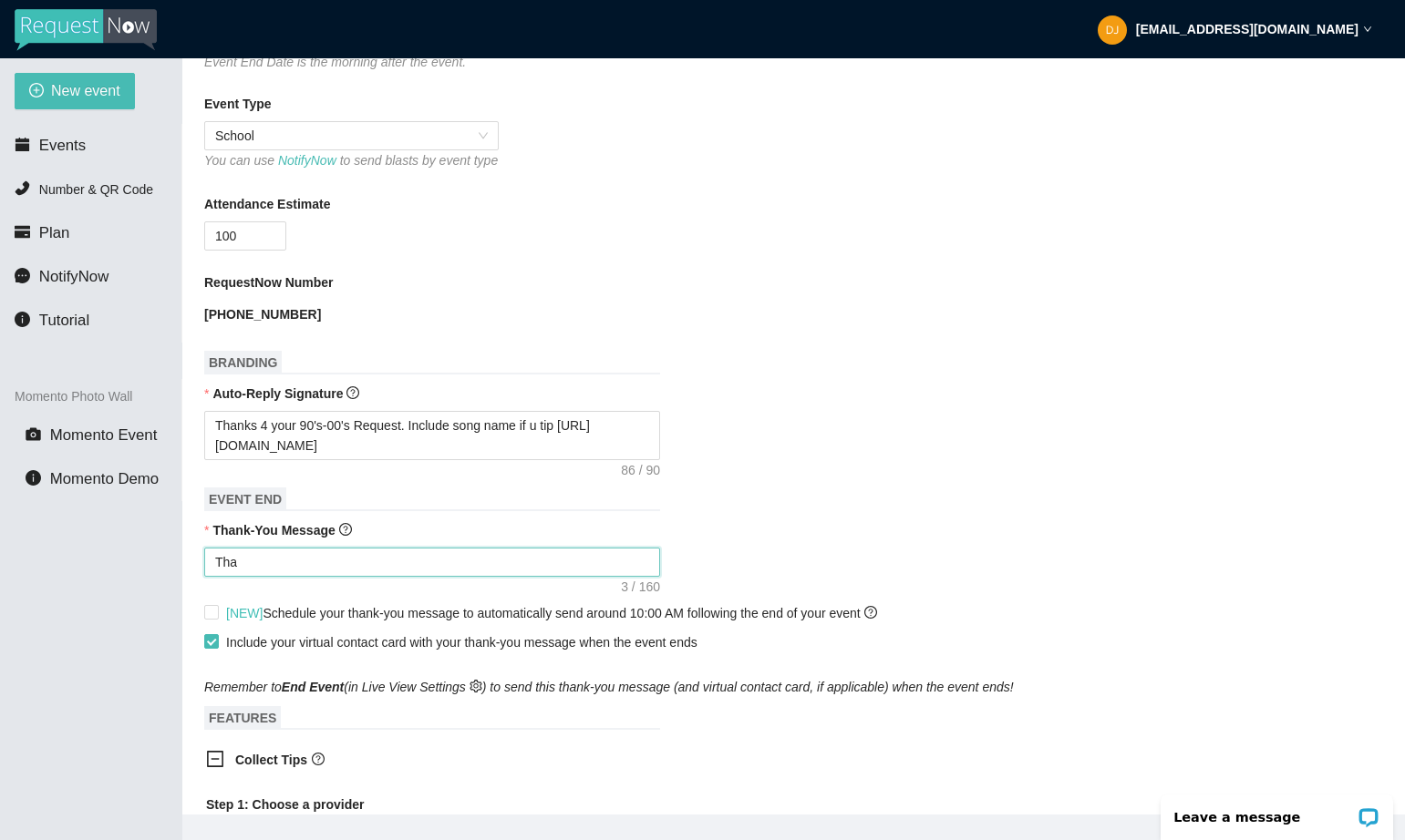
type textarea "Than"
type textarea "Thank"
type textarea "Thanks"
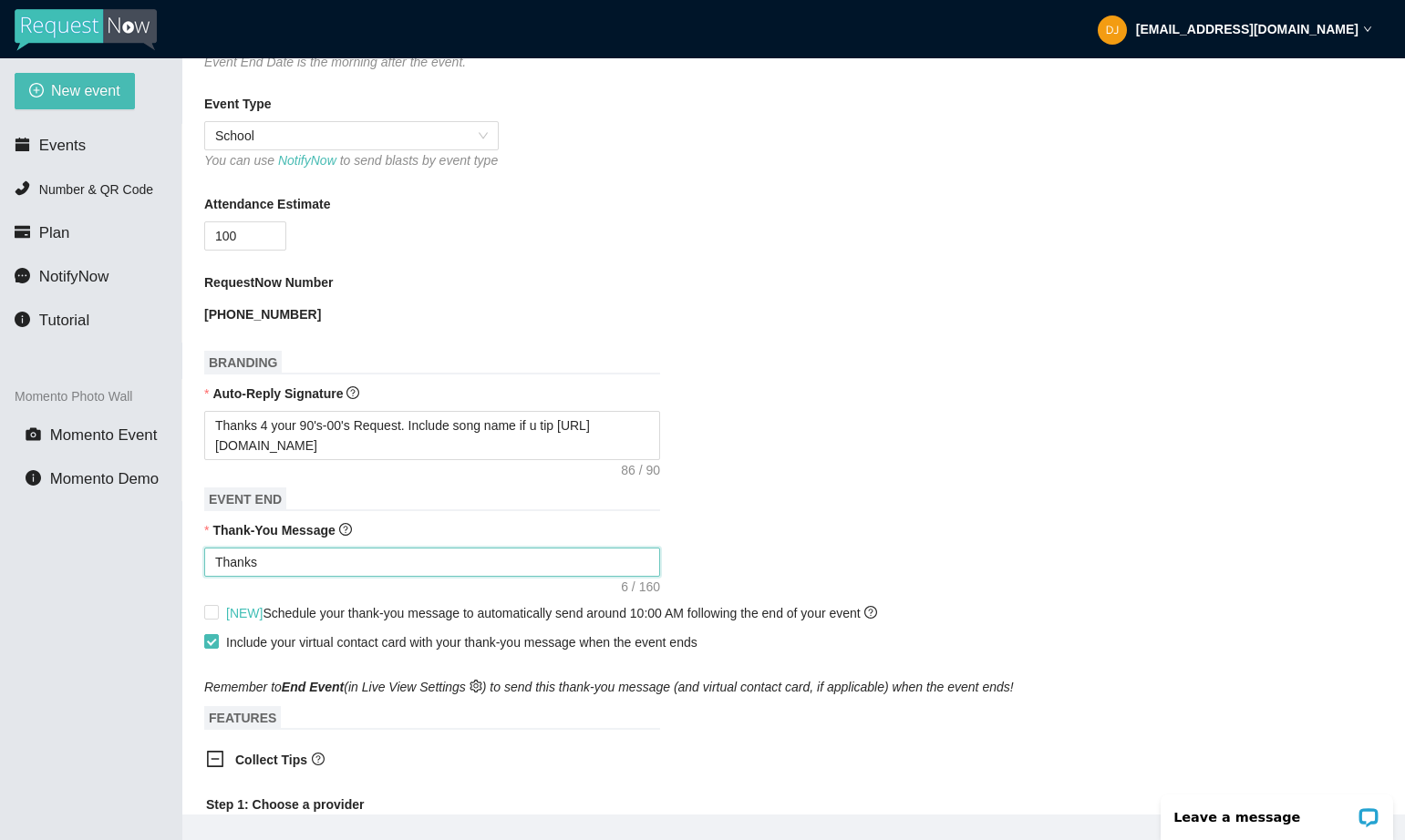
type textarea "Thanks"
type textarea "Thanks f"
type textarea "Thanks fo"
type textarea "Thanks for"
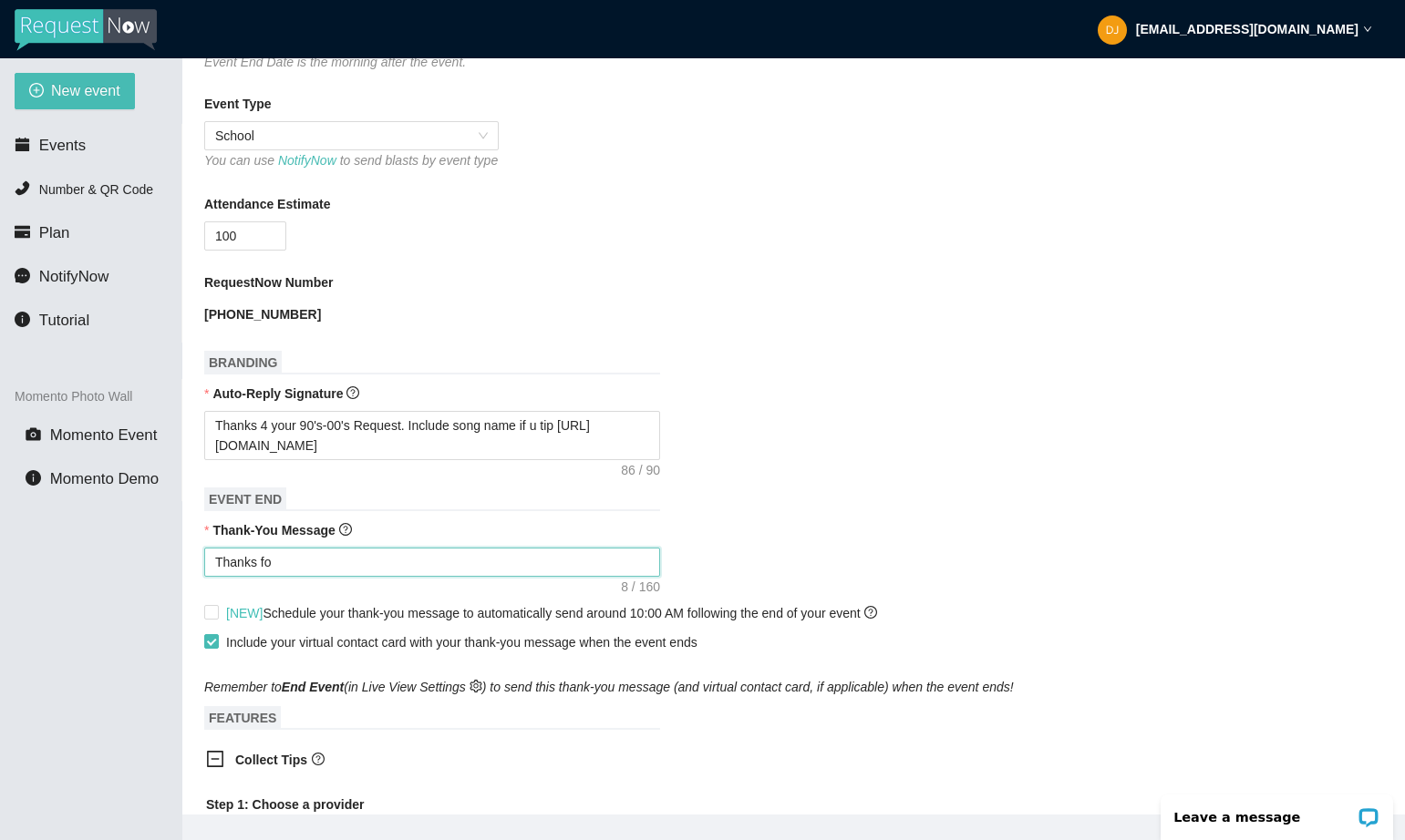
type textarea "Thanks for"
type textarea "Thanks for c"
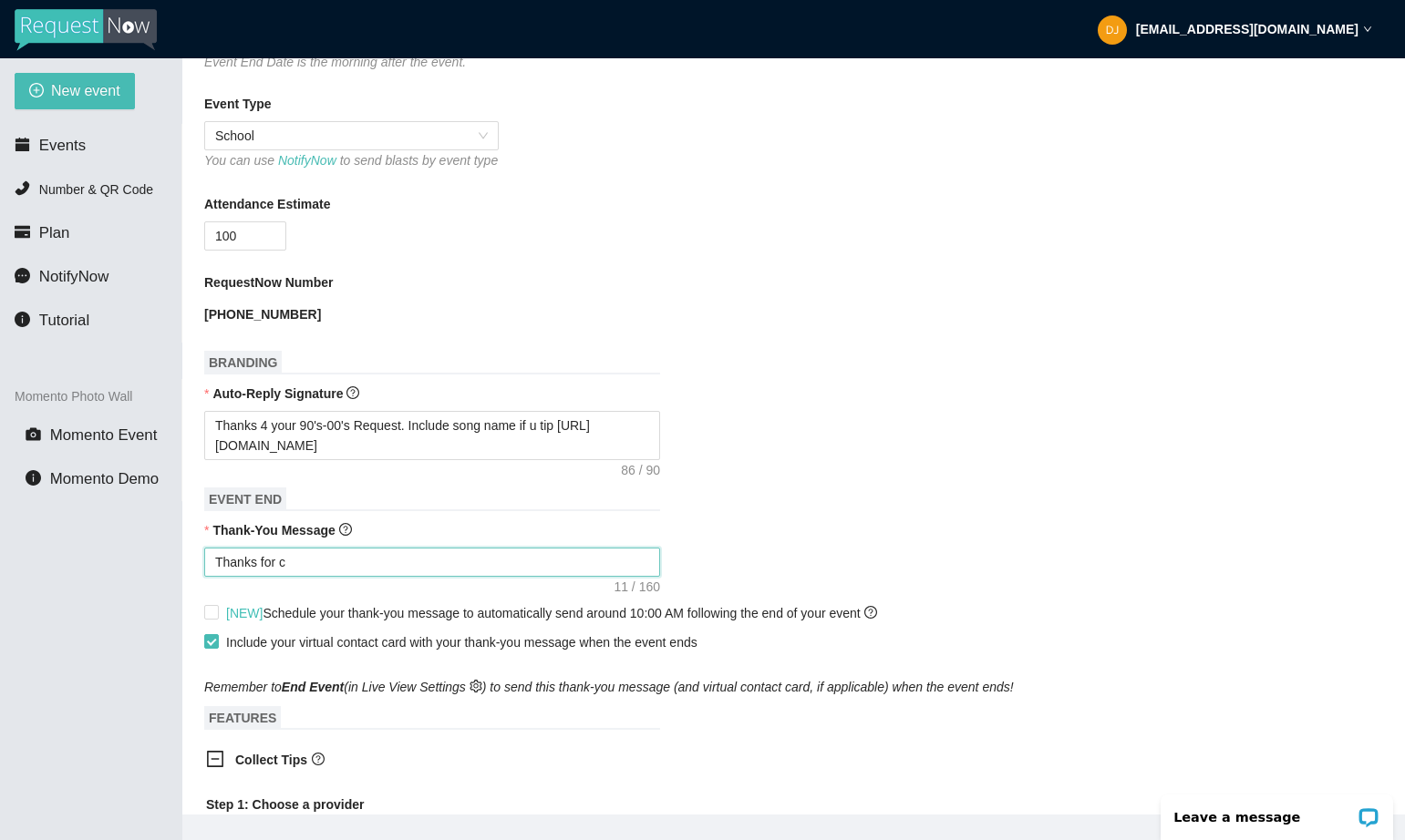
type textarea "Thanks for co"
type textarea "Thanks for com"
type textarea "Thanks for comi"
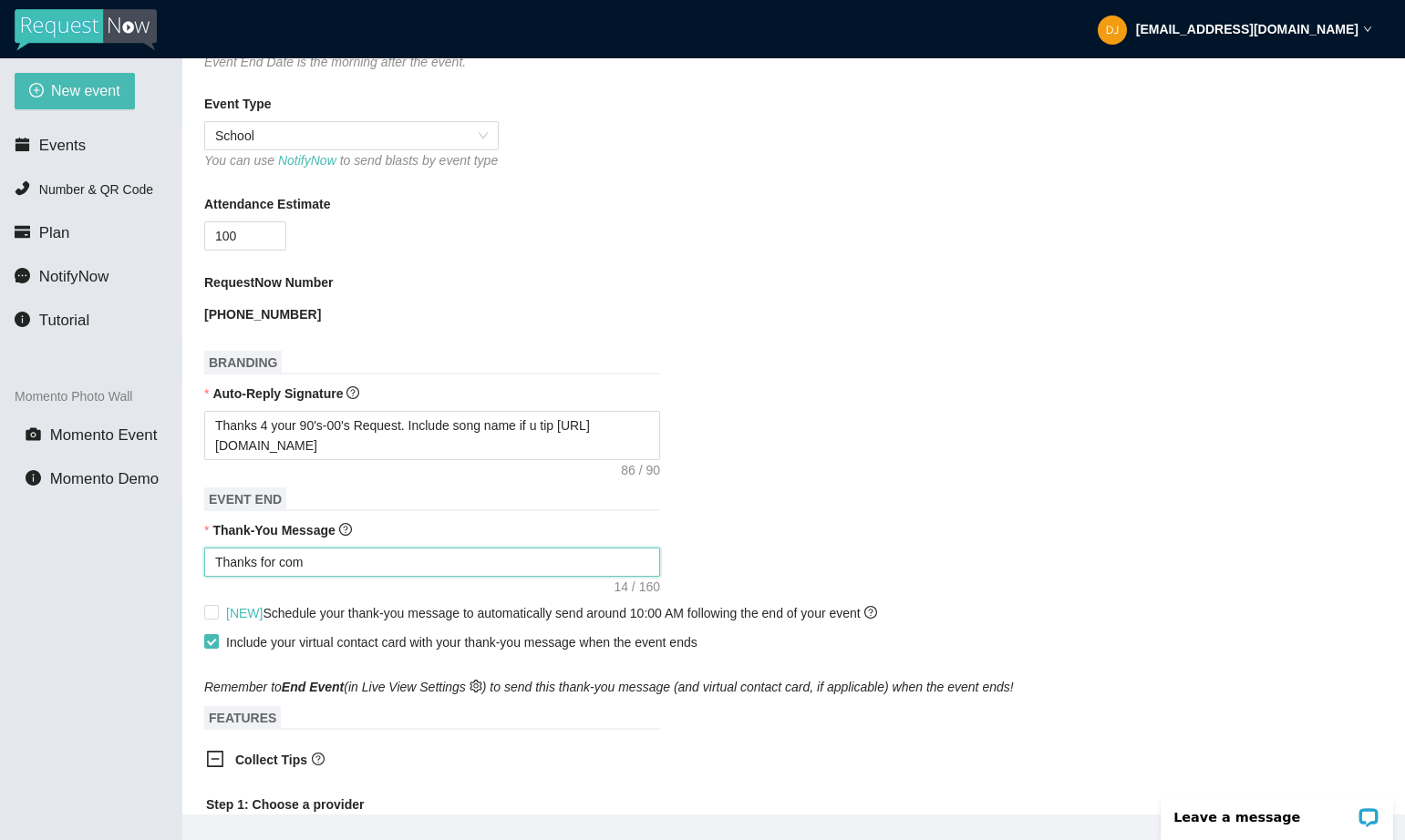
type textarea "Thanks for comi"
type textarea "Thanks for comin"
type textarea "Thanks for coming"
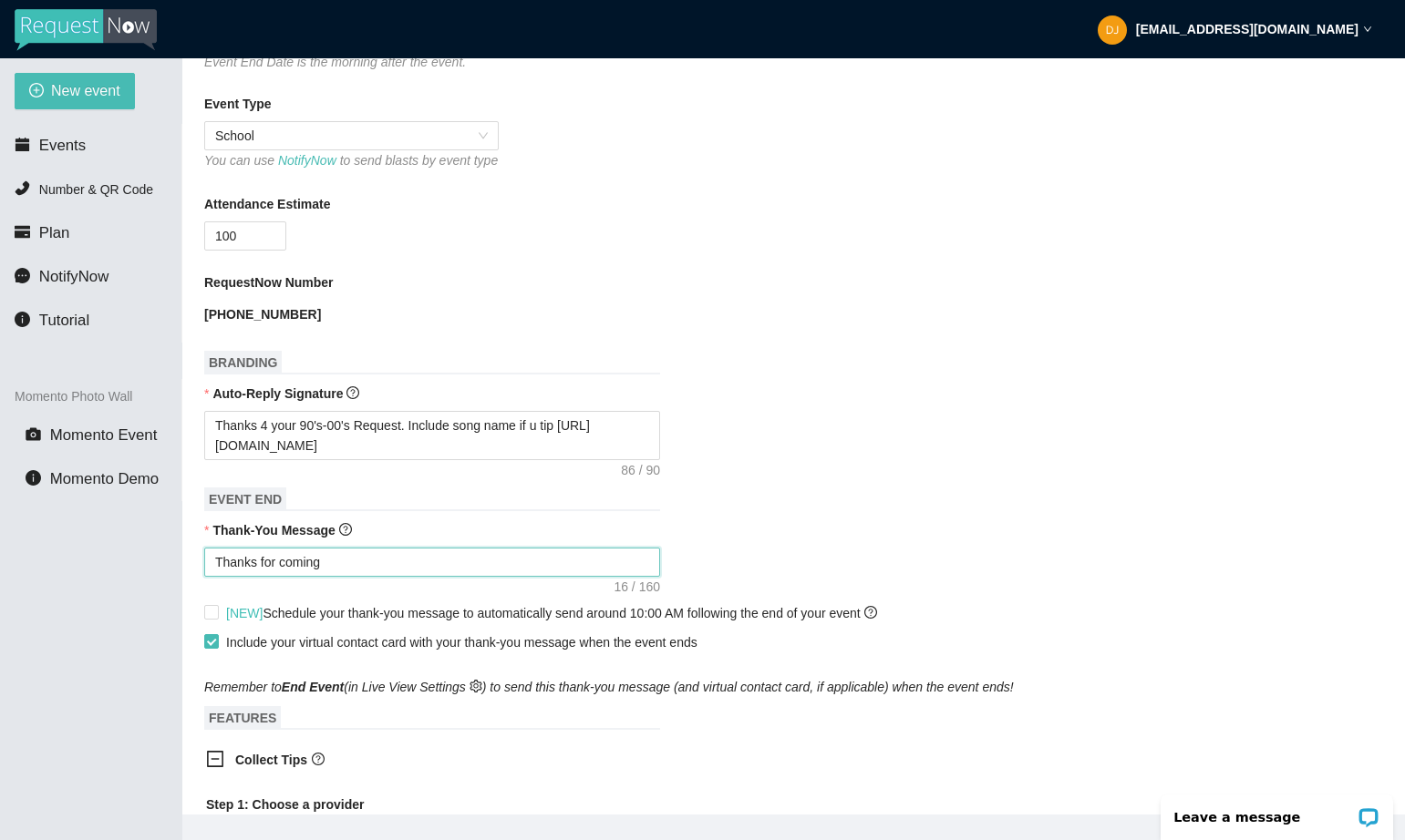
type textarea "Thanks for coming"
type textarea "Thanks for coming t"
type textarea "Thanks for coming to"
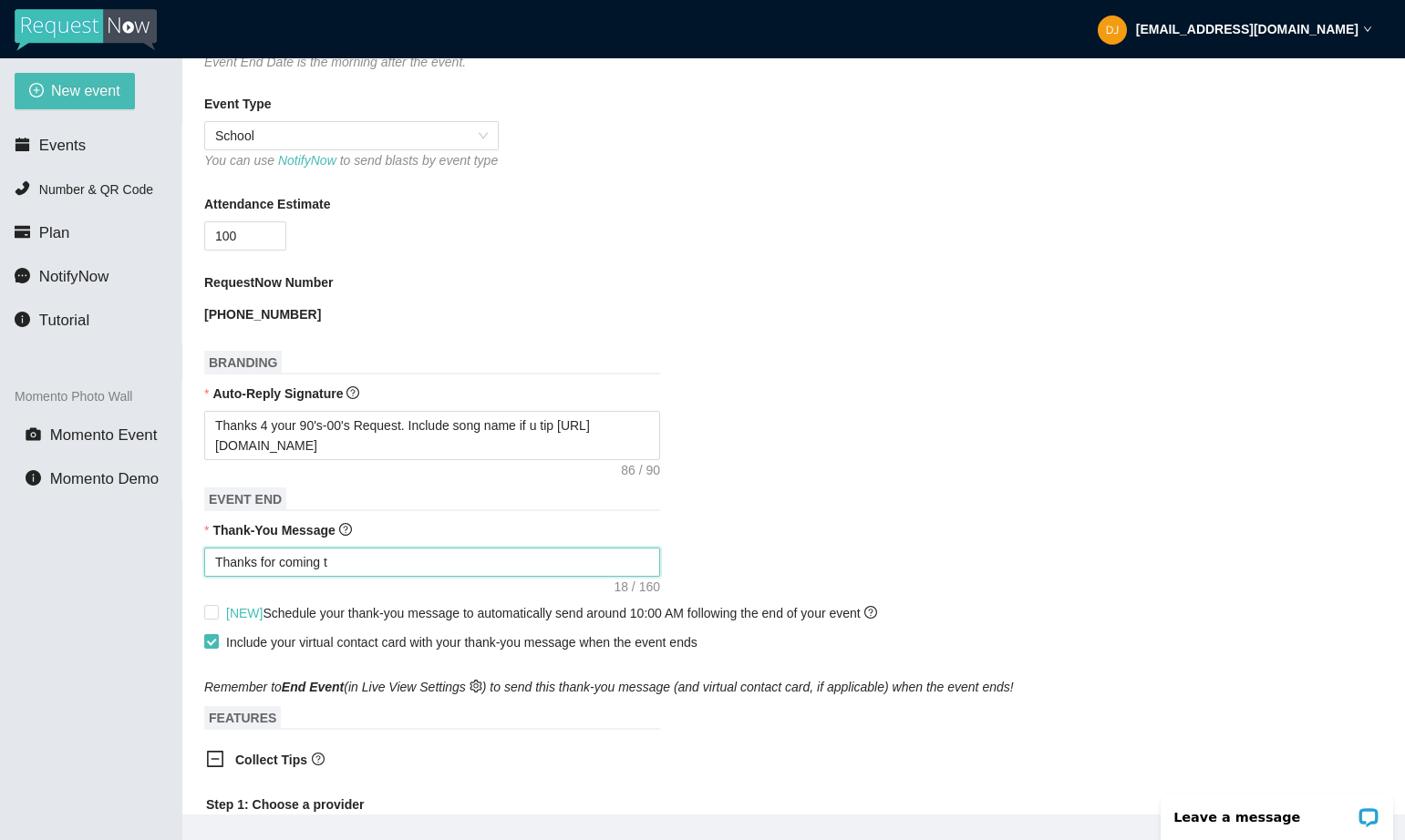
type textarea "Thanks for coming to"
click at [365, 577] on textarea "Thanks for coming to TRL Thursdays at [GEOGRAPHIC_DATA]" at bounding box center [432, 562] width 456 height 29
click at [623, 577] on textarea "Thanks for coming to TRL (Total Request Live) Thursdays at Recess" at bounding box center [432, 562] width 456 height 29
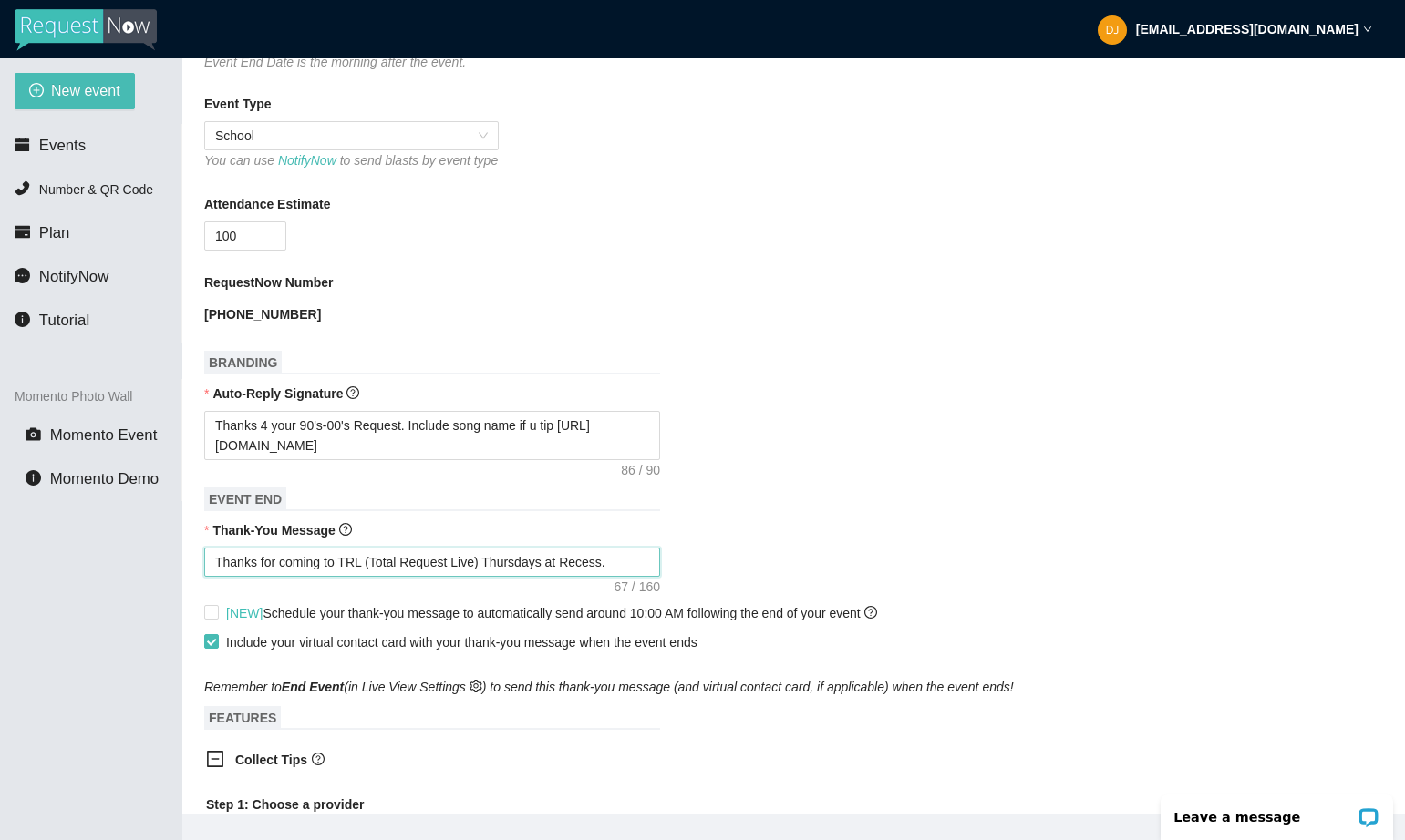
click at [490, 577] on textarea "Thanks for coming to TRL (Total Request Live) Thursdays at Recess." at bounding box center [432, 562] width 456 height 29
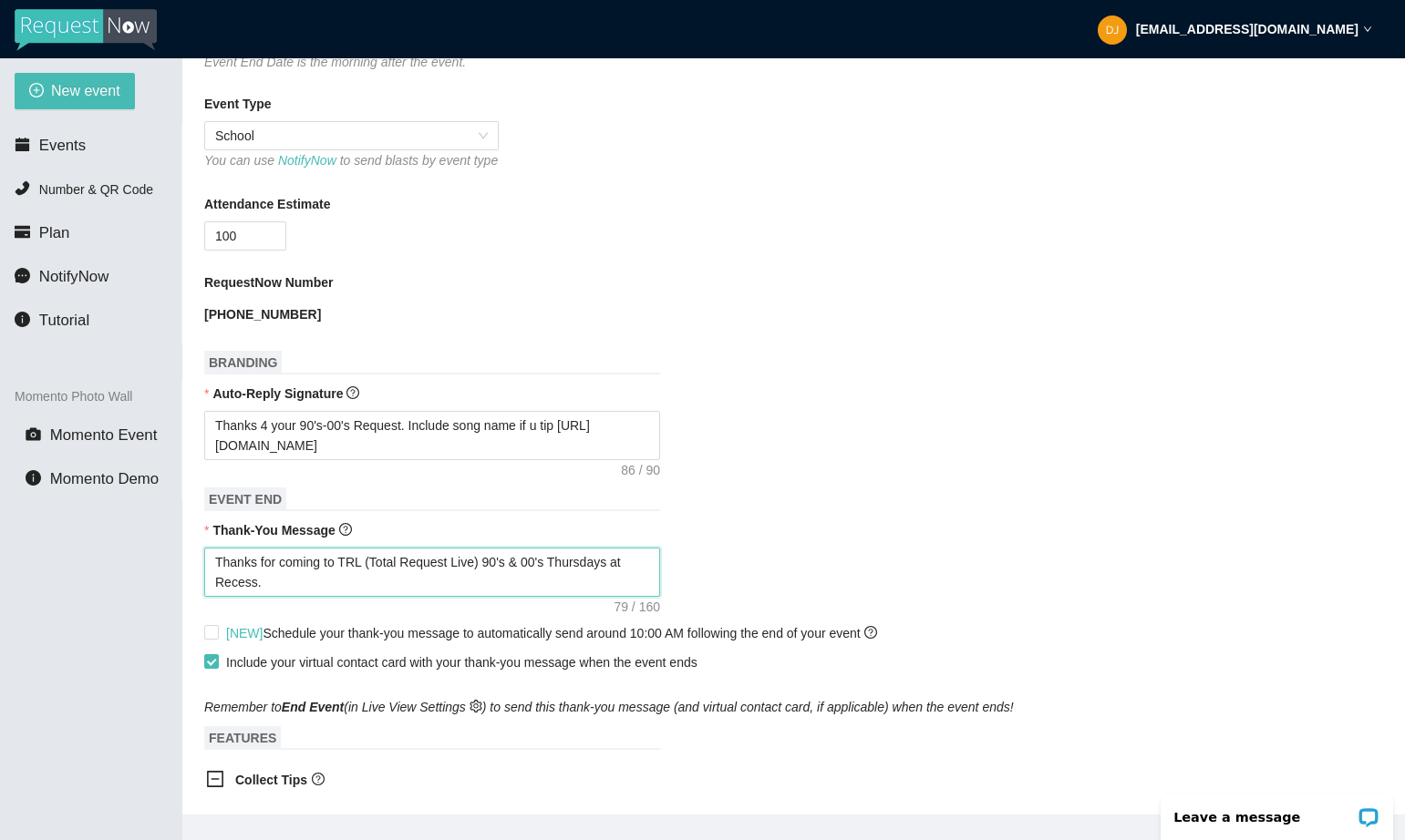
click at [314, 597] on textarea "Thanks for coming to TRL (Total Request Live) 90's & 00's Thursdays at Recess." at bounding box center [432, 572] width 456 height 49
paste textarea "[URL][DOMAIN_NAME]"
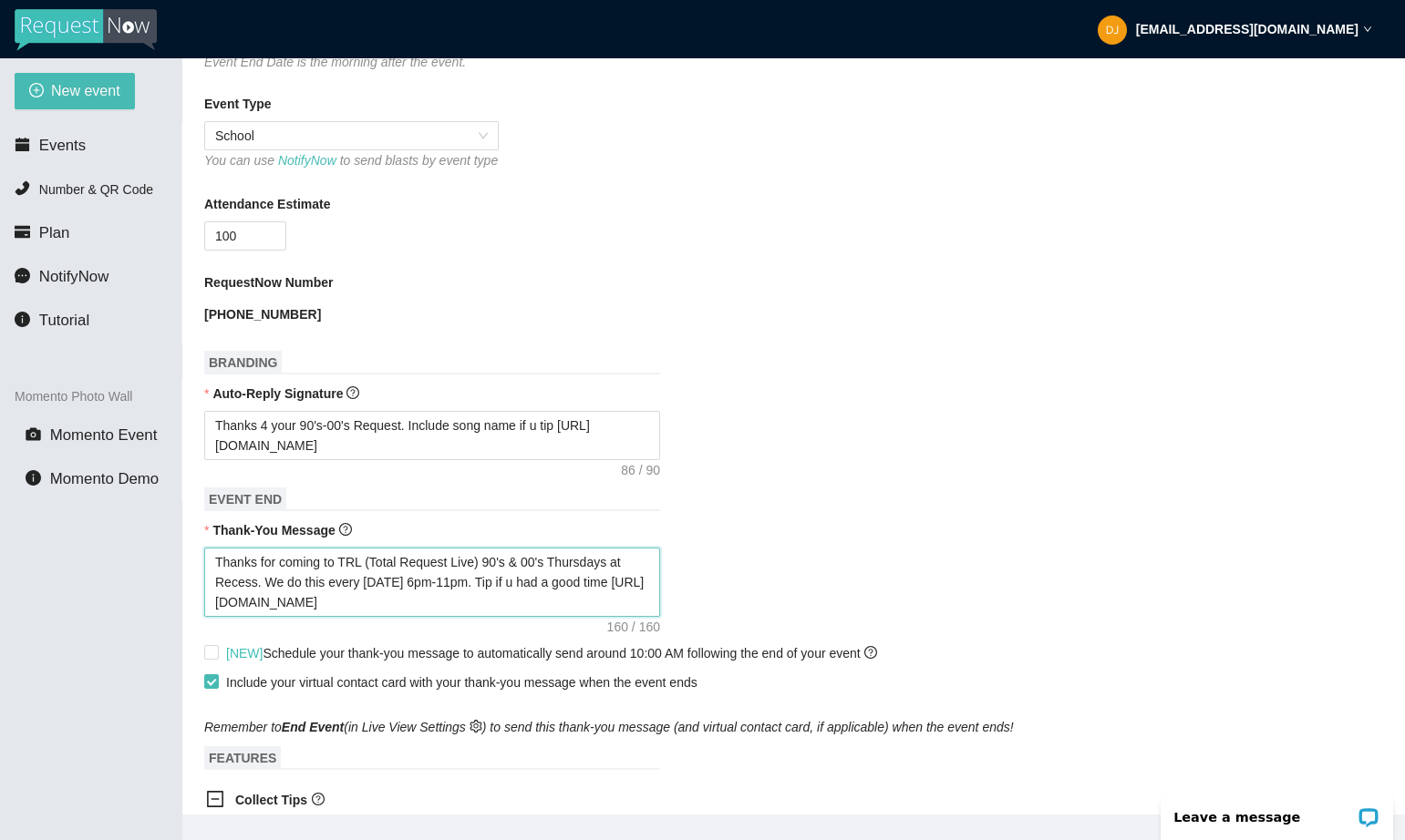
click at [502, 602] on textarea "Thanks for coming to TRL (Total Request Live) 90's & 00's Thursdays at Recess. …" at bounding box center [432, 582] width 456 height 69
click at [267, 602] on textarea "Thanks for coming to TRL (Total Request Live) 90's & 00's Thursdays at Recess. …" at bounding box center [432, 582] width 456 height 69
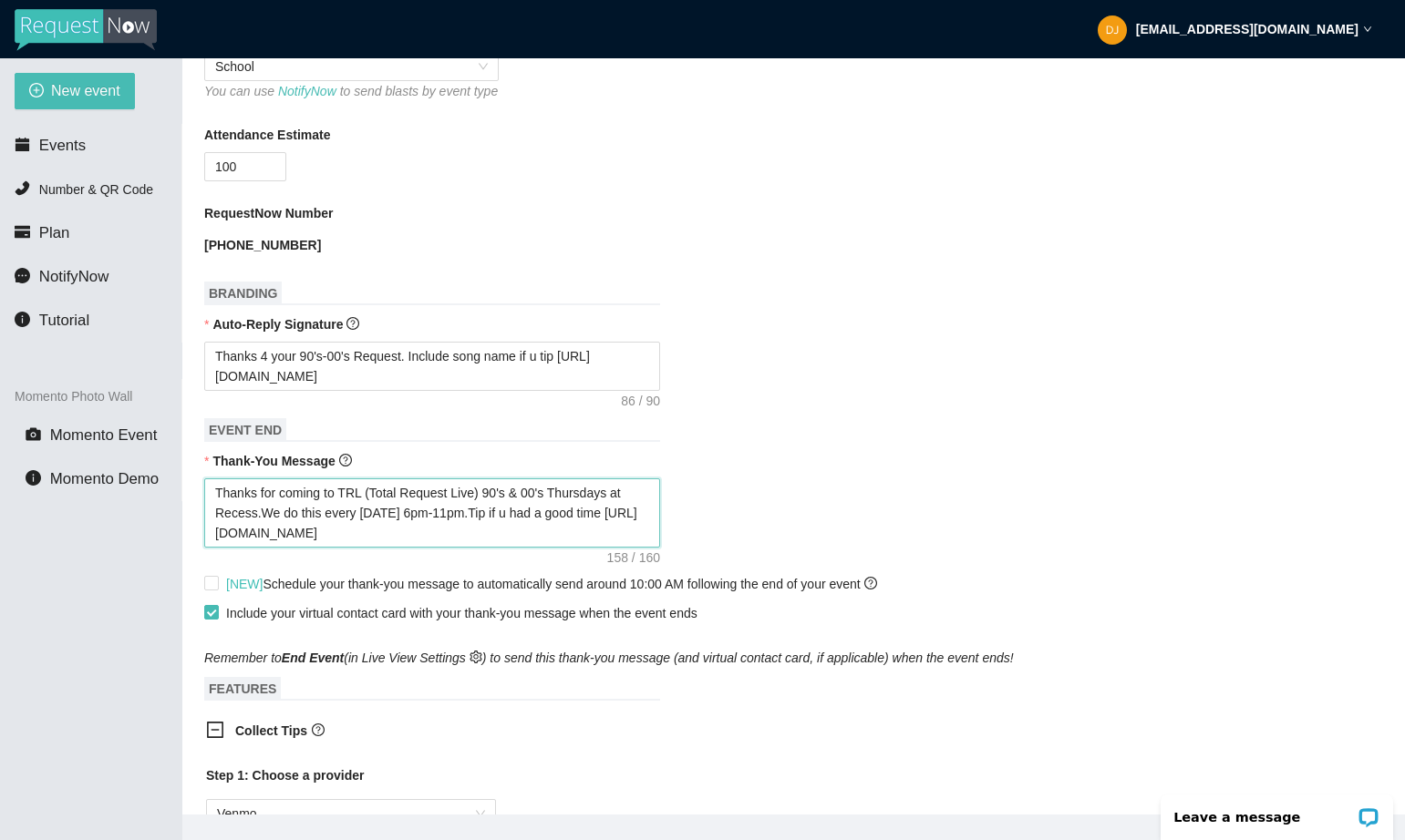
scroll to position [505, 0]
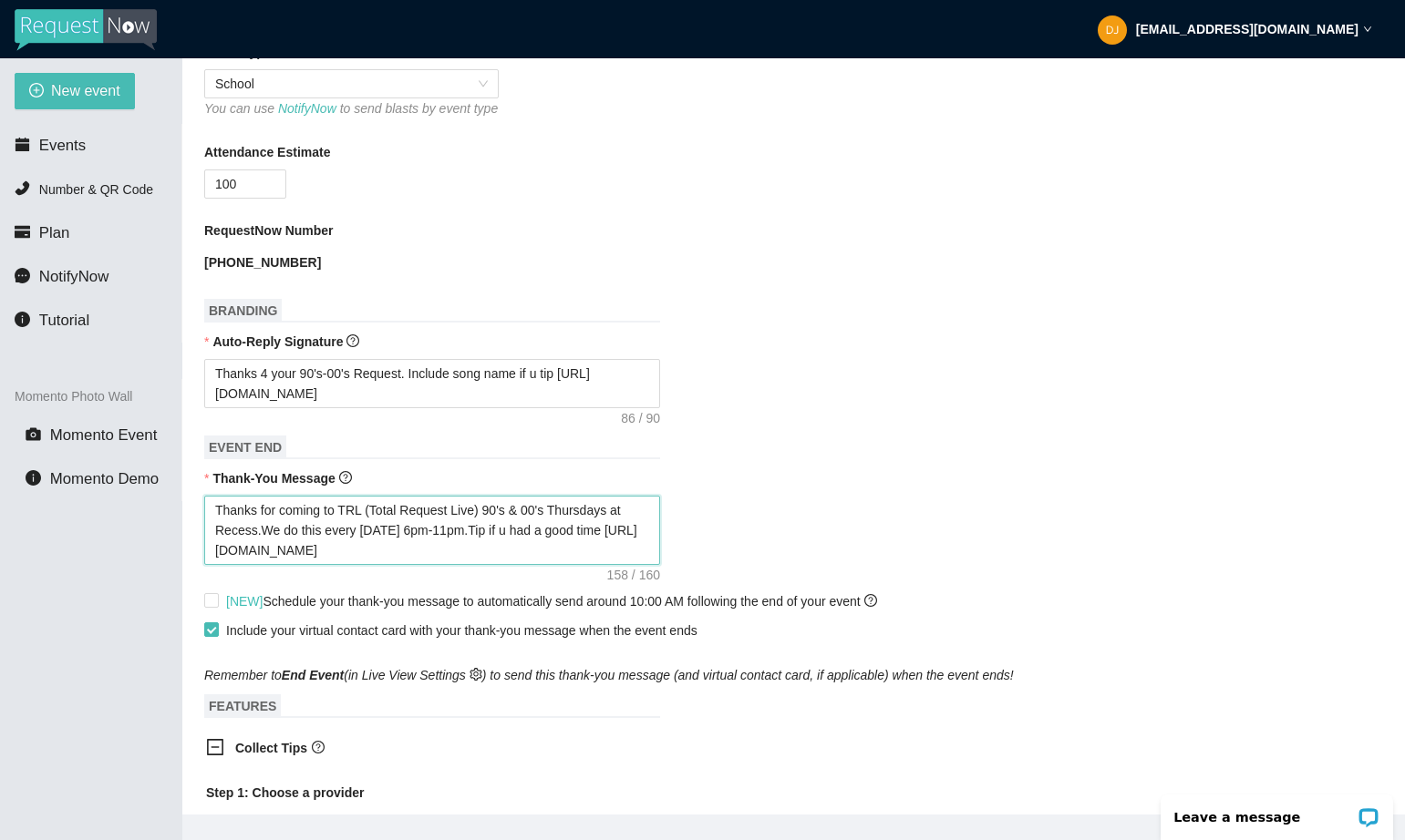
click at [416, 550] on textarea "Thanks for coming to TRL (Total Request Live) 90's & 00's Thursdays at Recess.W…" at bounding box center [432, 530] width 456 height 69
click at [517, 524] on textarea "Thanks for coming to TRL (Total Request Live) 90's & 00's Thursdays at Recess.W…" at bounding box center [432, 530] width 456 height 69
click at [530, 530] on textarea "Thanks for coming to TRL (Total Request Live) 90's& 00's Thursdays at Recess.We…" at bounding box center [432, 530] width 456 height 69
click at [620, 540] on textarea "Thanks for coming to TRL (Total Request Live) 90's&00's Thursdays at Recess.We …" at bounding box center [432, 530] width 456 height 69
click at [338, 529] on textarea "Thanks for coming to TRL (Total Request Live) 90's&00's Thursdays at Recess.We …" at bounding box center [432, 530] width 456 height 69
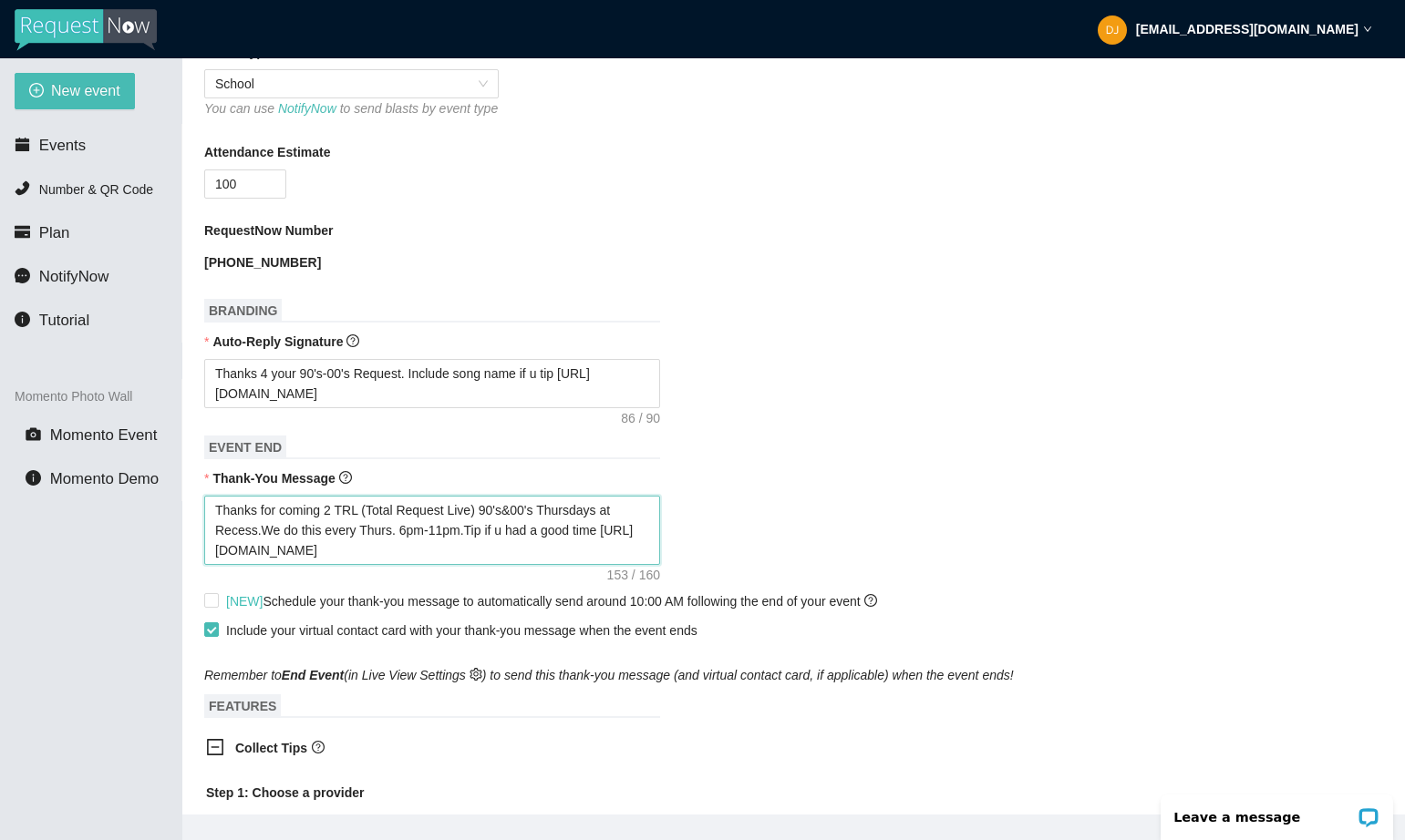
drag, startPoint x: 347, startPoint y: 571, endPoint x: 194, endPoint y: 569, distance: 153.0
click at [194, 569] on main "New Event Need help or want to learn more? View our tutorial page Event Name TR…" at bounding box center [793, 436] width 1222 height 756
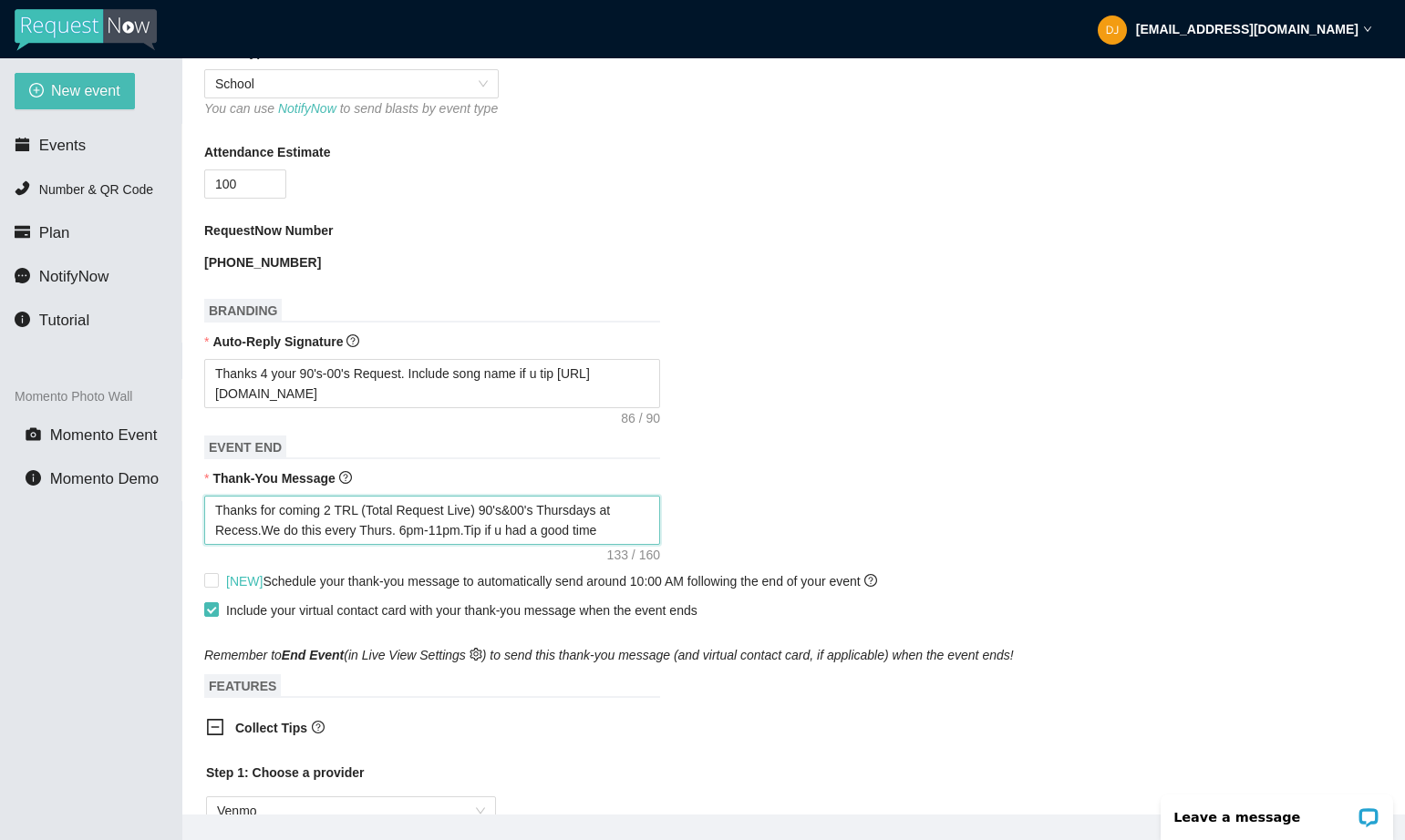
paste textarea "[URL][DOMAIN_NAME]"
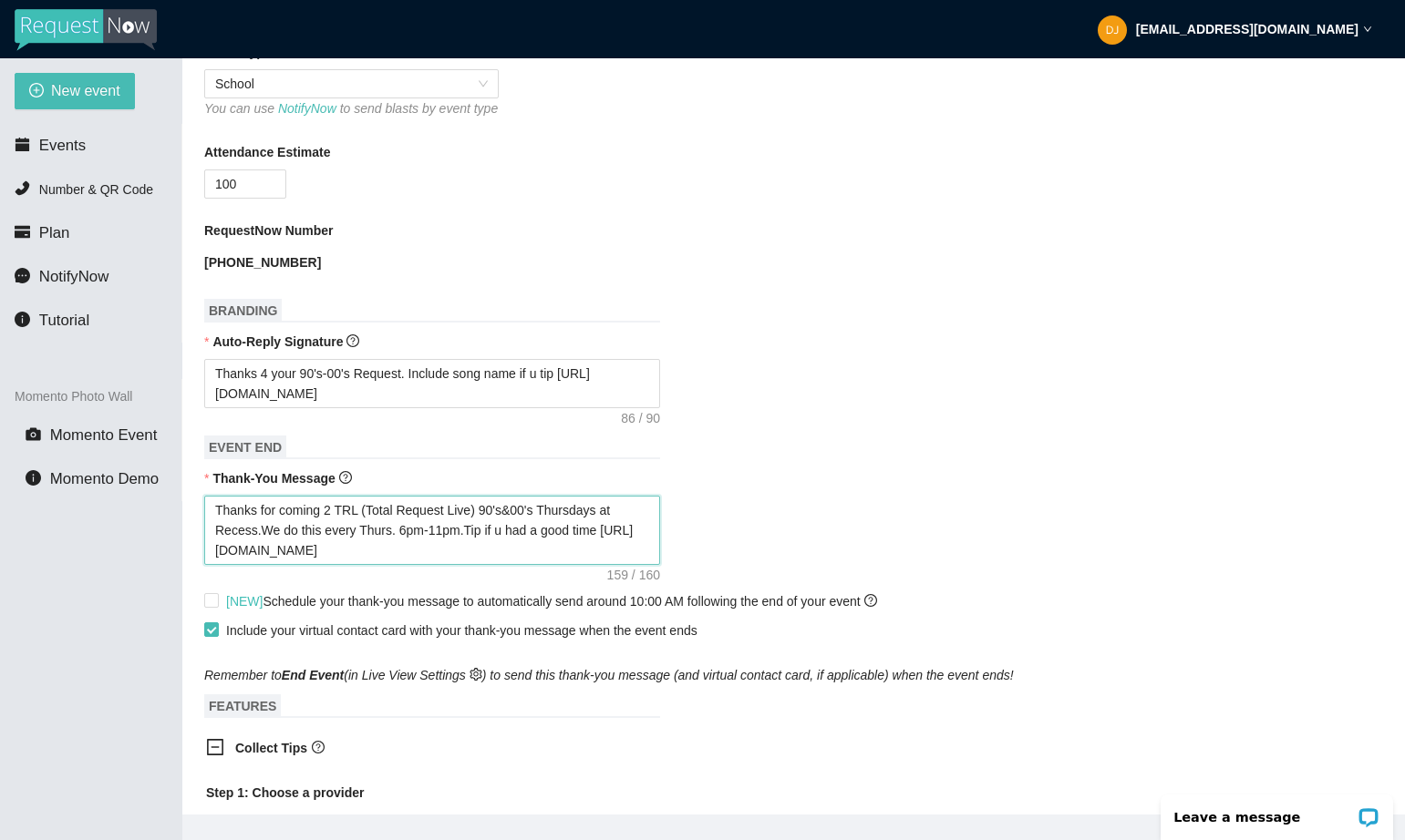
click at [511, 532] on textarea "Thanks for coming 2 TRL (Total Request Live) 90's&00's Thursdays at Recess.We d…" at bounding box center [432, 530] width 456 height 69
click at [278, 527] on textarea "Thanks for coming 2 TRL (Total Request Live) 90's&00's Thursdays at Recess.We d…" at bounding box center [432, 530] width 456 height 69
click at [505, 530] on textarea "Thanks 4 coming 2 TRL (Total Request Live) 90's&00's Thursdays at Recess.We do …" at bounding box center [432, 530] width 456 height 69
click at [518, 525] on textarea "Thanks 4 coming 2 TRL (Total Request Live) 90's &00's Thursdays at Recess.We do…" at bounding box center [432, 530] width 456 height 69
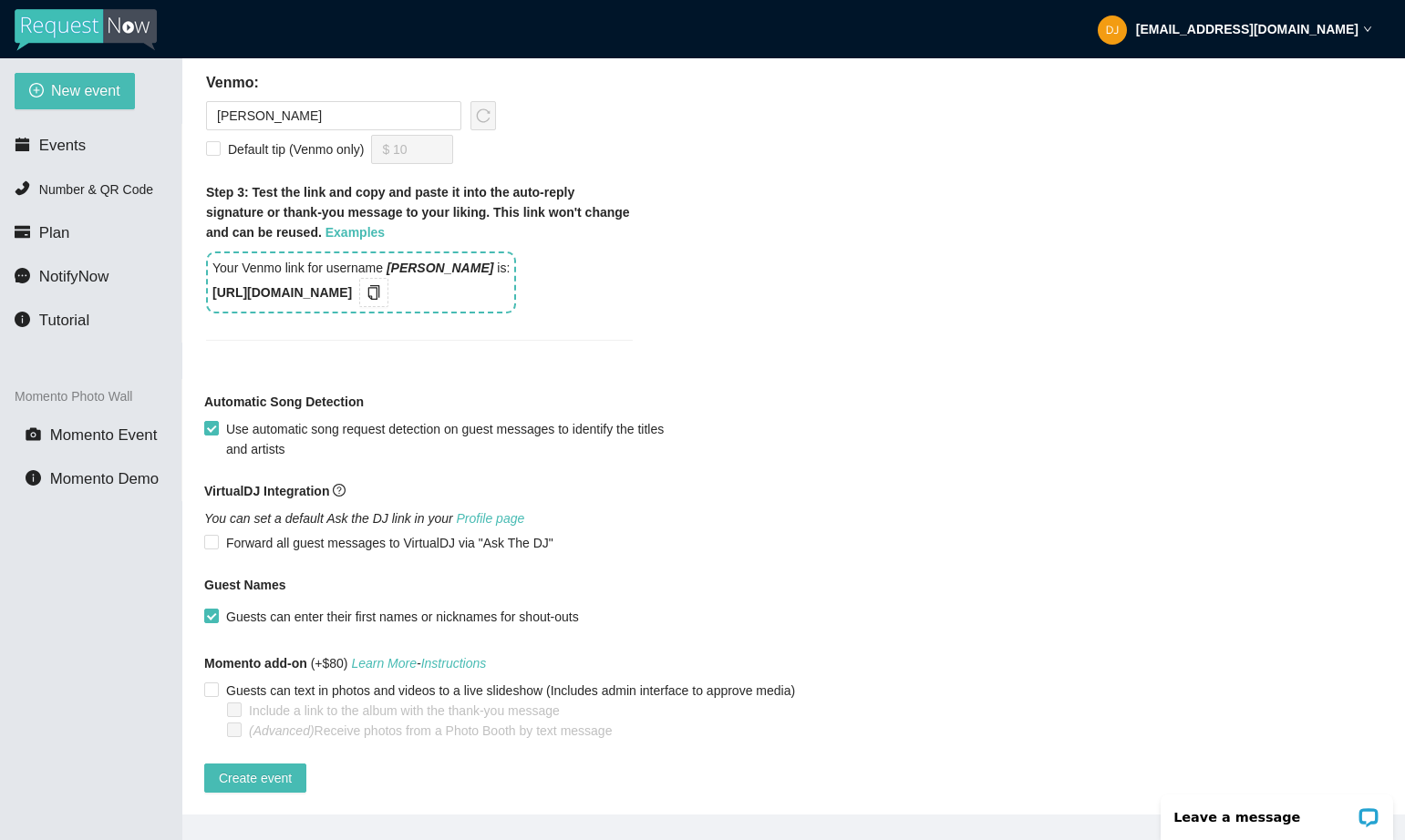
scroll to position [1358, 0]
click at [247, 768] on span "Create event" at bounding box center [254, 778] width 73 height 20
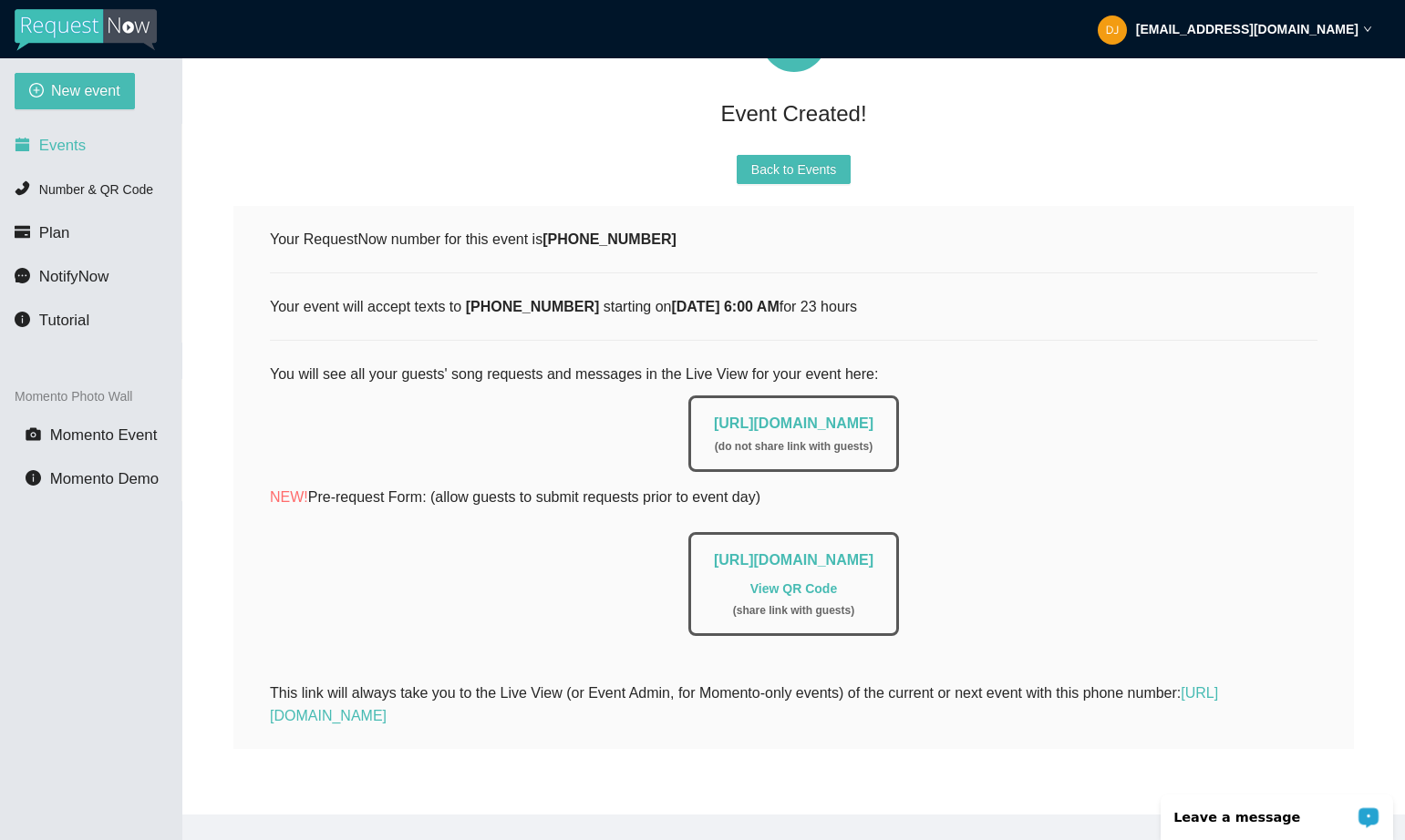
click at [64, 148] on span "Events" at bounding box center [62, 145] width 47 height 17
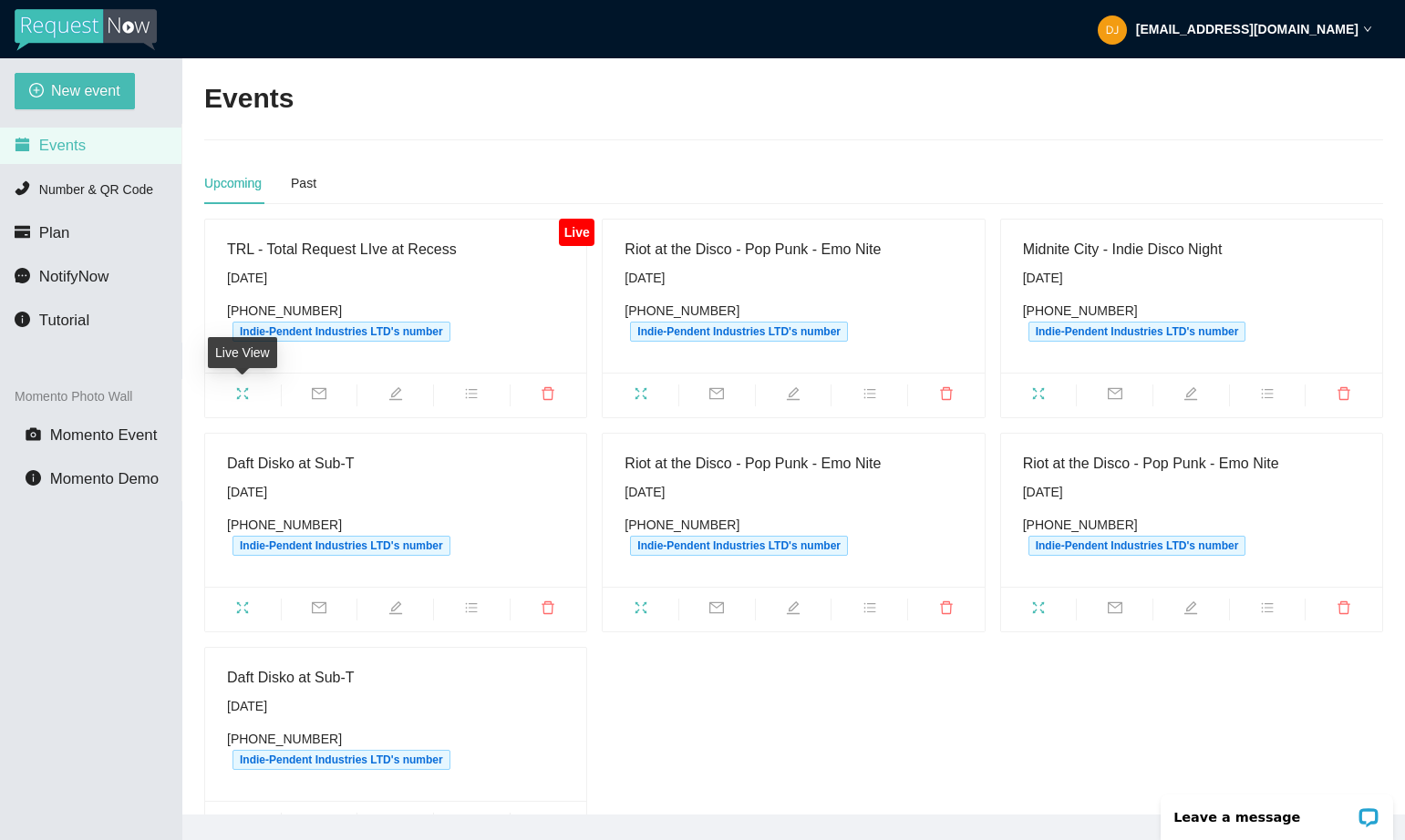
click at [258, 386] on span "fullscreen" at bounding box center [243, 396] width 76 height 20
